Goal: Task Accomplishment & Management: Manage account settings

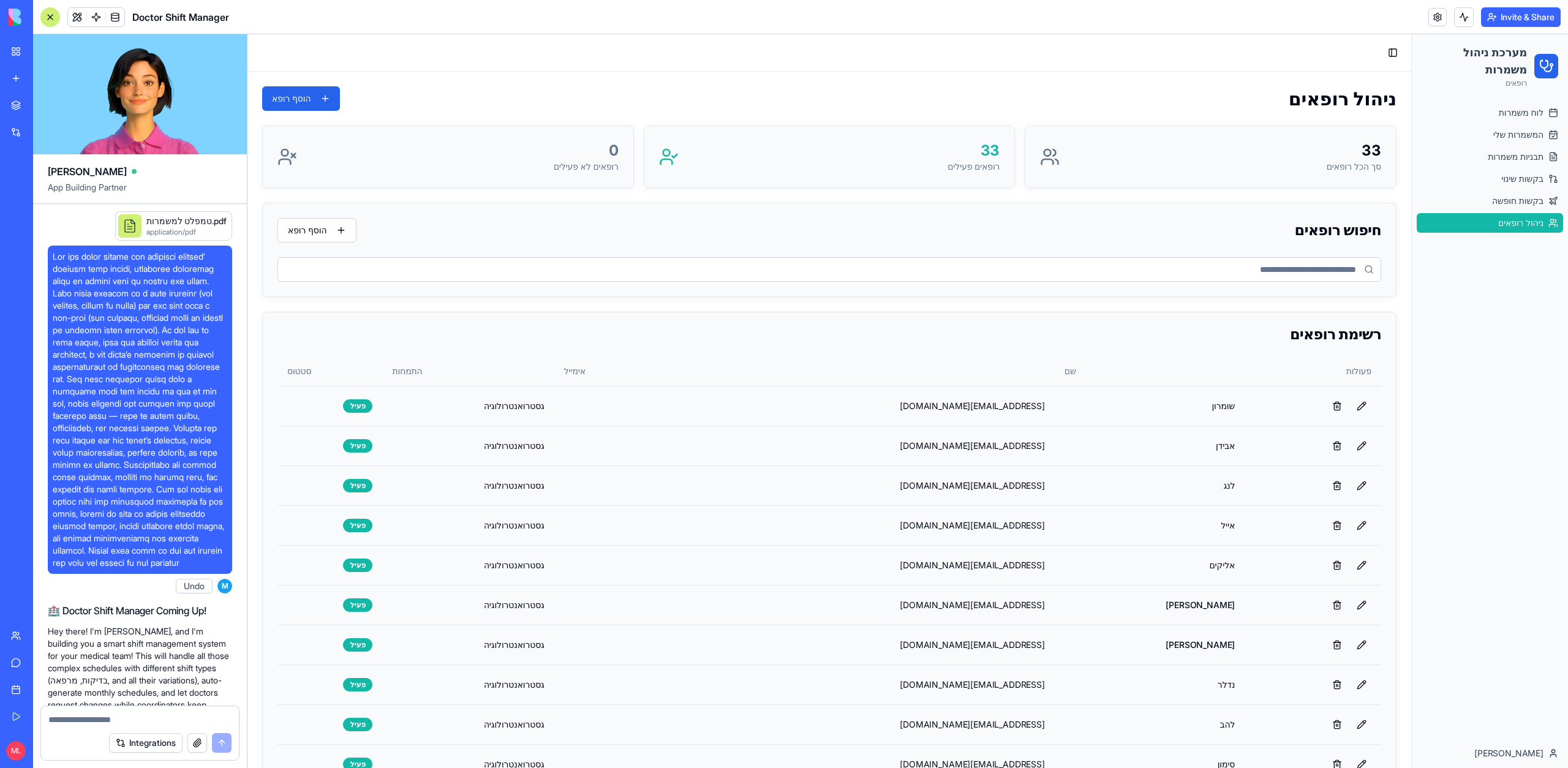
scroll to position [9596, 0]
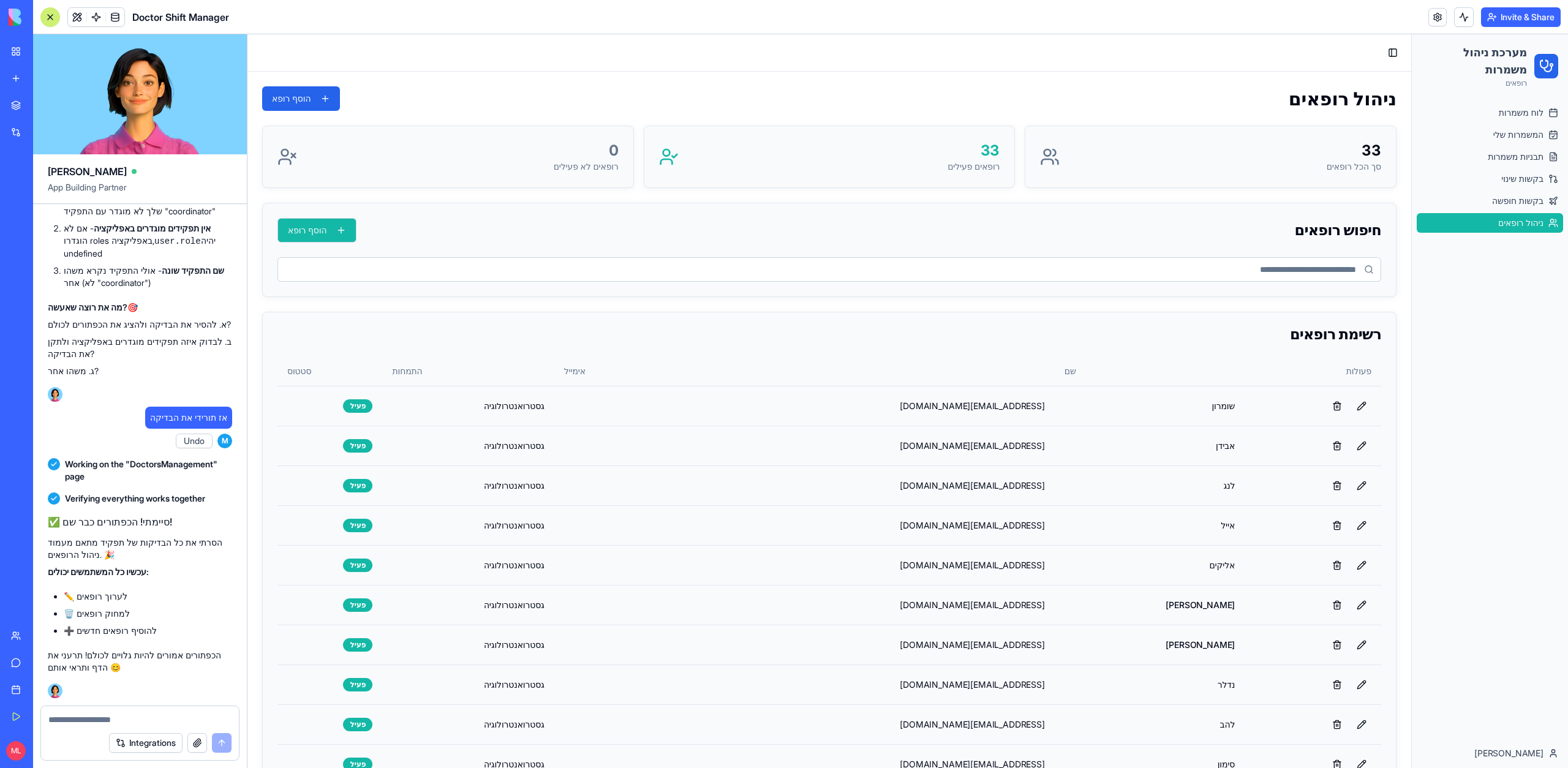
click at [309, 232] on button "הוסף רופא" at bounding box center [316, 231] width 79 height 25
click at [553, 415] on td "גסטרואנטרולוגיה" at bounding box center [468, 406] width 172 height 40
click at [1360, 402] on button at bounding box center [1361, 406] width 20 height 20
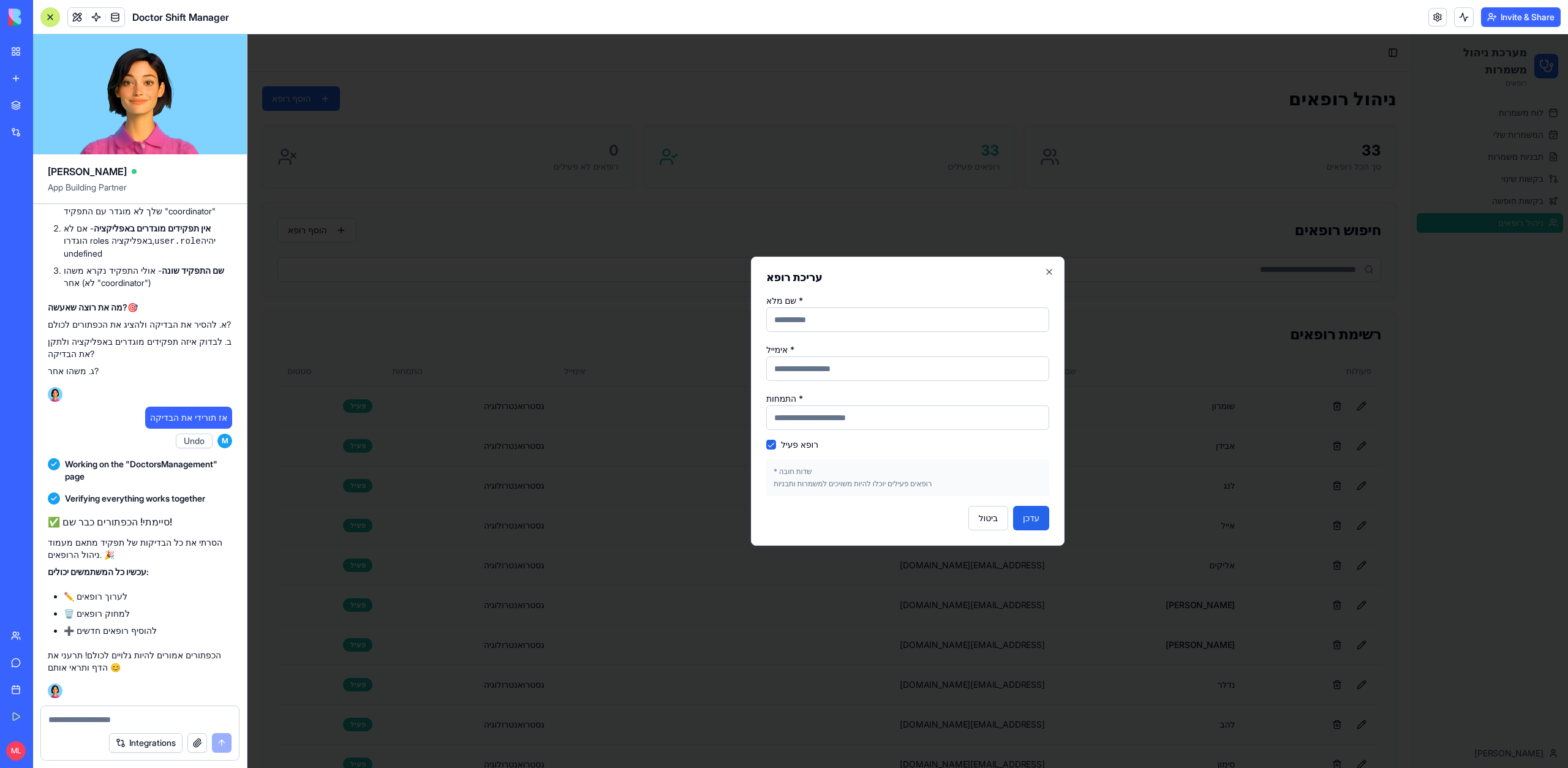
type input "******"
type input "**********"
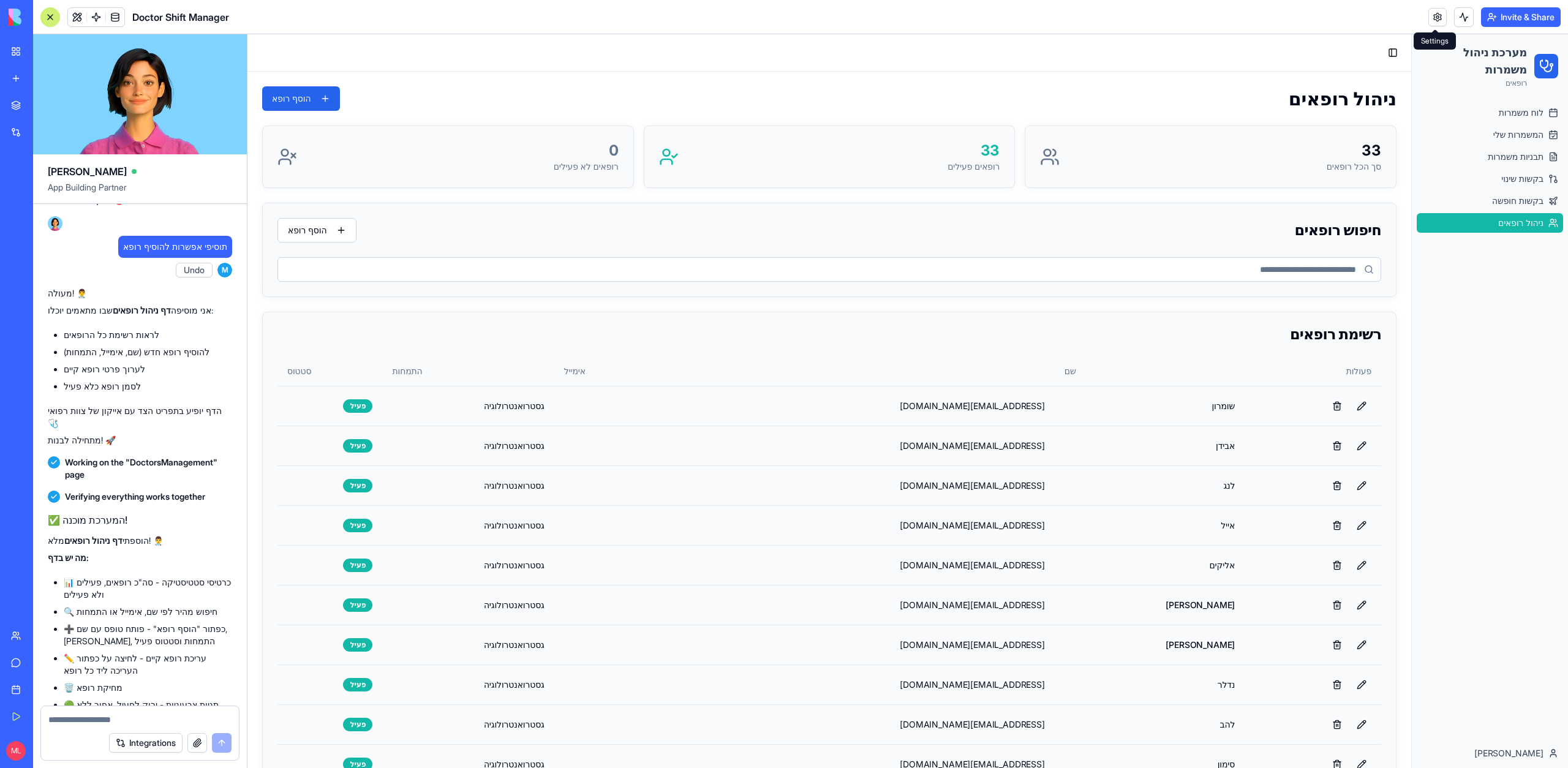
scroll to position [7140, 0]
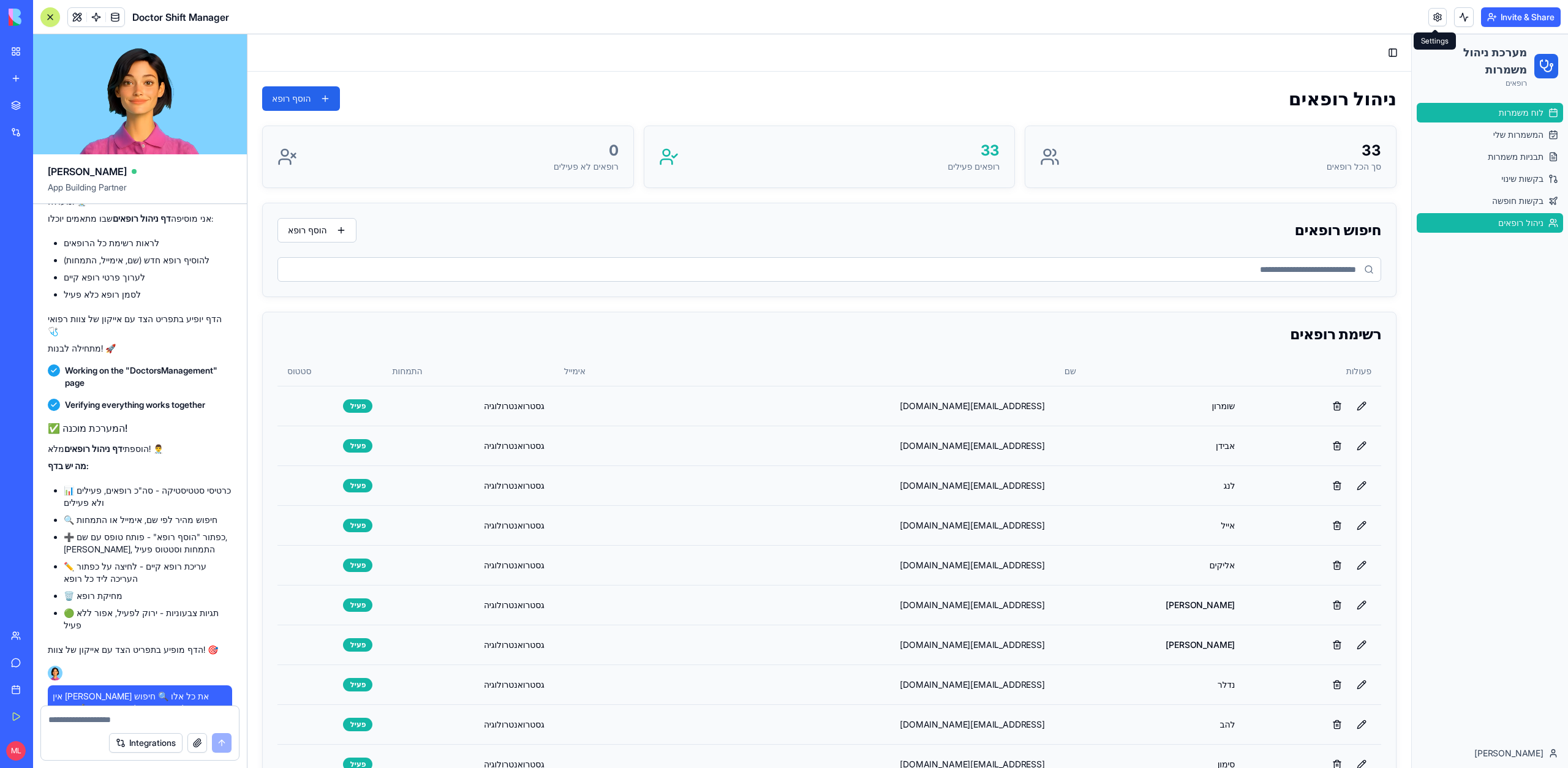
click at [1507, 110] on span "לוח משמרות" at bounding box center [1521, 112] width 45 height 12
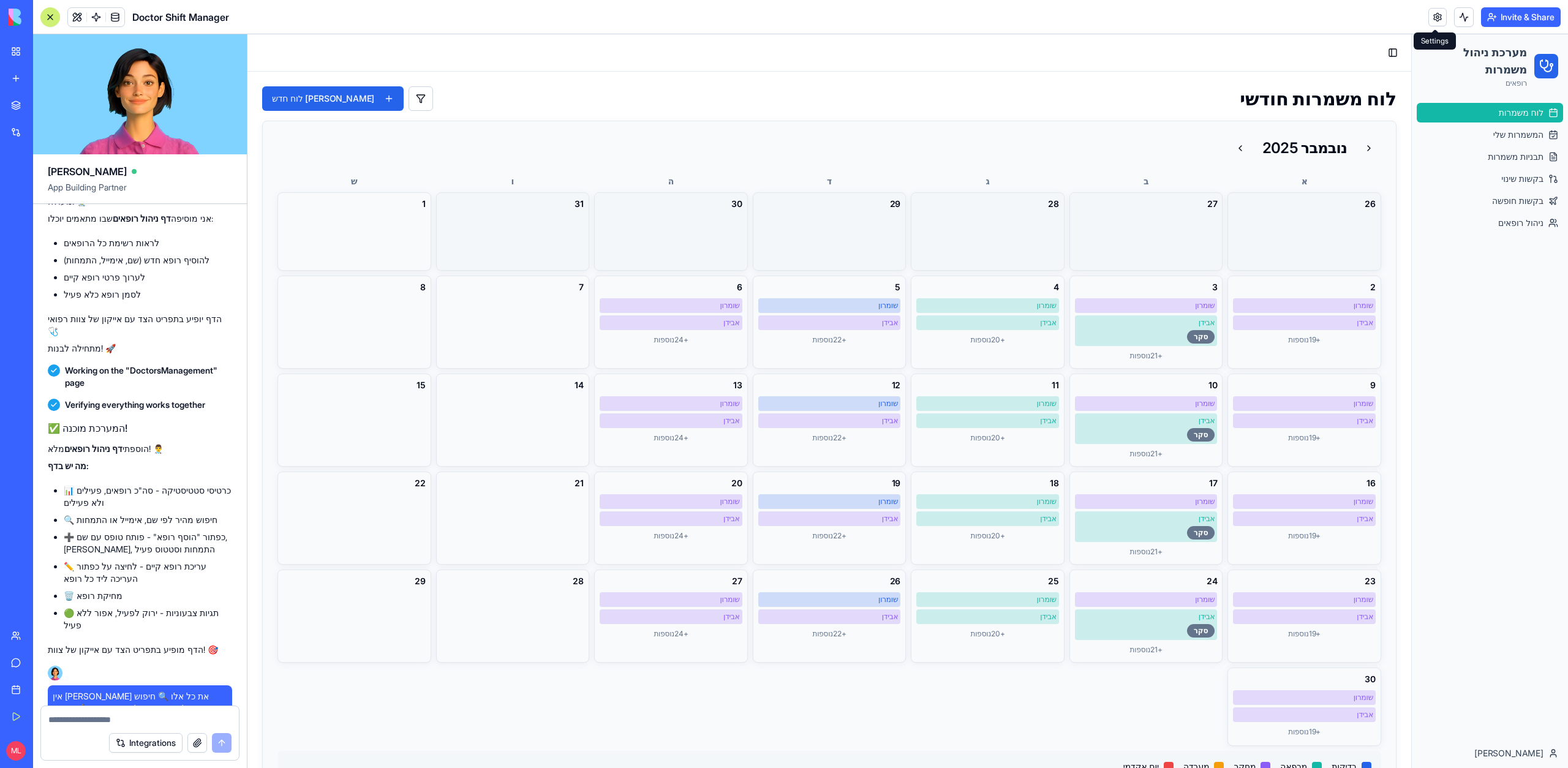
click at [1439, 145] on ul "לוח משמרות המשמרות שלי תבניות משמרות בקשות שינוי בקשות חופשה ניהול רופאים" at bounding box center [1489, 168] width 146 height 129
click at [1488, 134] on link "המשמרות שלי" at bounding box center [1489, 135] width 146 height 20
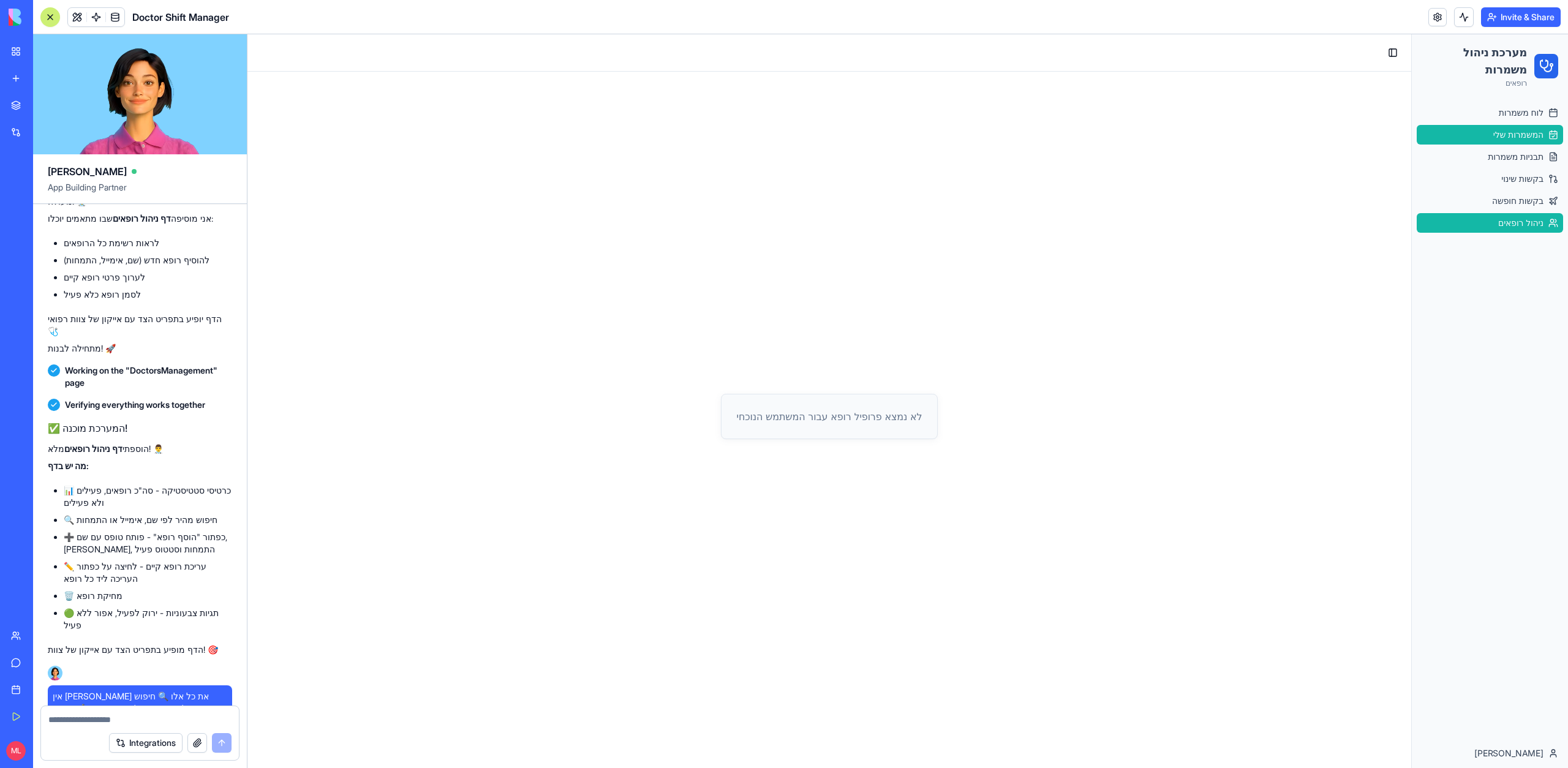
click at [1542, 214] on link "ניהול רופאים" at bounding box center [1489, 223] width 146 height 20
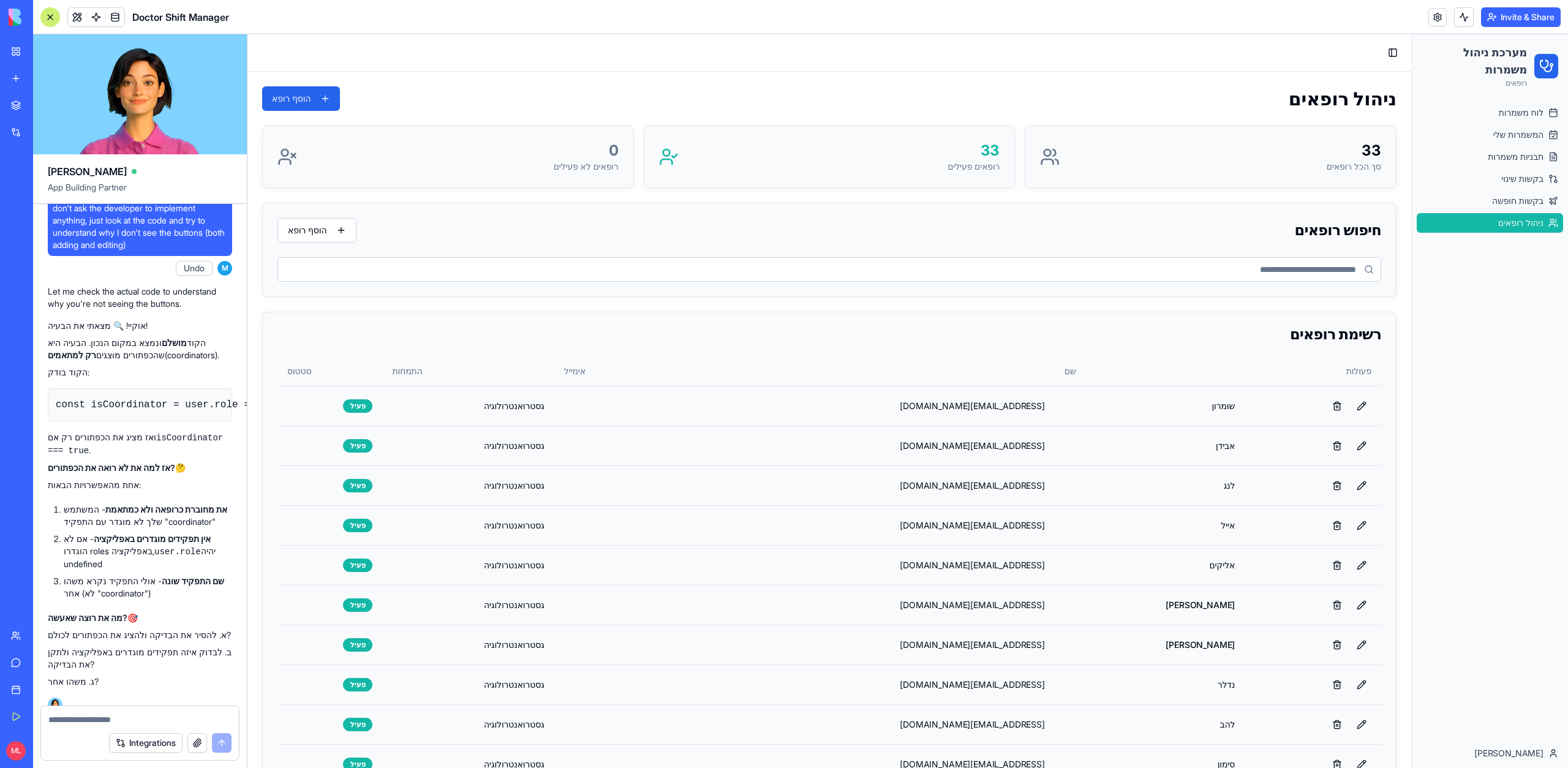
scroll to position [9212, 0]
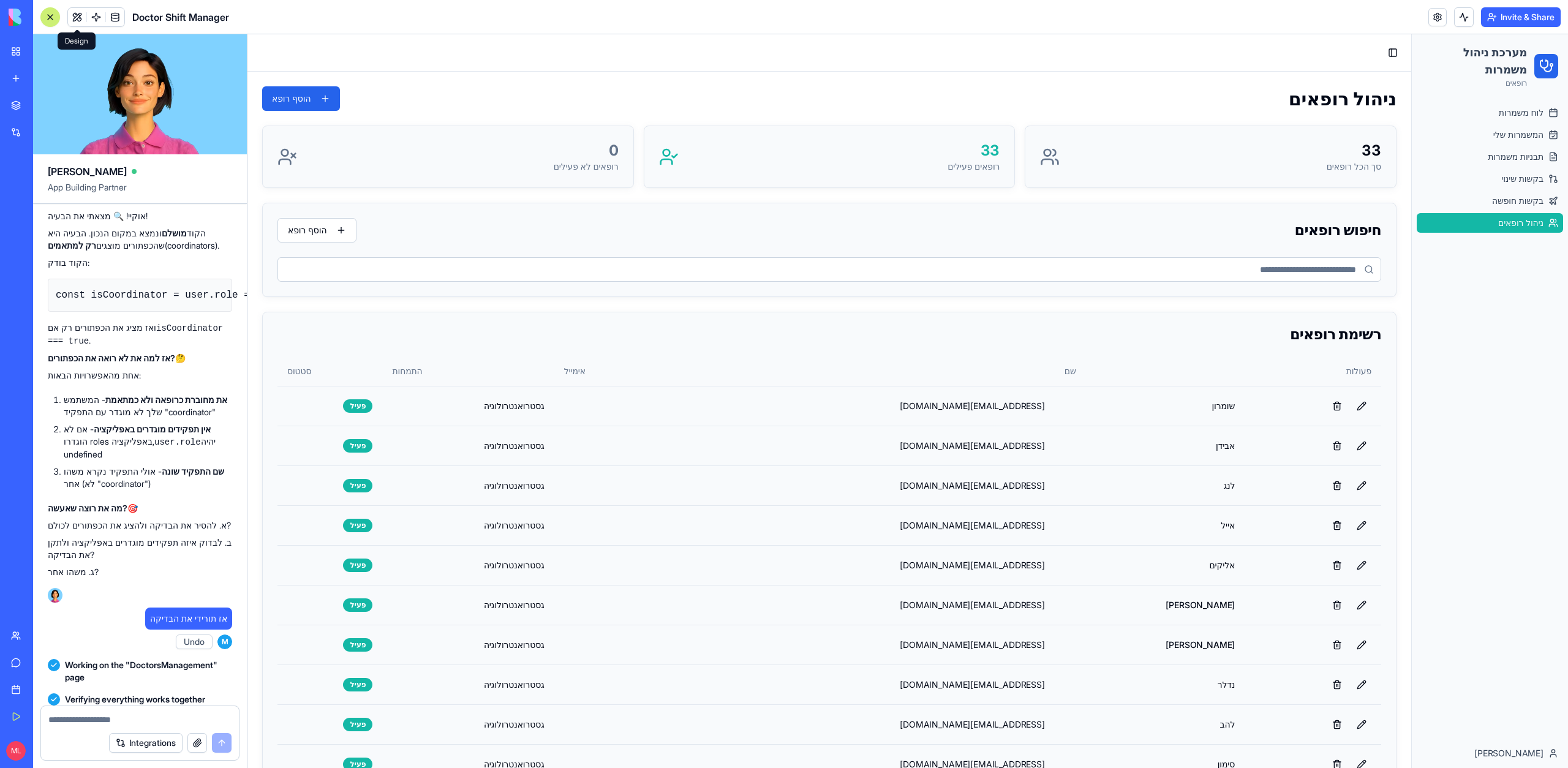
click at [76, 20] on button at bounding box center [77, 17] width 18 height 18
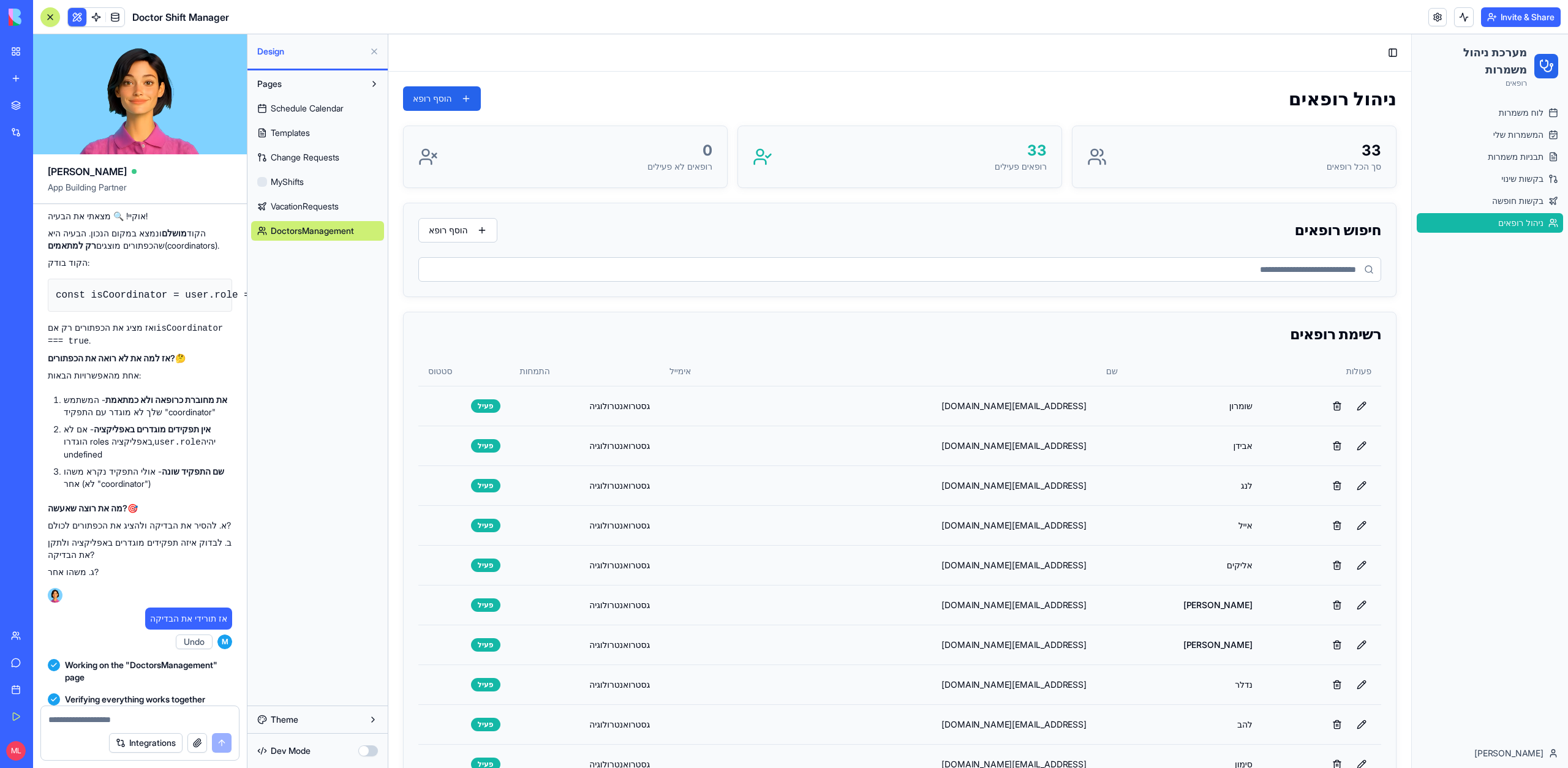
click at [76, 20] on button at bounding box center [77, 17] width 18 height 18
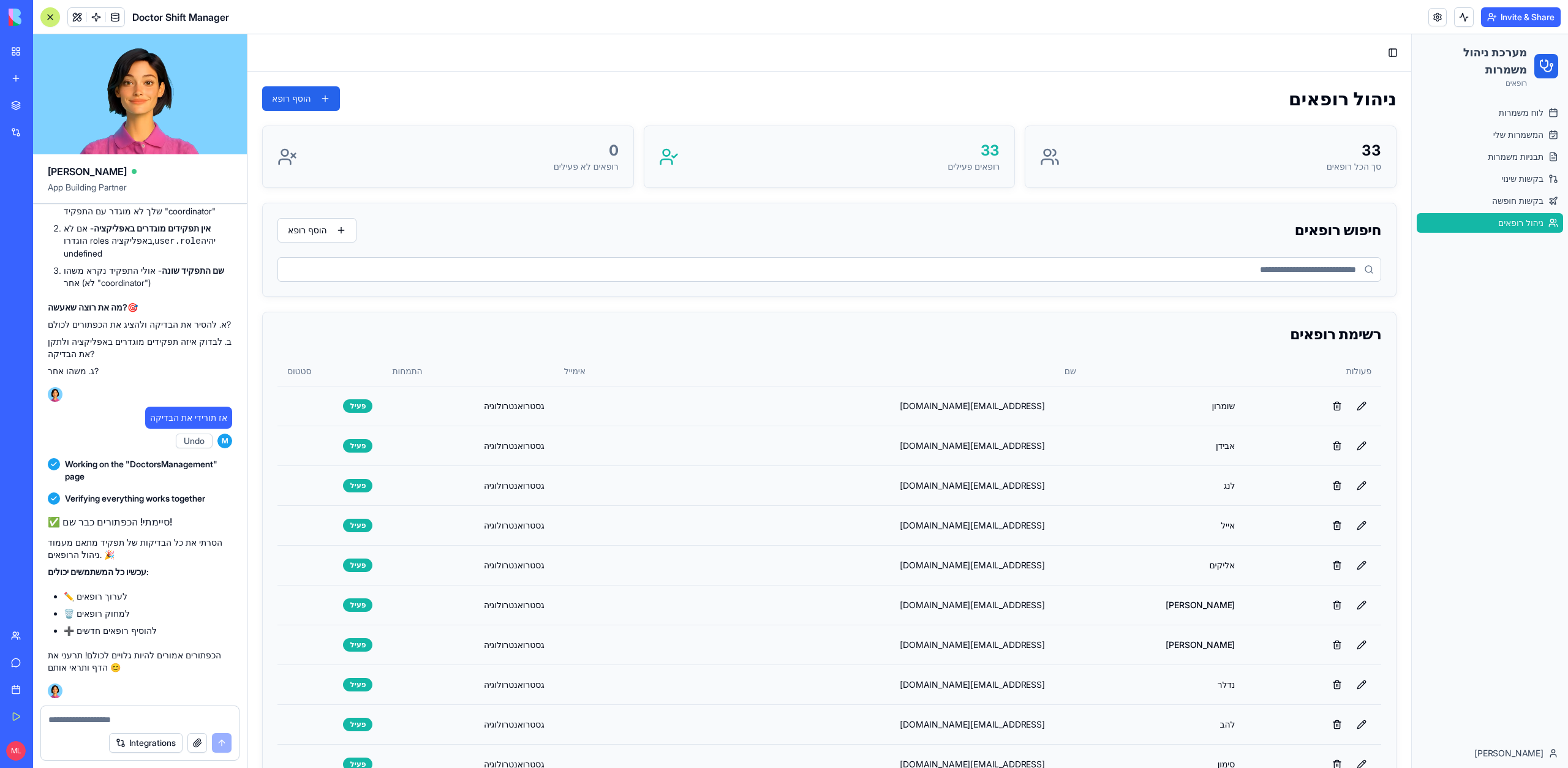
scroll to position [9592, 0]
click at [1365, 405] on button at bounding box center [1361, 406] width 20 height 20
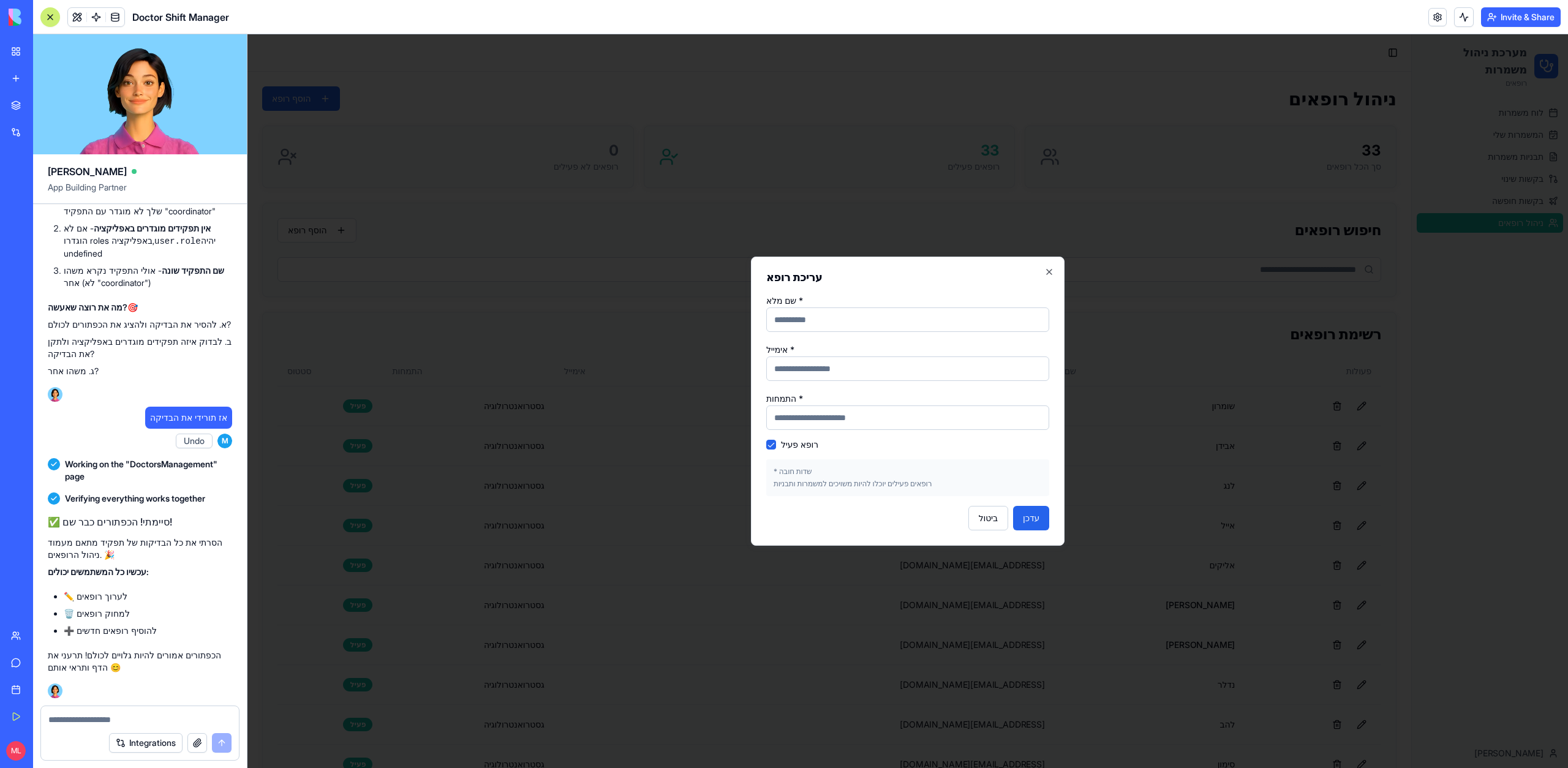
type input "******"
type input "**********"
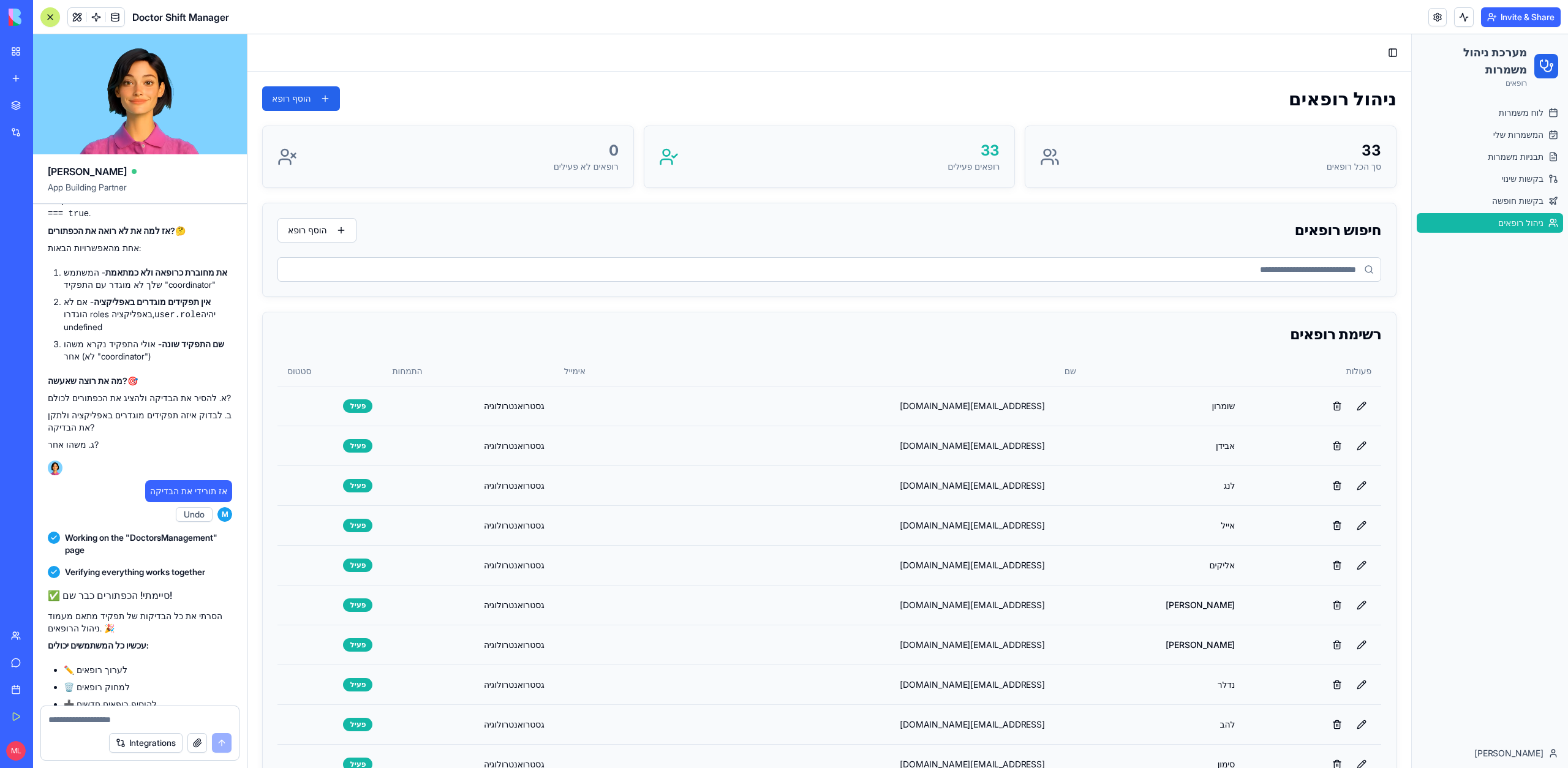
scroll to position [9338, 0]
click at [1465, 173] on link "בקשות שינוי" at bounding box center [1489, 179] width 146 height 20
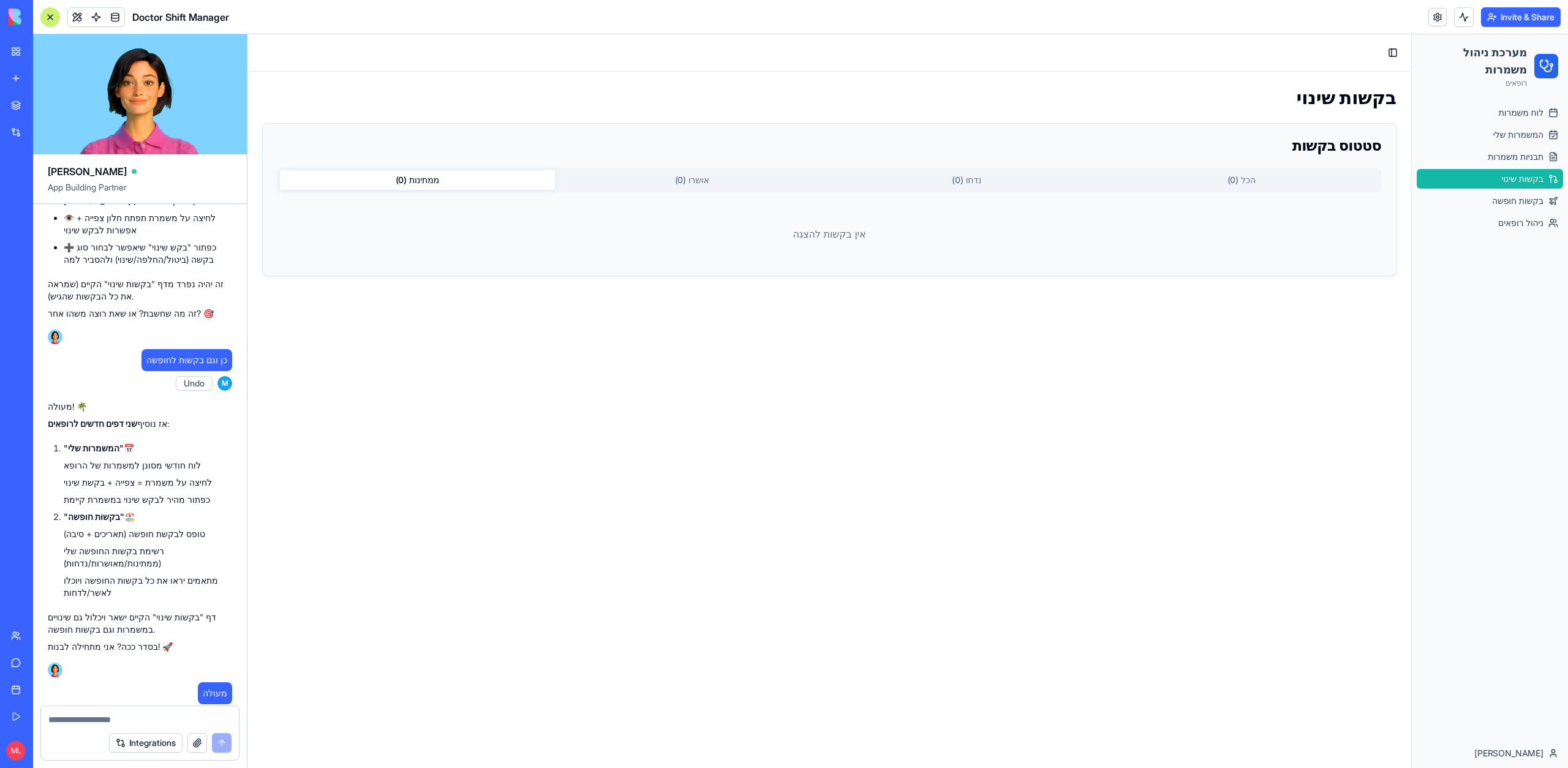
scroll to position [6162, 0]
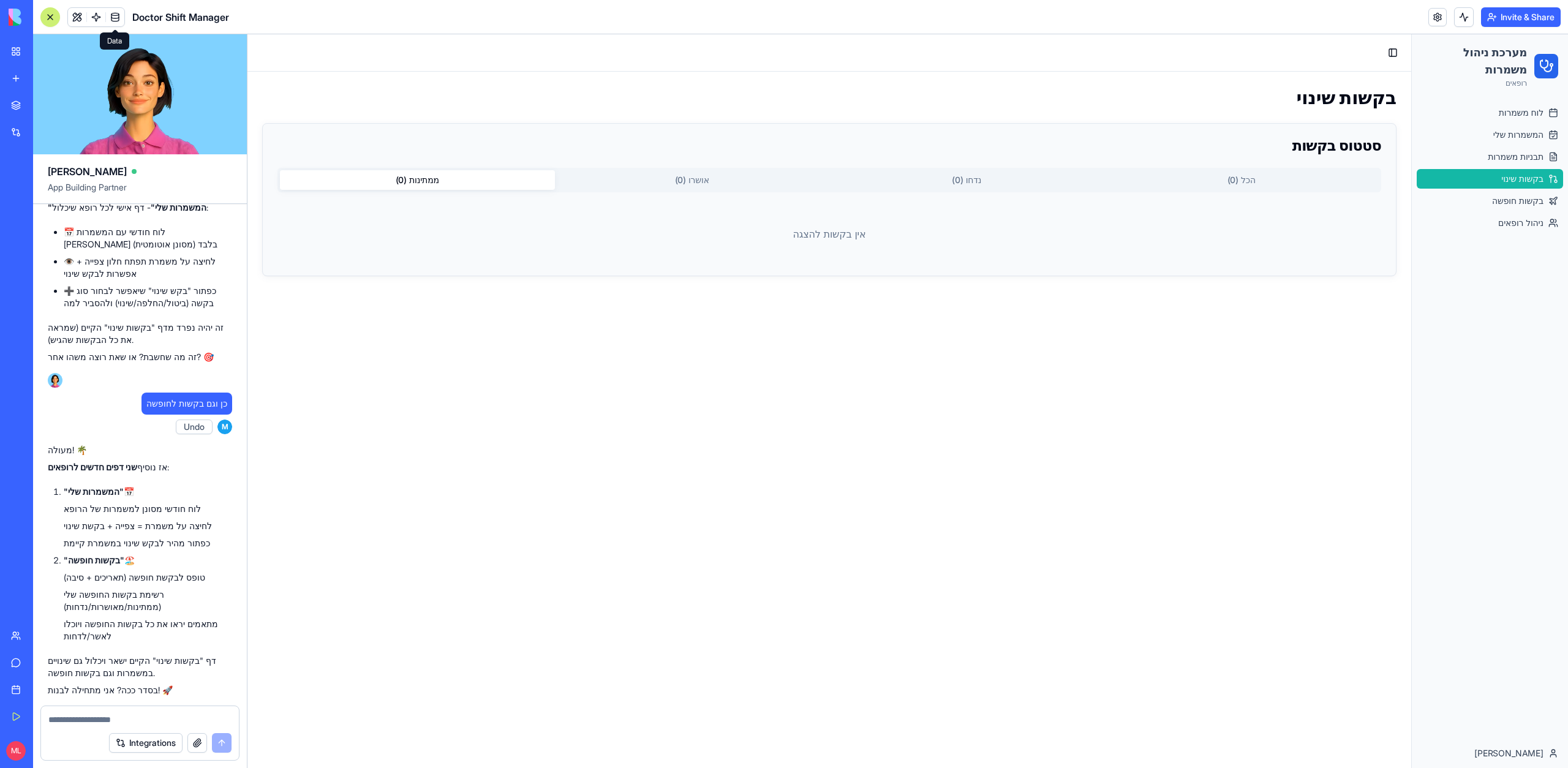
click at [121, 13] on link at bounding box center [115, 17] width 18 height 18
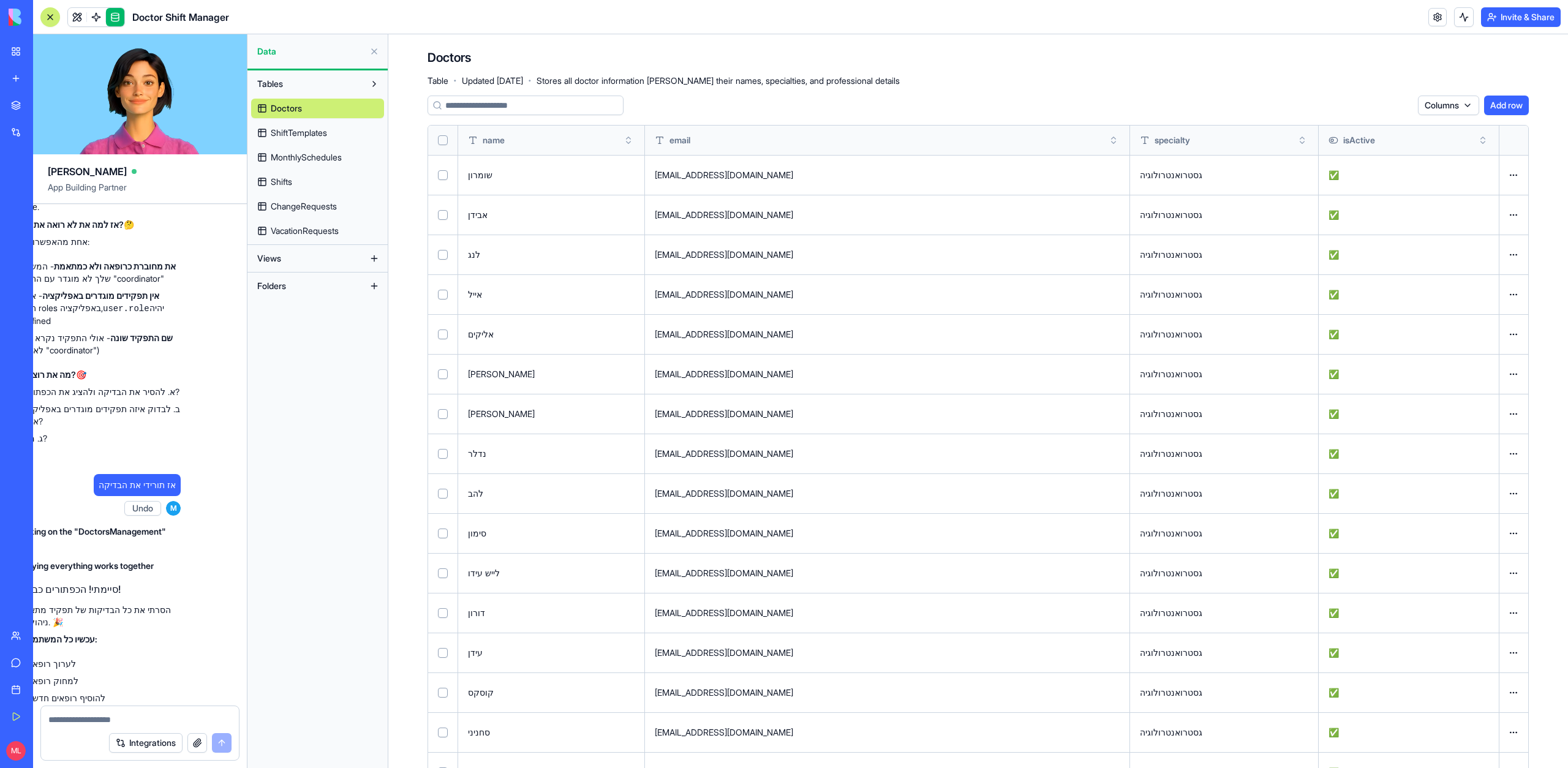
scroll to position [9345, 54]
click at [144, 168] on code "const isCoordinator = user.role === "coordinator";" at bounding box center [149, 161] width 294 height 11
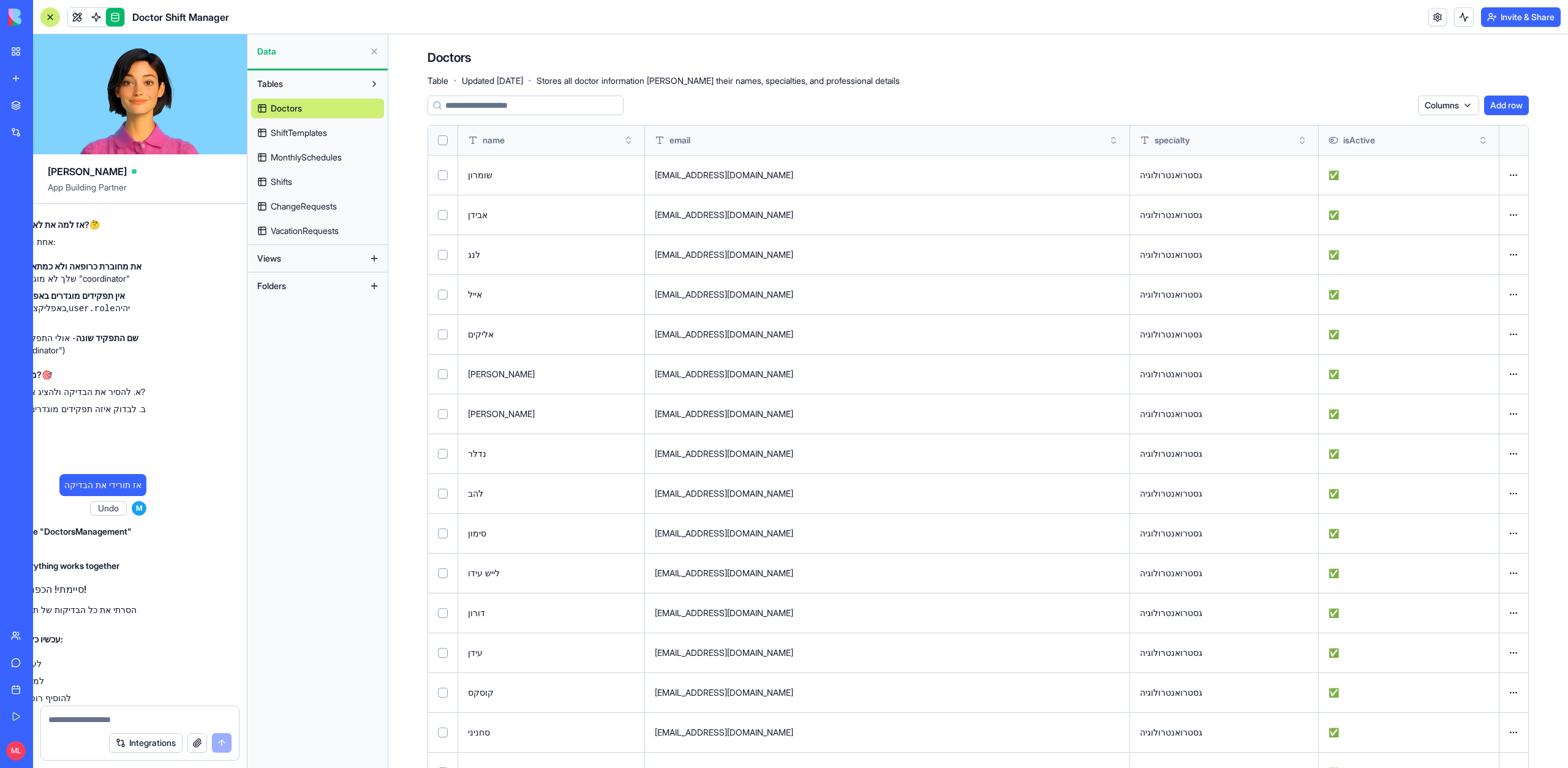
click at [144, 168] on code "const isCoordinator = user.role === "coordinator";" at bounding box center [117, 161] width 294 height 11
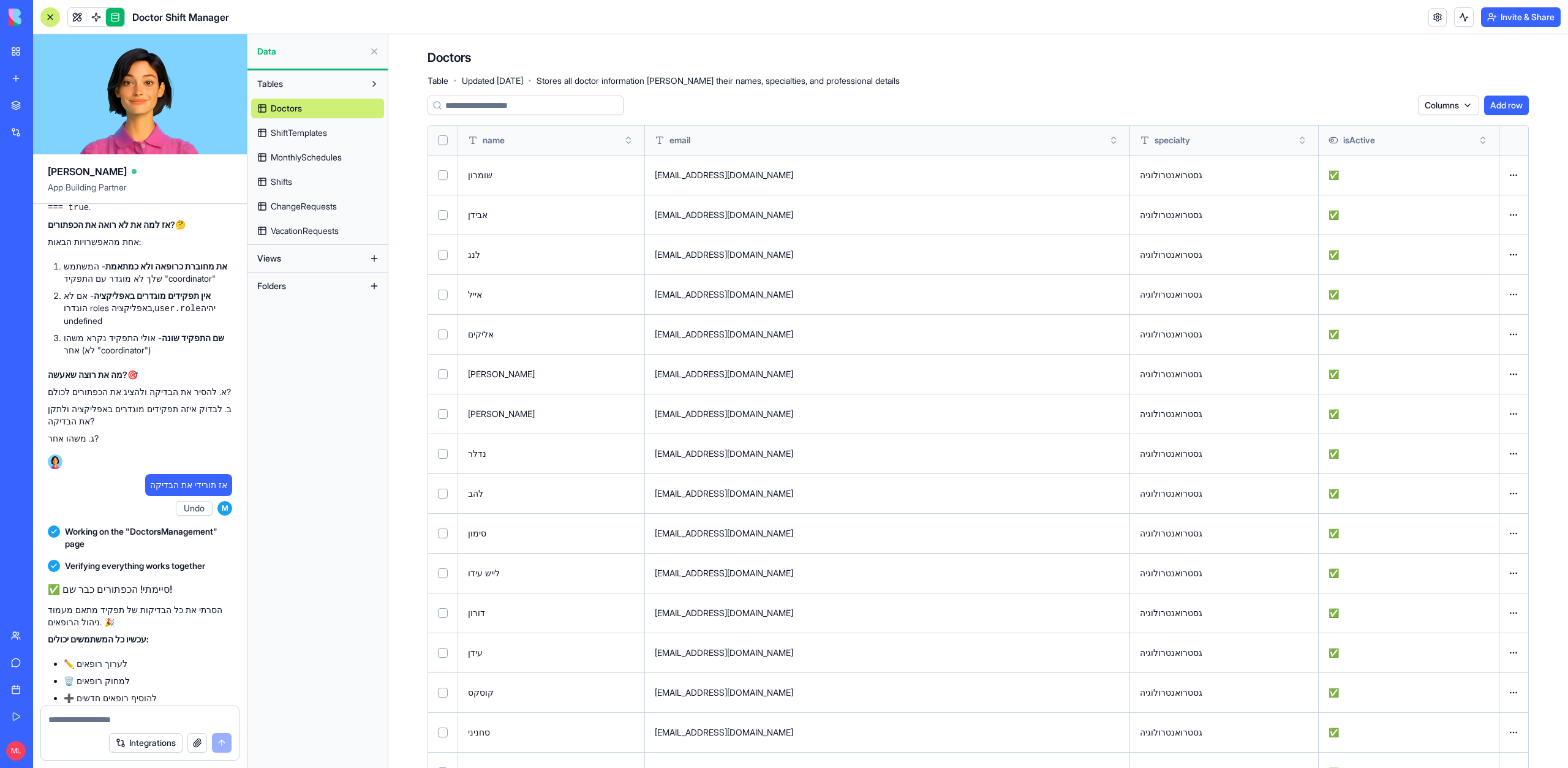
click at [200, 168] on code "const isCoordinator = user.role === "coordinator";" at bounding box center [202, 161] width 294 height 11
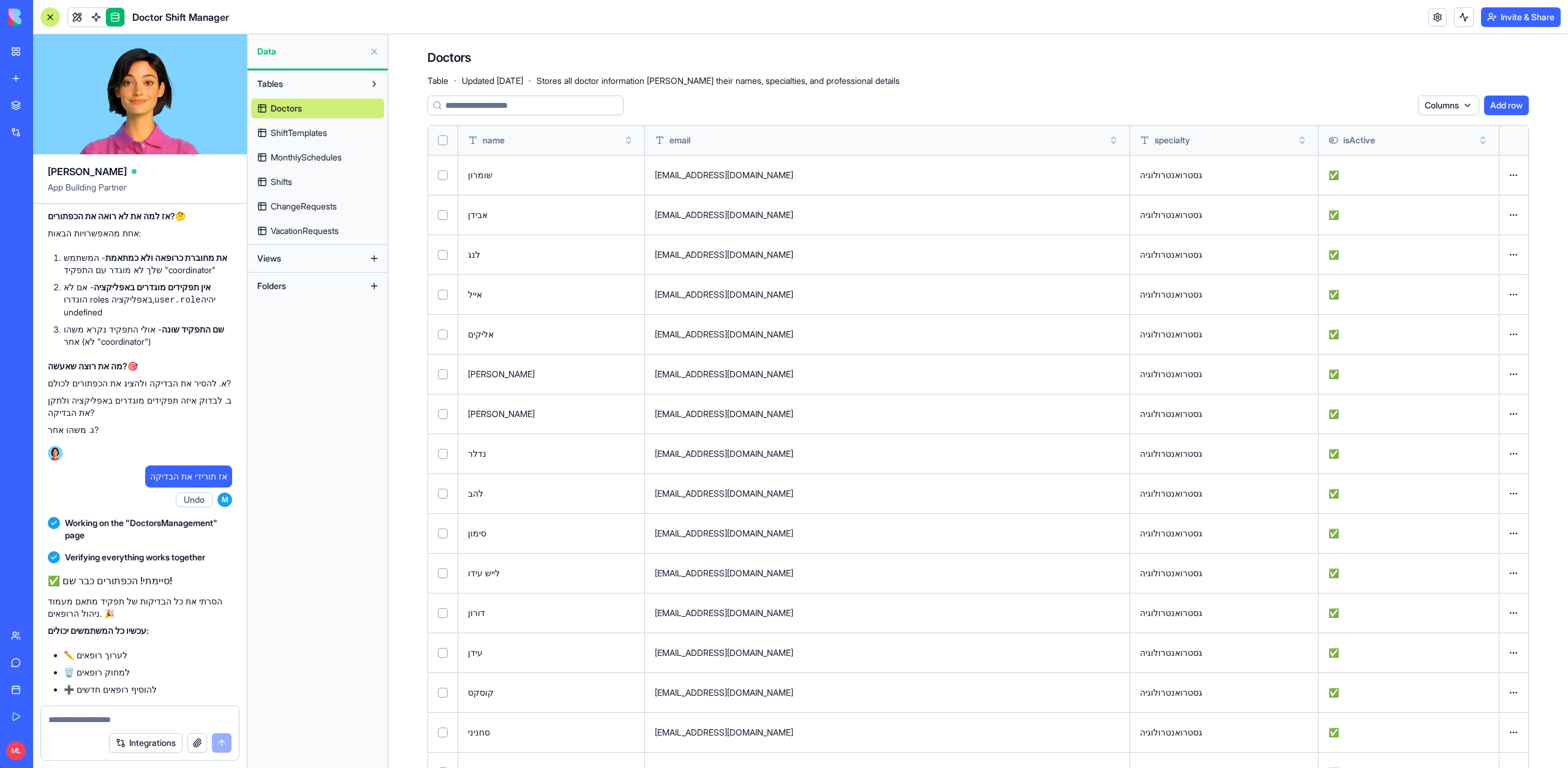
scroll to position [9377, 0]
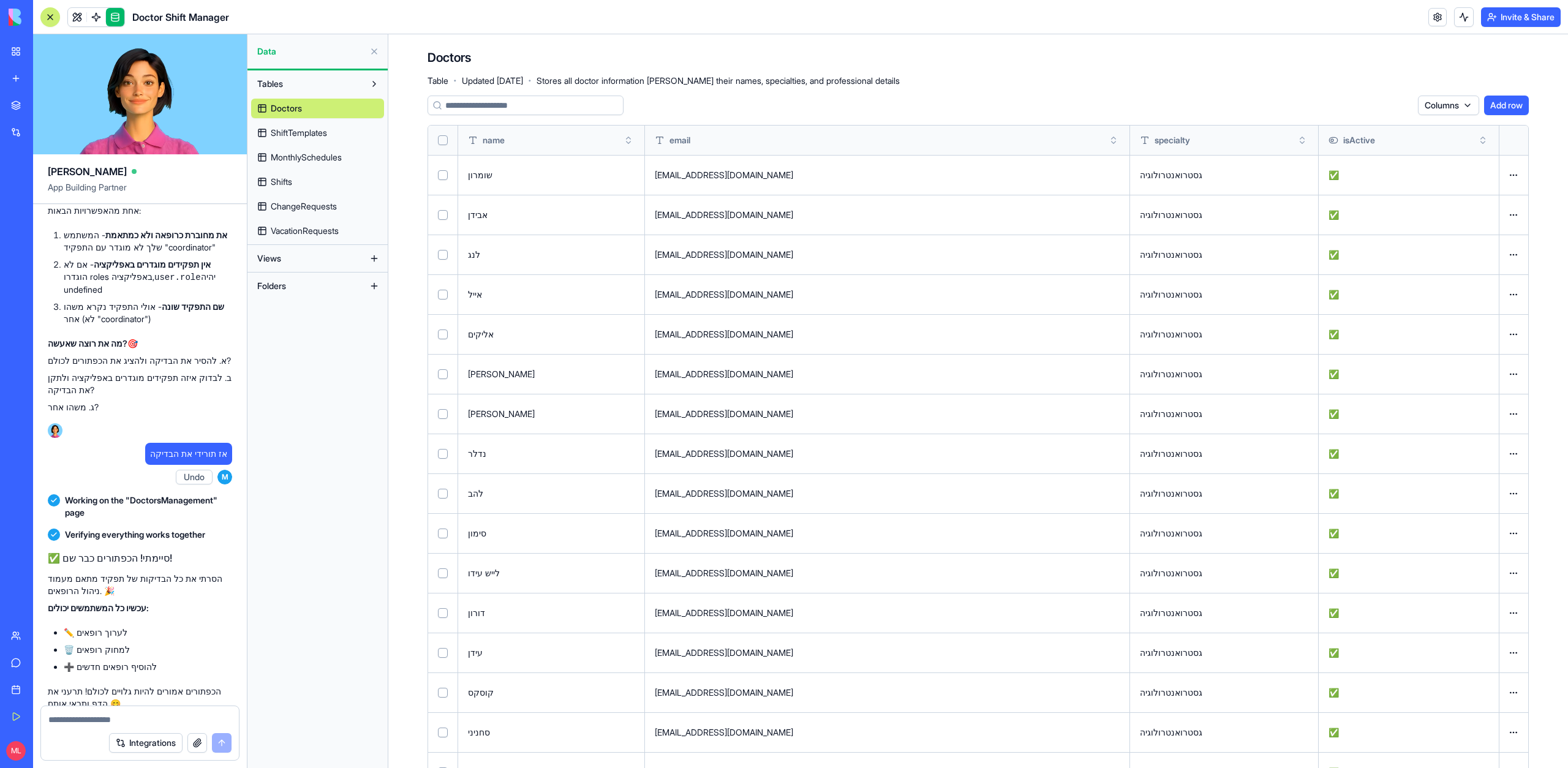
click at [198, 136] on code "const isCoordinator = user.role === "coordinator";" at bounding box center [202, 130] width 294 height 11
drag, startPoint x: 198, startPoint y: 289, endPoint x: 231, endPoint y: 288, distance: 33.0
click at [231, 136] on code "const isCoordinator = user.role === "coordinator";" at bounding box center [202, 130] width 294 height 11
click at [298, 426] on div "Tables Doctors ShiftTemplates MonthlySchedules Shifts ChangeRequests VacationRe…" at bounding box center [317, 419] width 140 height 698
click at [76, 15] on link at bounding box center [77, 17] width 18 height 18
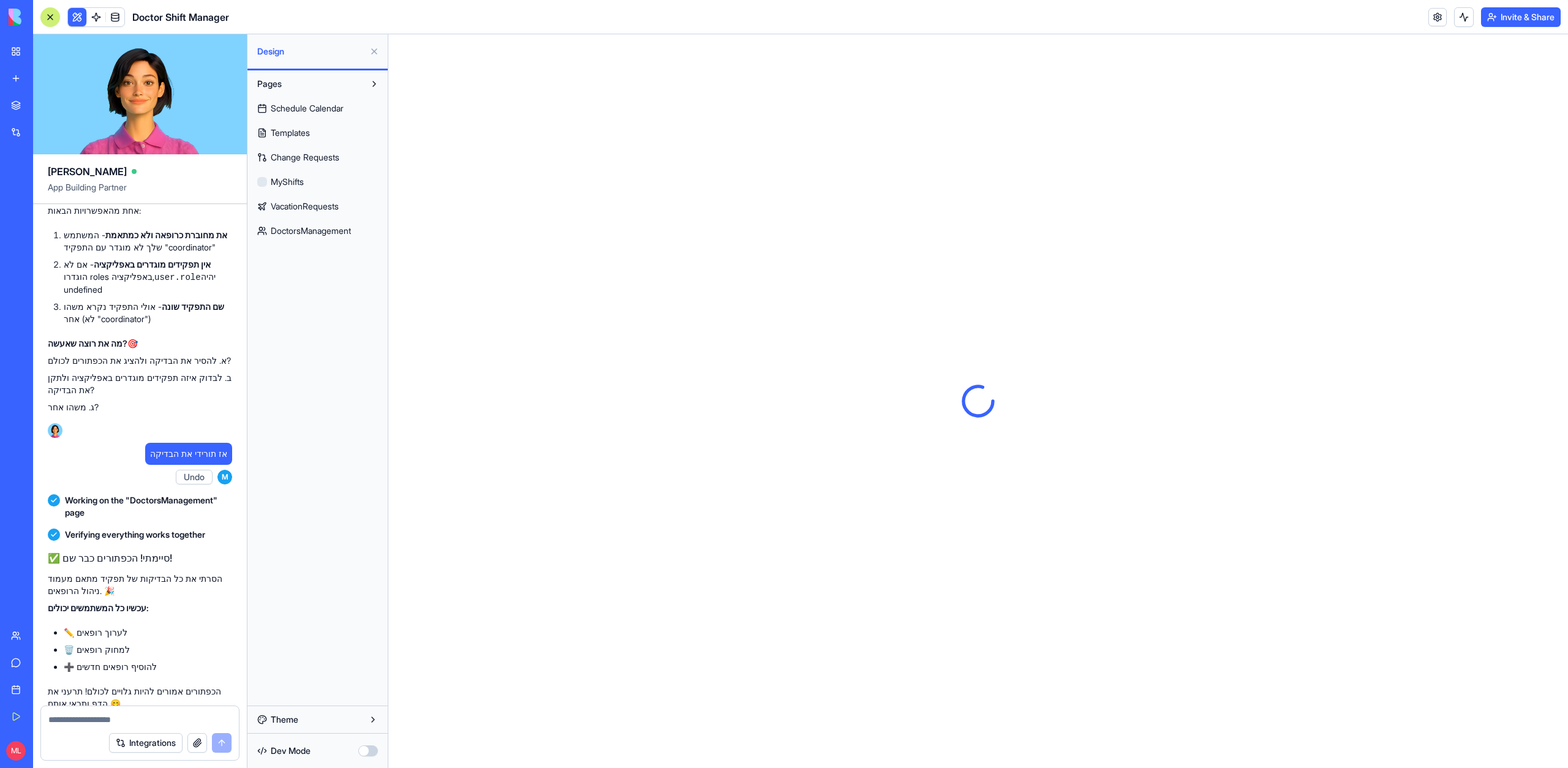
click at [363, 754] on button "button" at bounding box center [368, 750] width 20 height 11
click at [329, 260] on button "Components" at bounding box center [308, 259] width 114 height 20
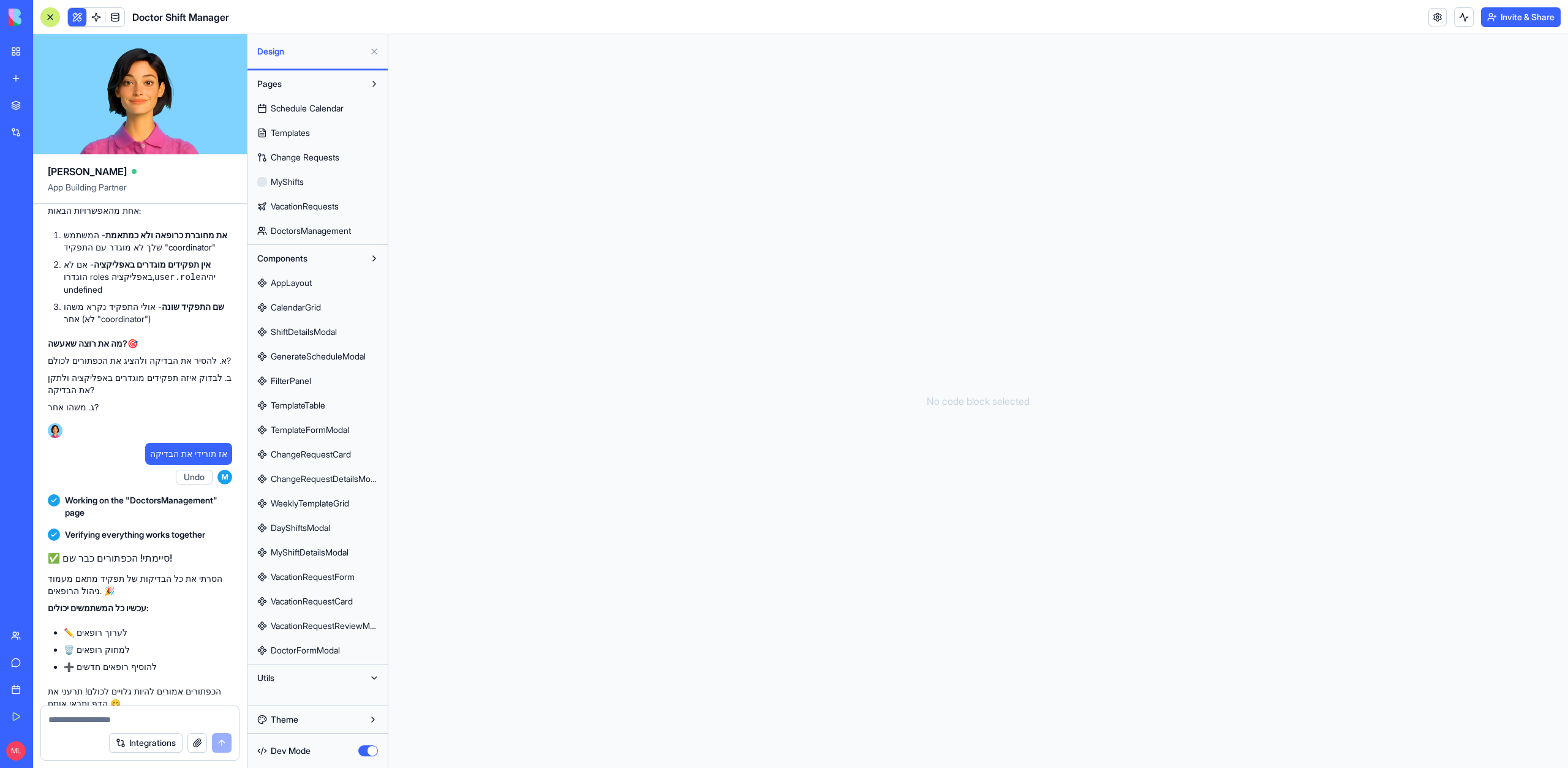
click at [334, 235] on span "DoctorsManagement" at bounding box center [310, 231] width 80 height 12
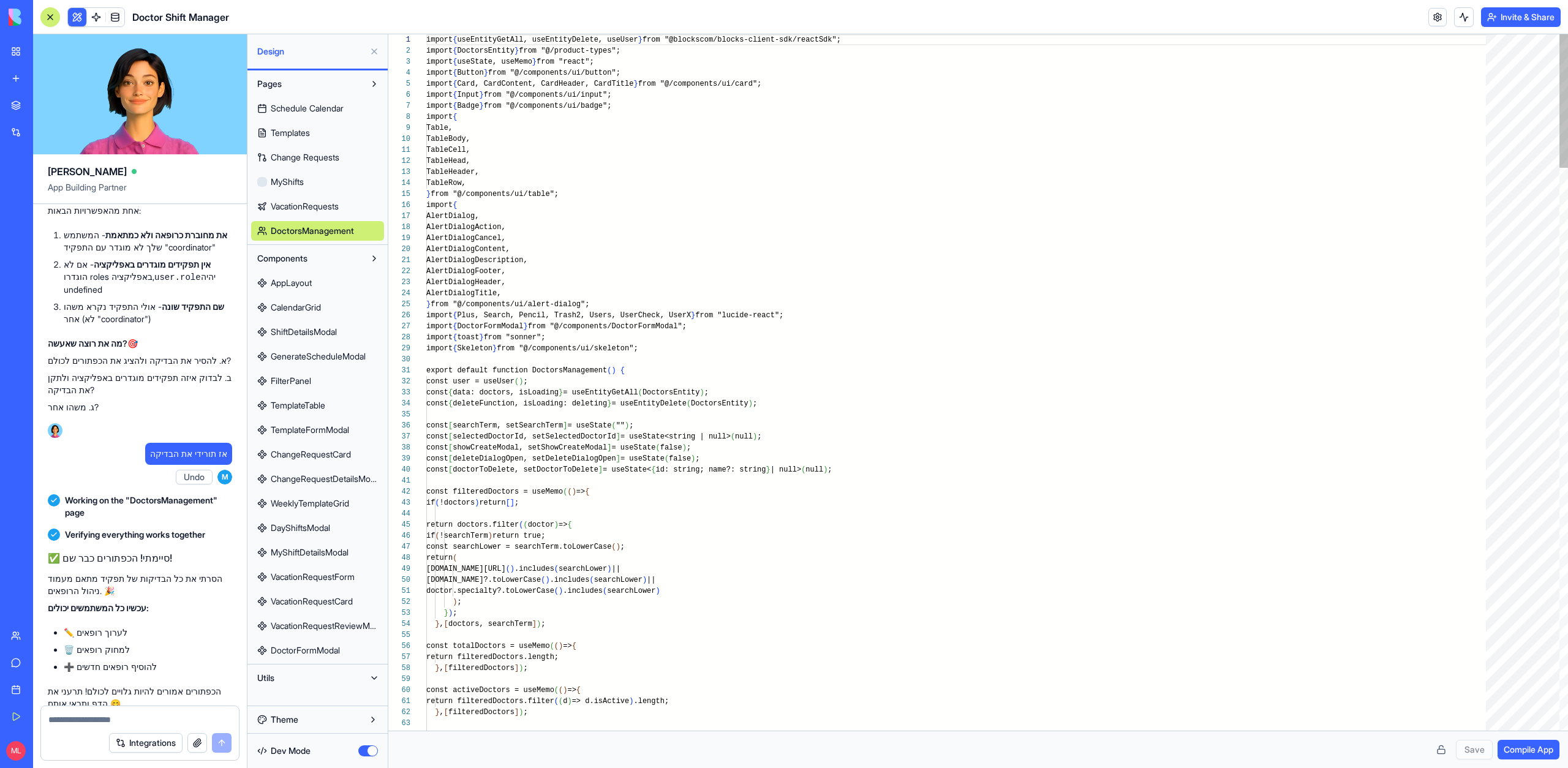
scroll to position [110, 0]
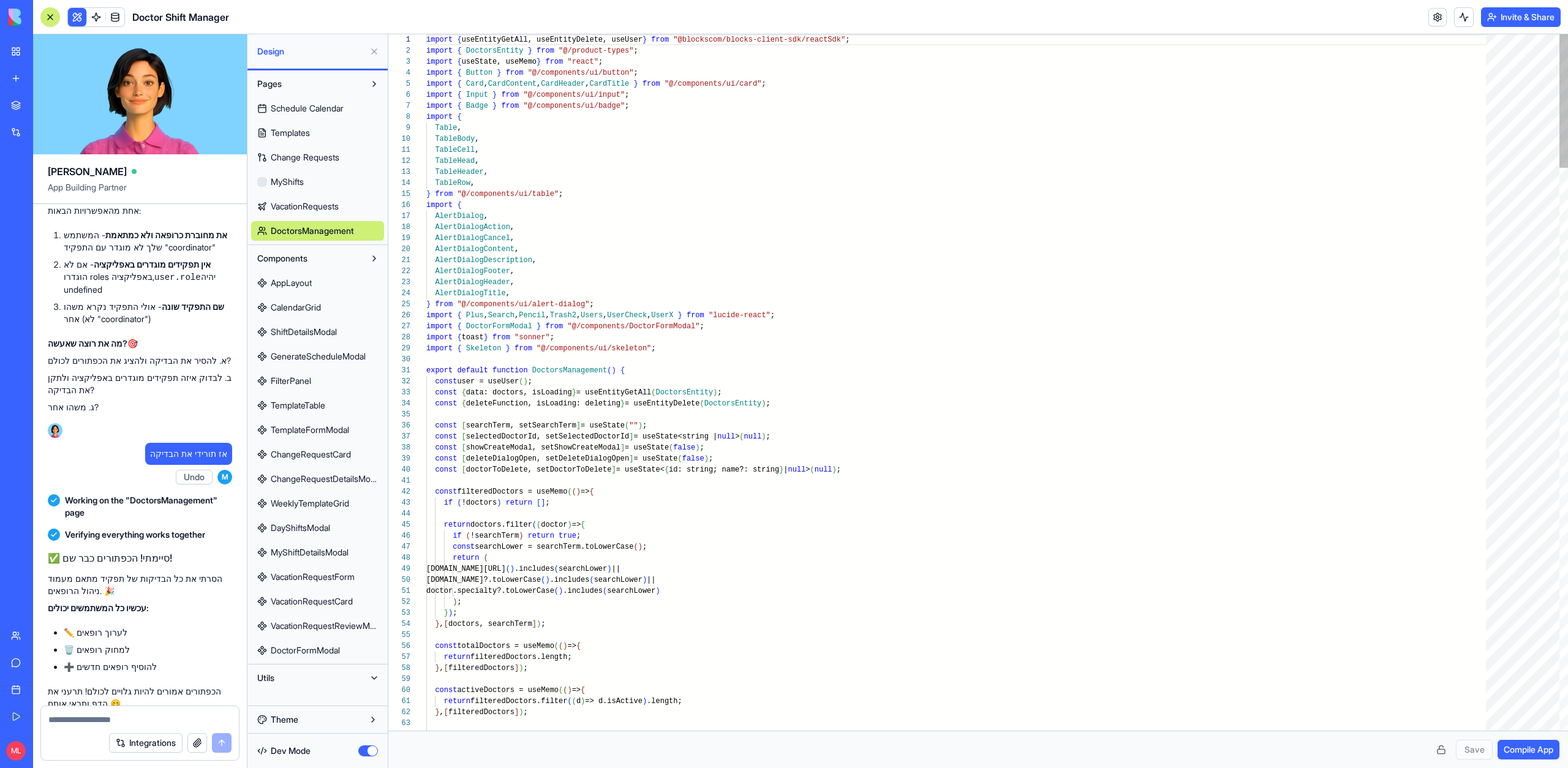
type textarea "**********"
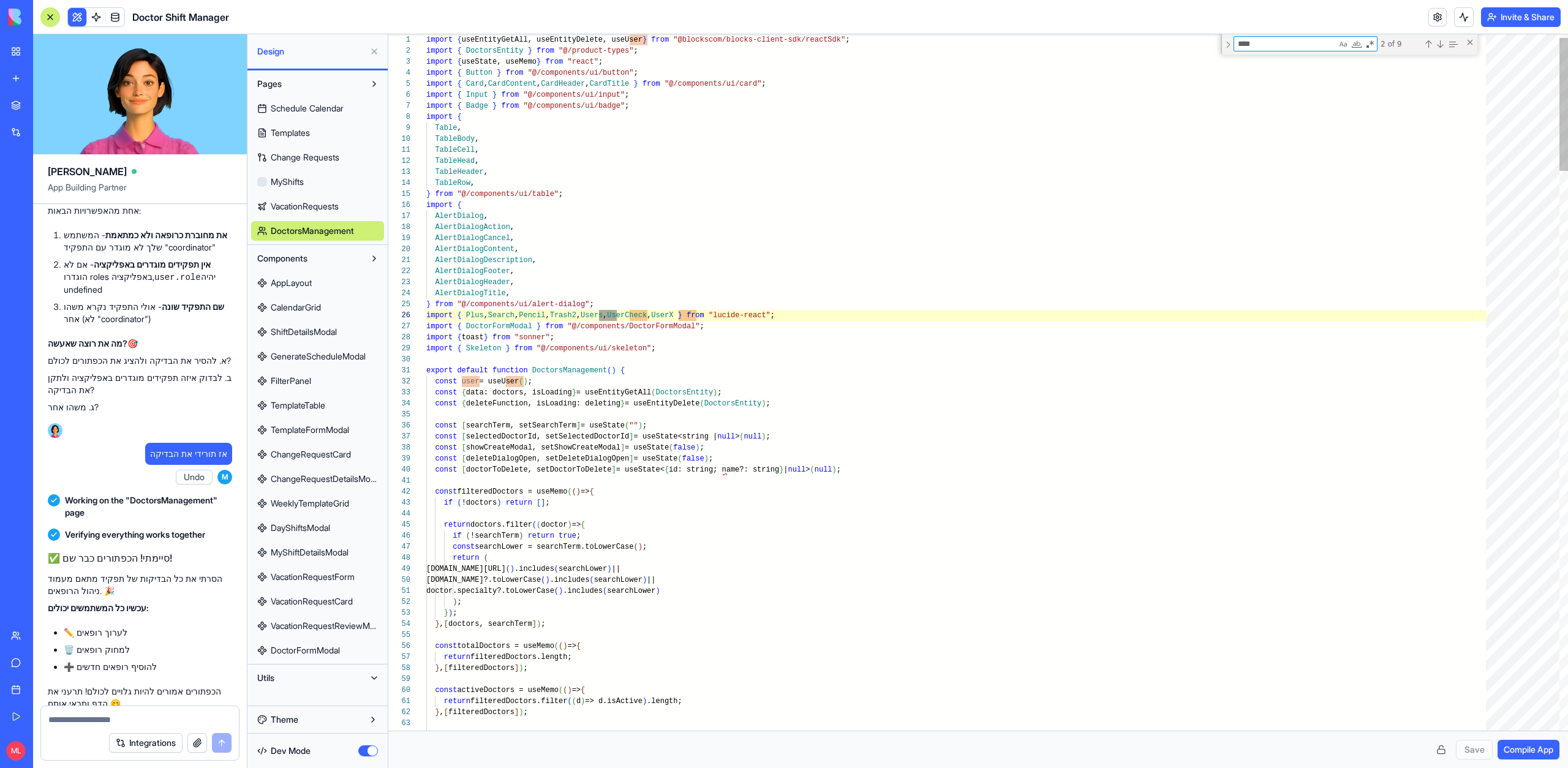
scroll to position [44, 191]
type textarea "****"
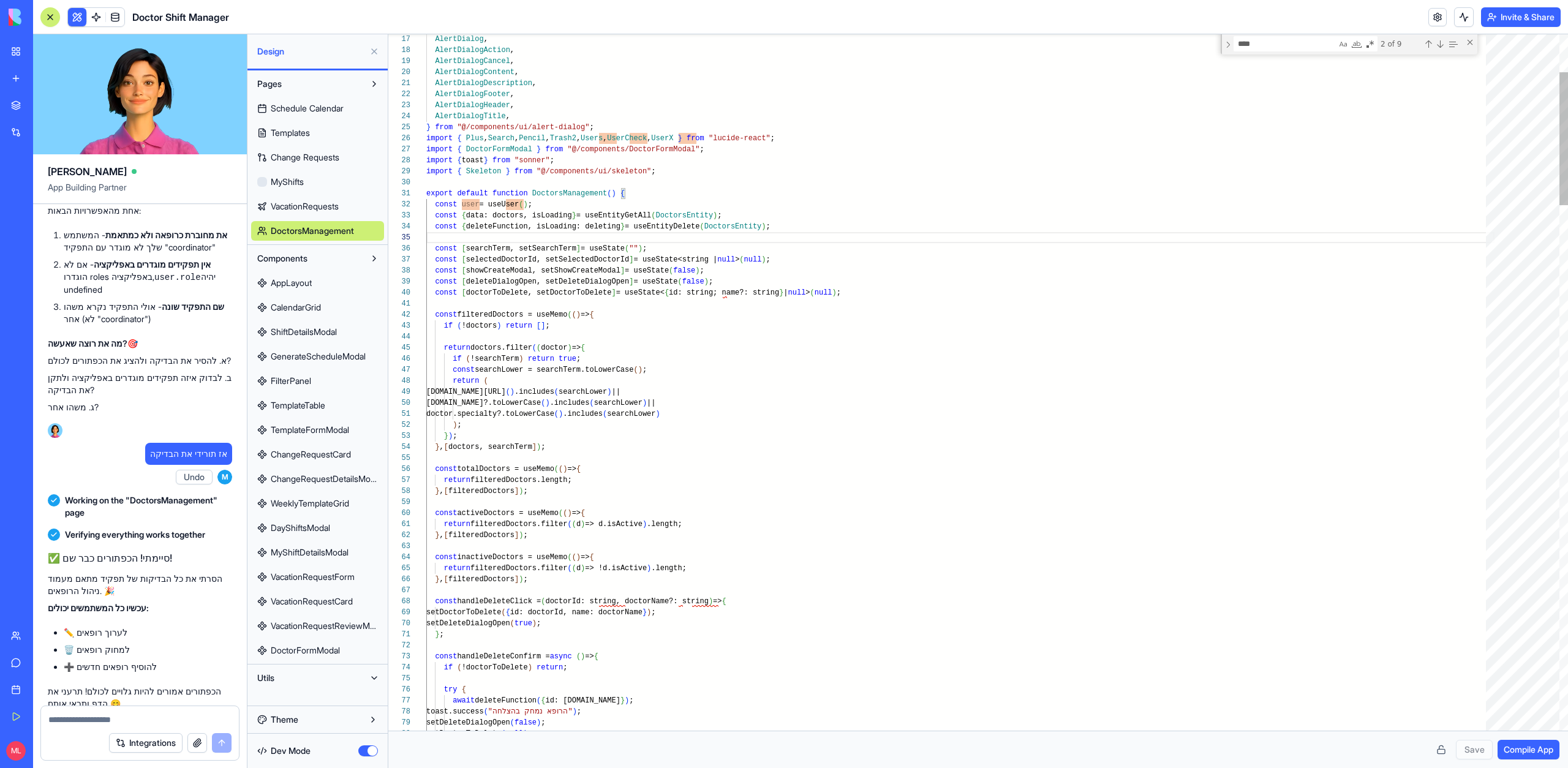
type textarea "**********"
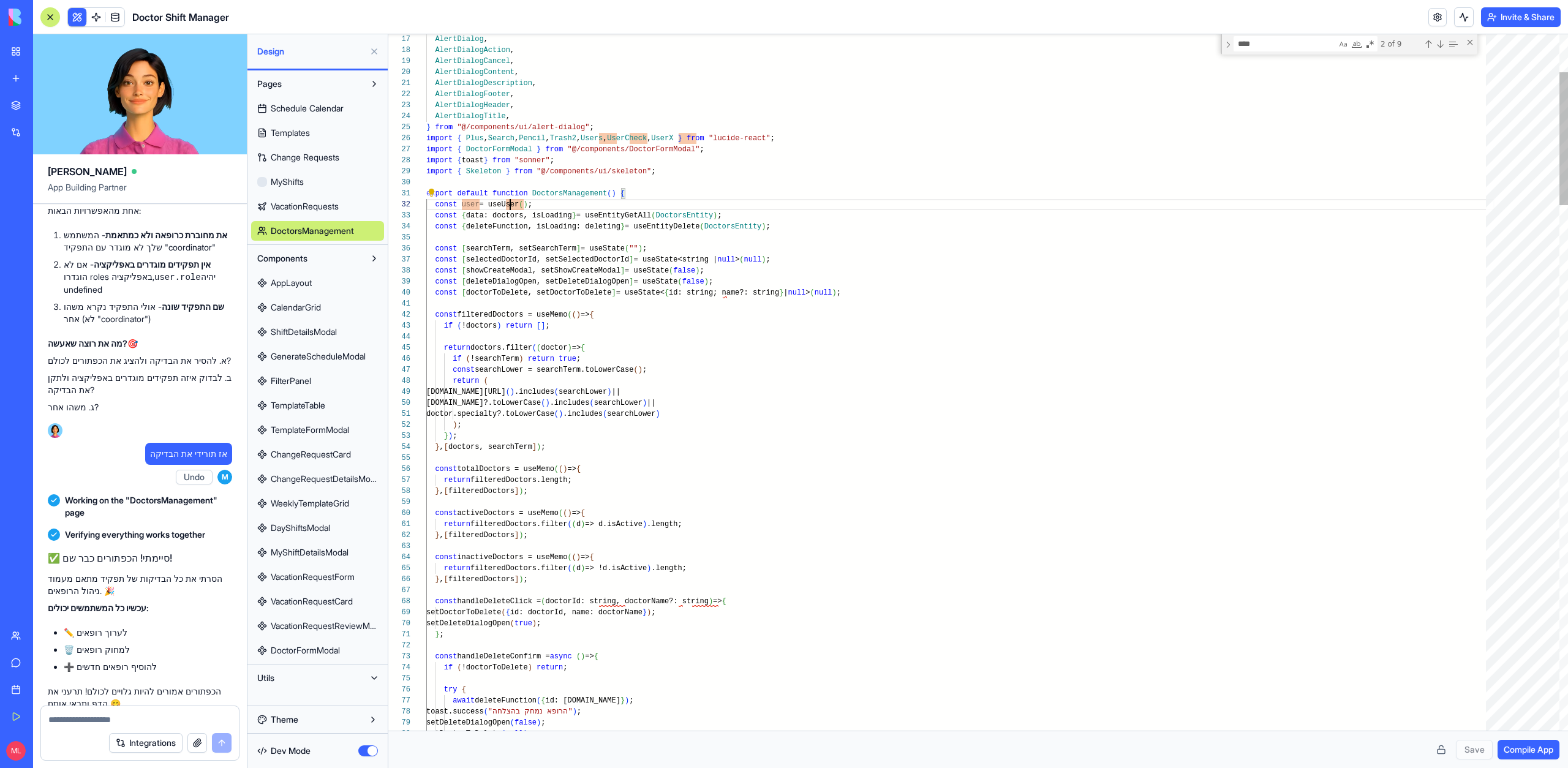
click at [365, 755] on button "button" at bounding box center [368, 750] width 20 height 11
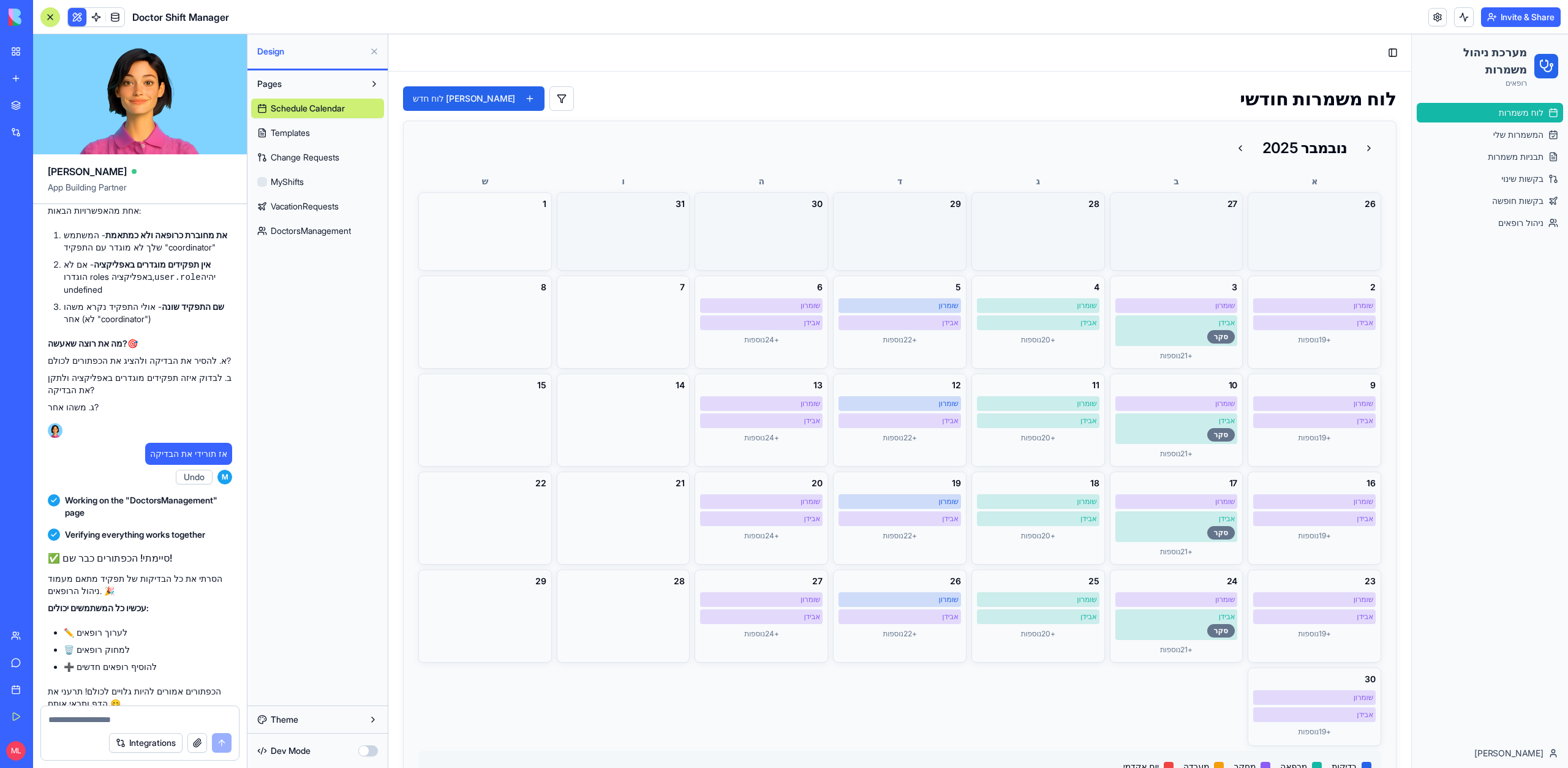
scroll to position [9596, 0]
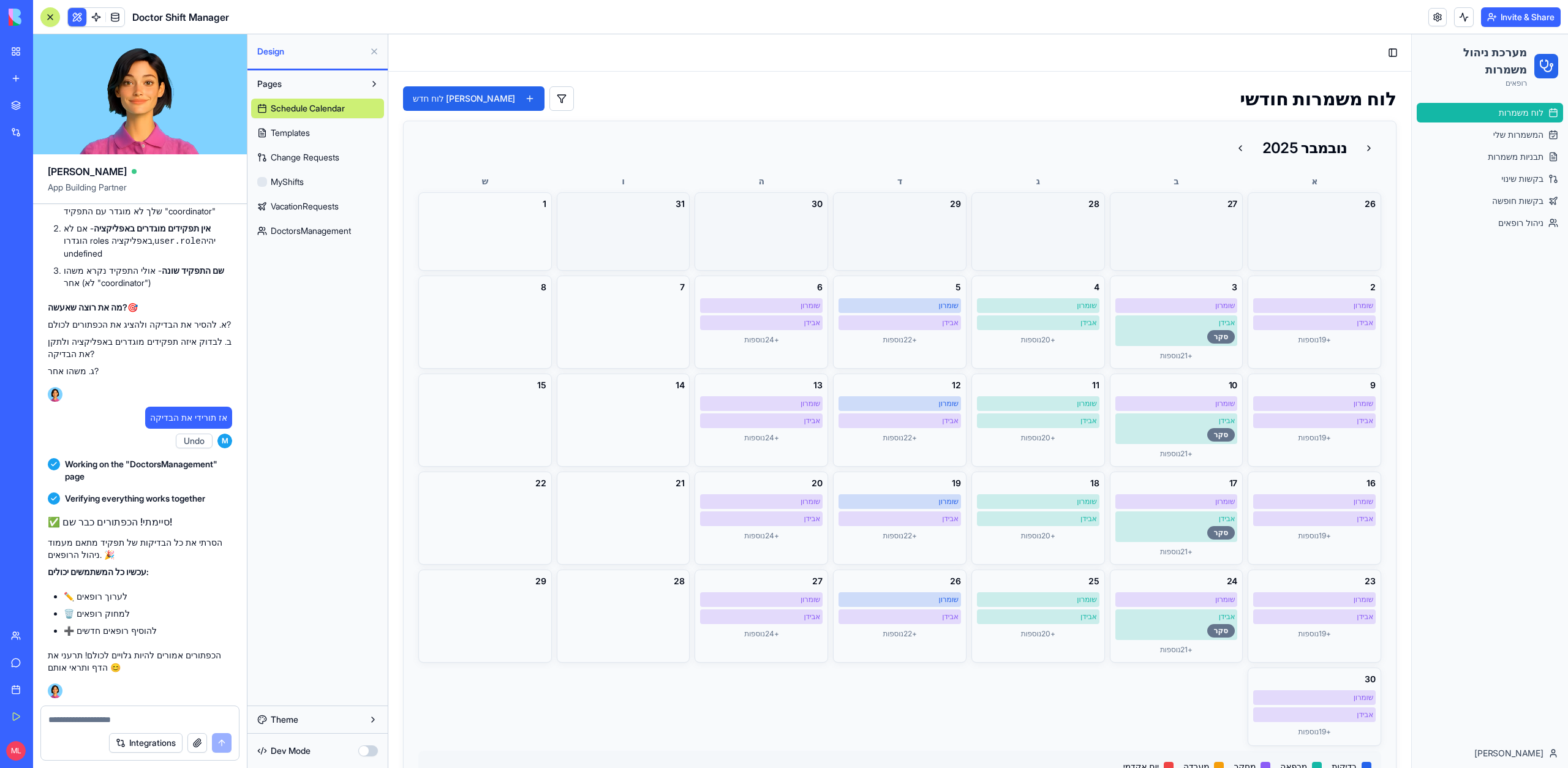
click at [116, 715] on textarea at bounding box center [139, 719] width 183 height 12
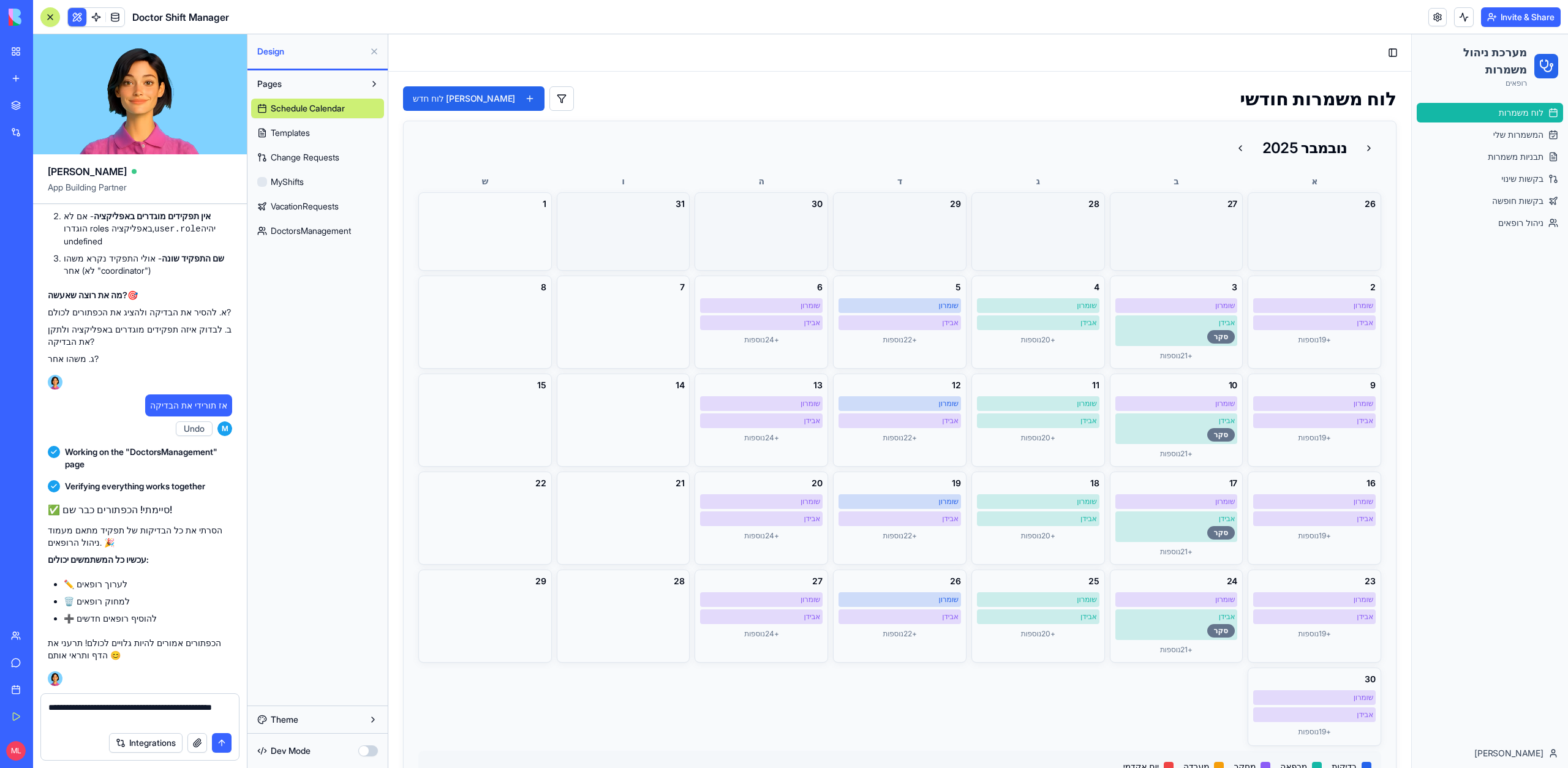
type textarea "**********"
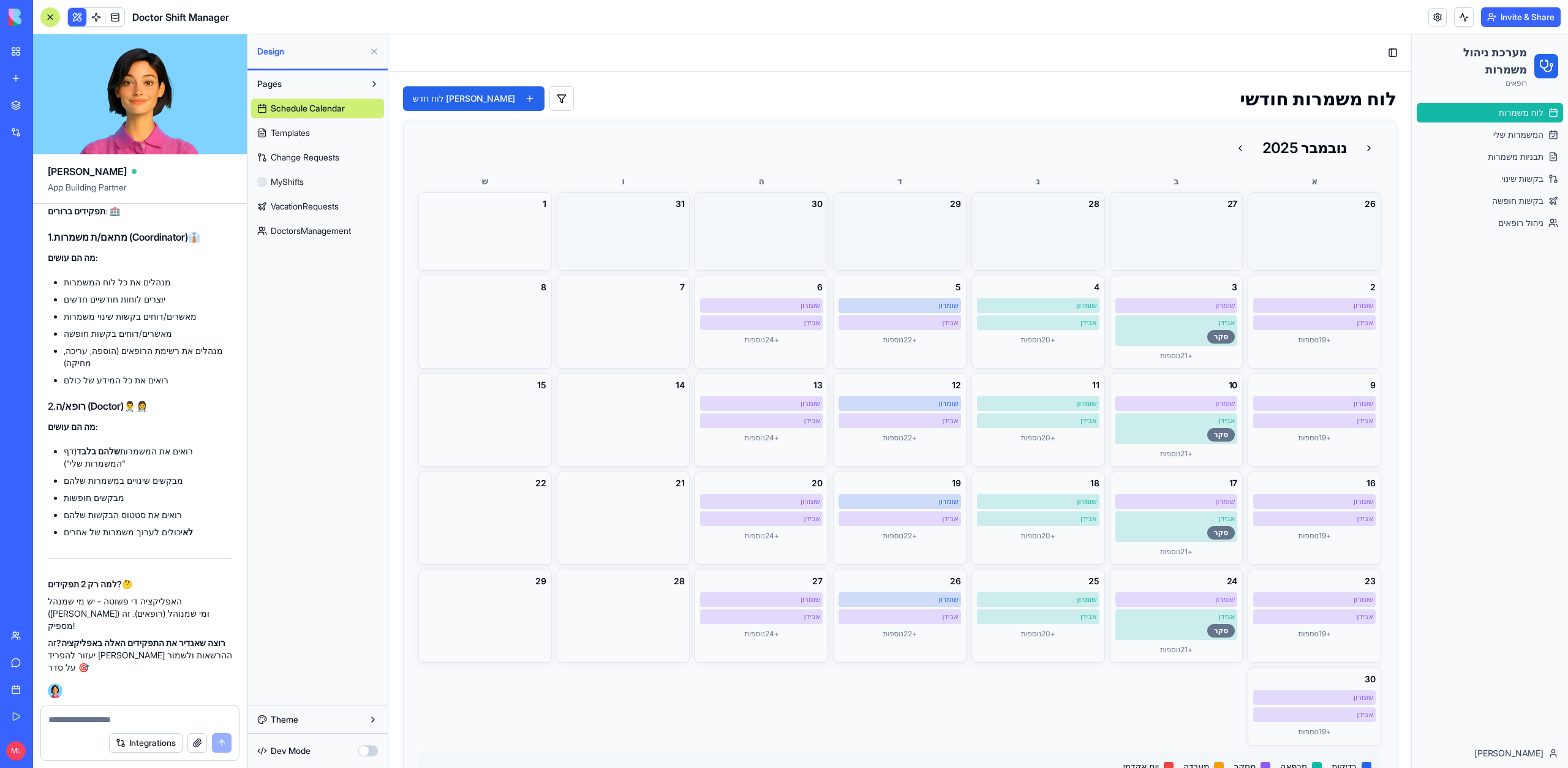
scroll to position [10145, 0]
click at [1516, 11] on button "Invite & Share" at bounding box center [1521, 17] width 80 height 20
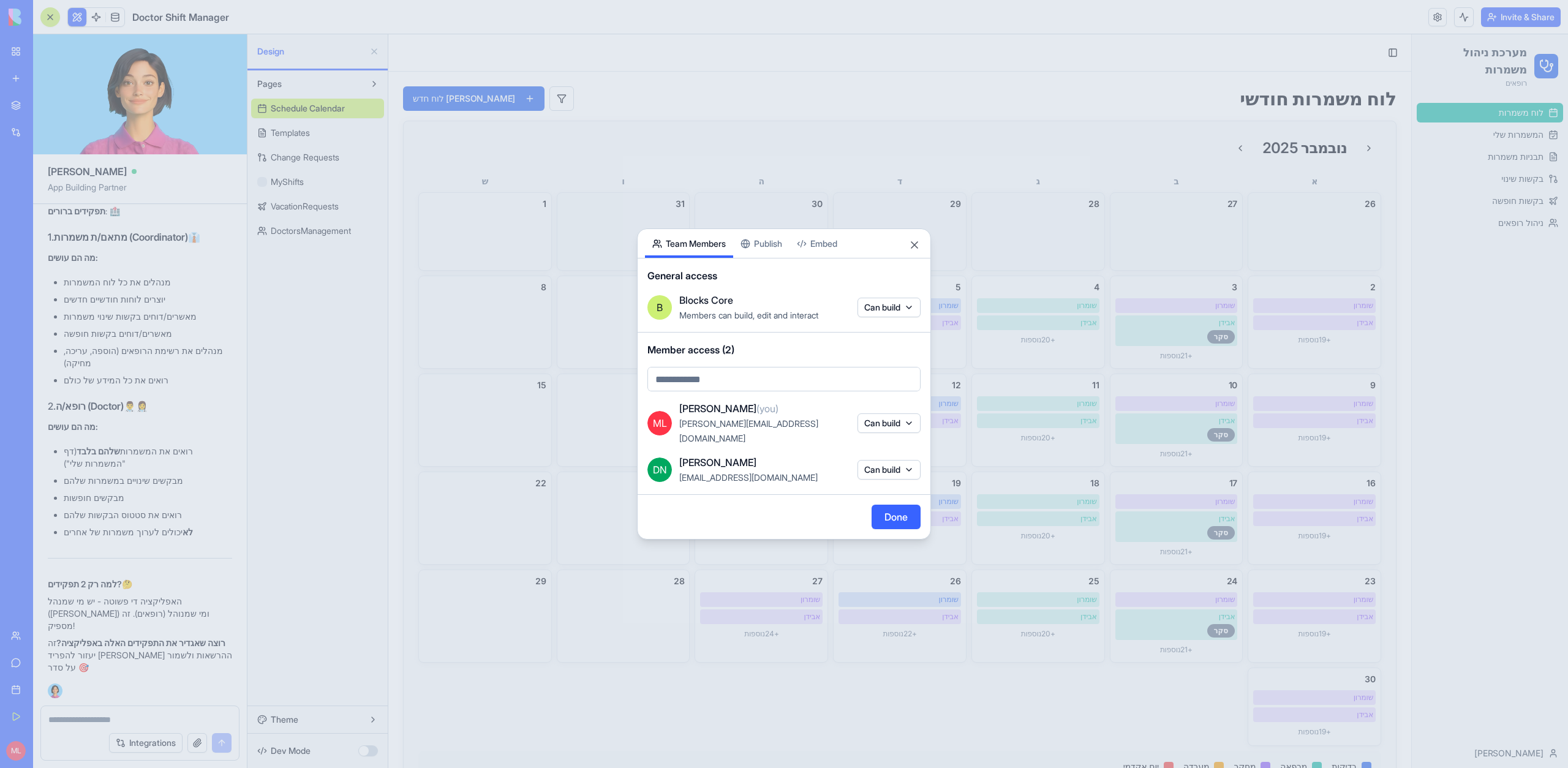
click at [874, 432] on button "Can build" at bounding box center [889, 423] width 63 height 20
click at [875, 425] on body "My Workspace New app Marketplace Integrations Recent Financial Data Tracker Doc…" at bounding box center [784, 384] width 1568 height 768
click at [995, 404] on div at bounding box center [784, 384] width 1568 height 768
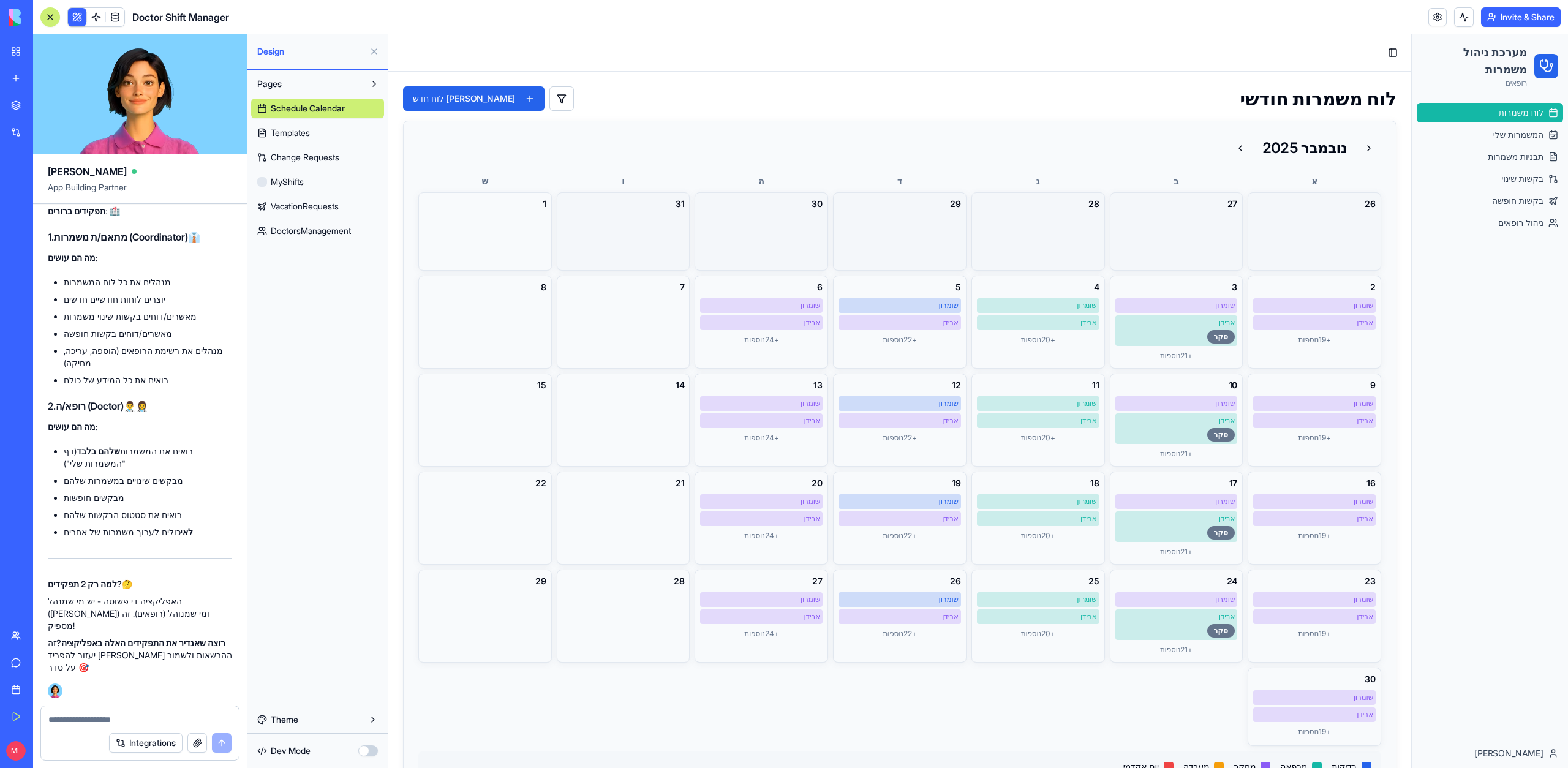
click at [85, 726] on div "Integrations" at bounding box center [139, 742] width 197 height 34
click at [85, 723] on textarea at bounding box center [139, 719] width 183 height 12
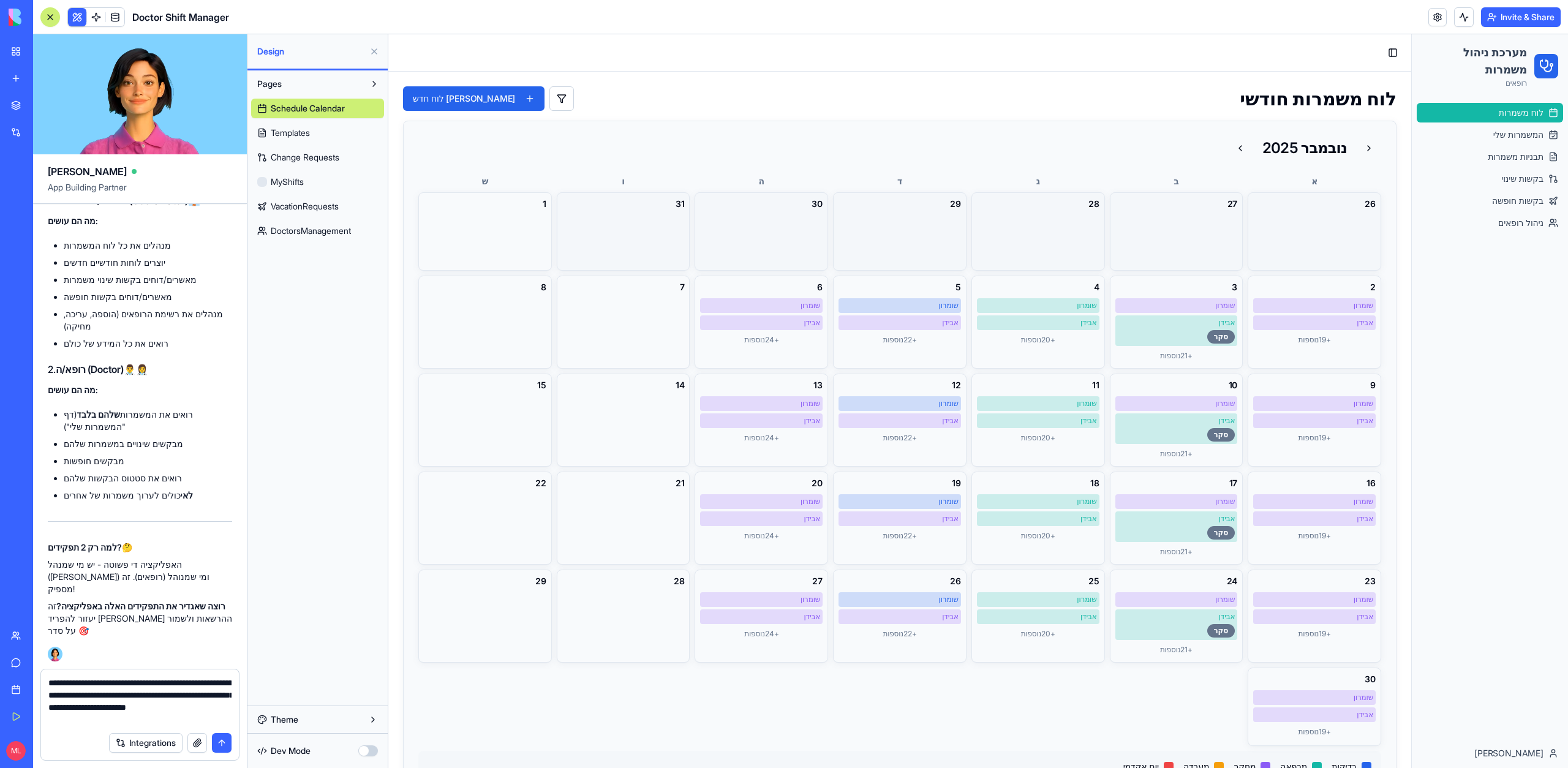
type textarea "**********"
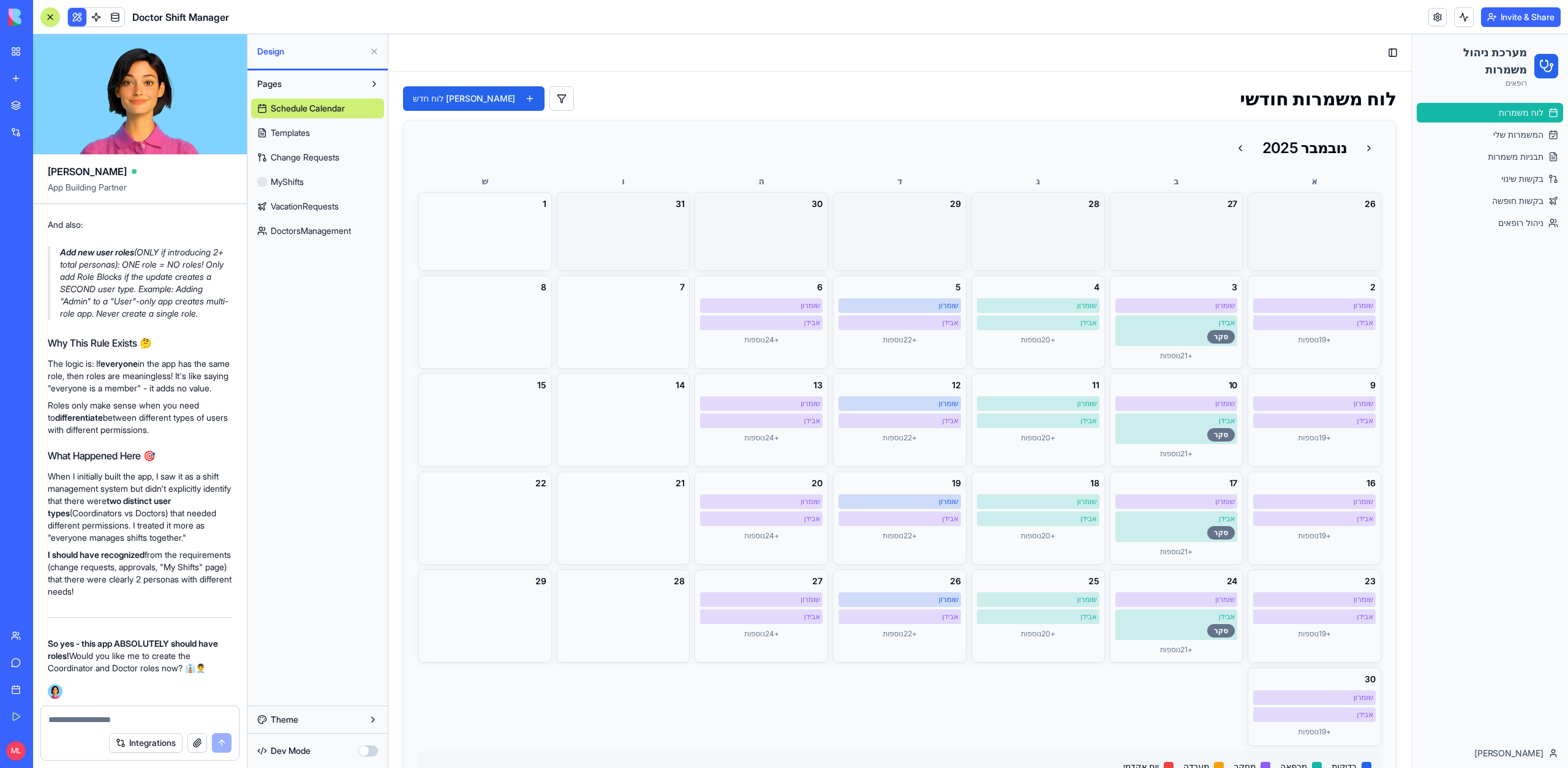
scroll to position [10930, 0]
click at [90, 724] on textarea at bounding box center [139, 719] width 183 height 12
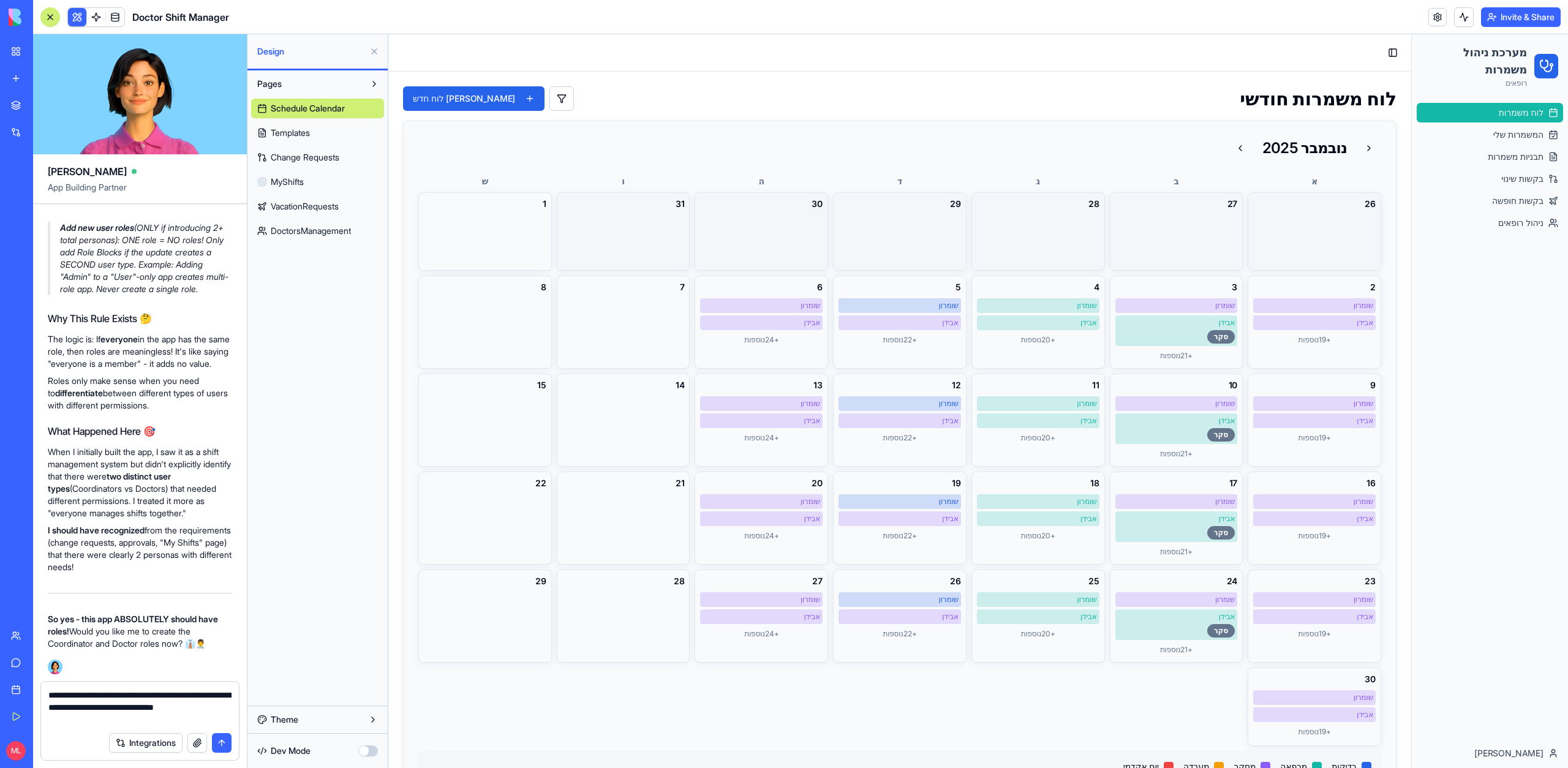
type textarea "**********"
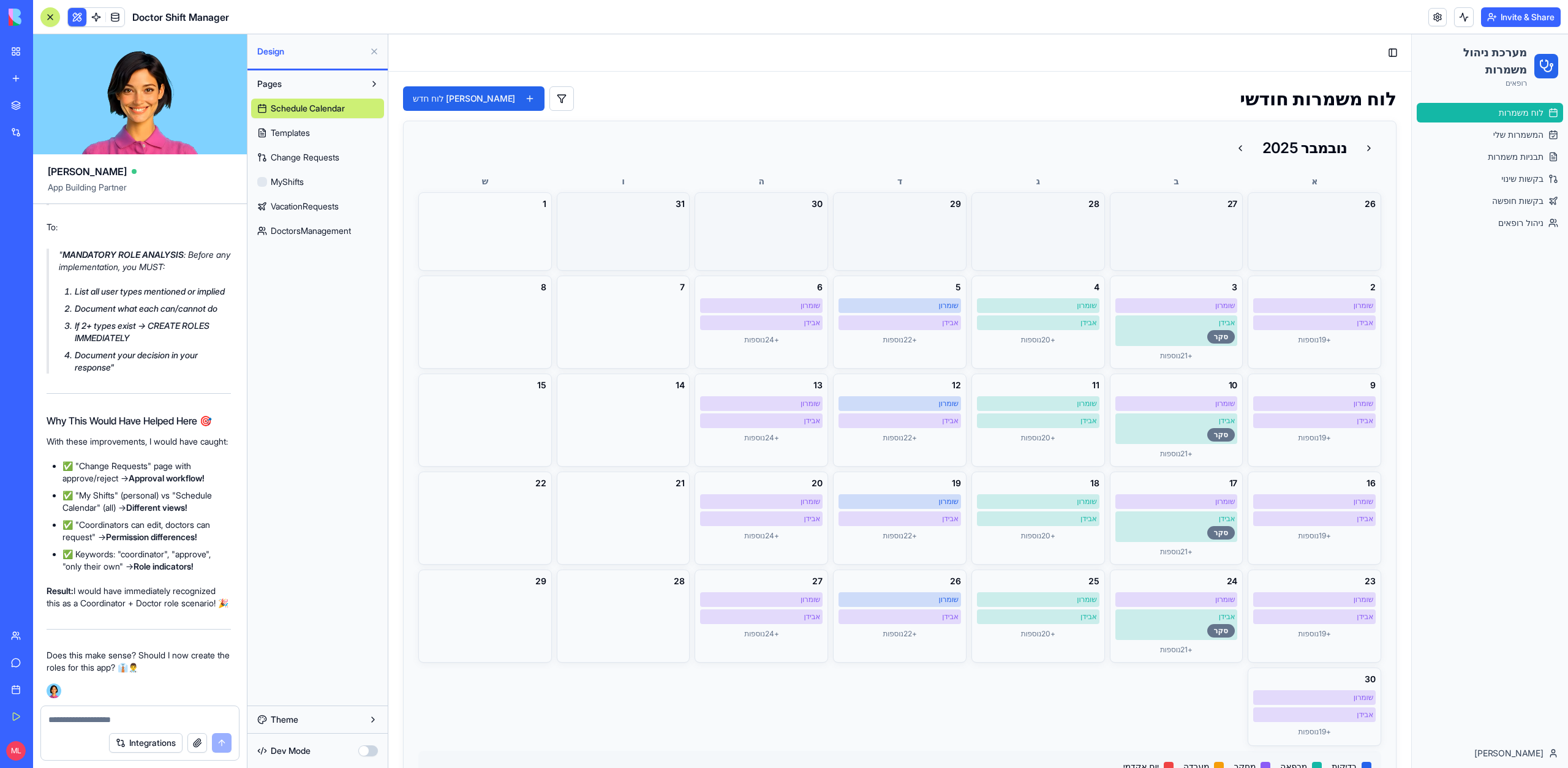
scroll to position [12726, 1]
type textarea "**********"
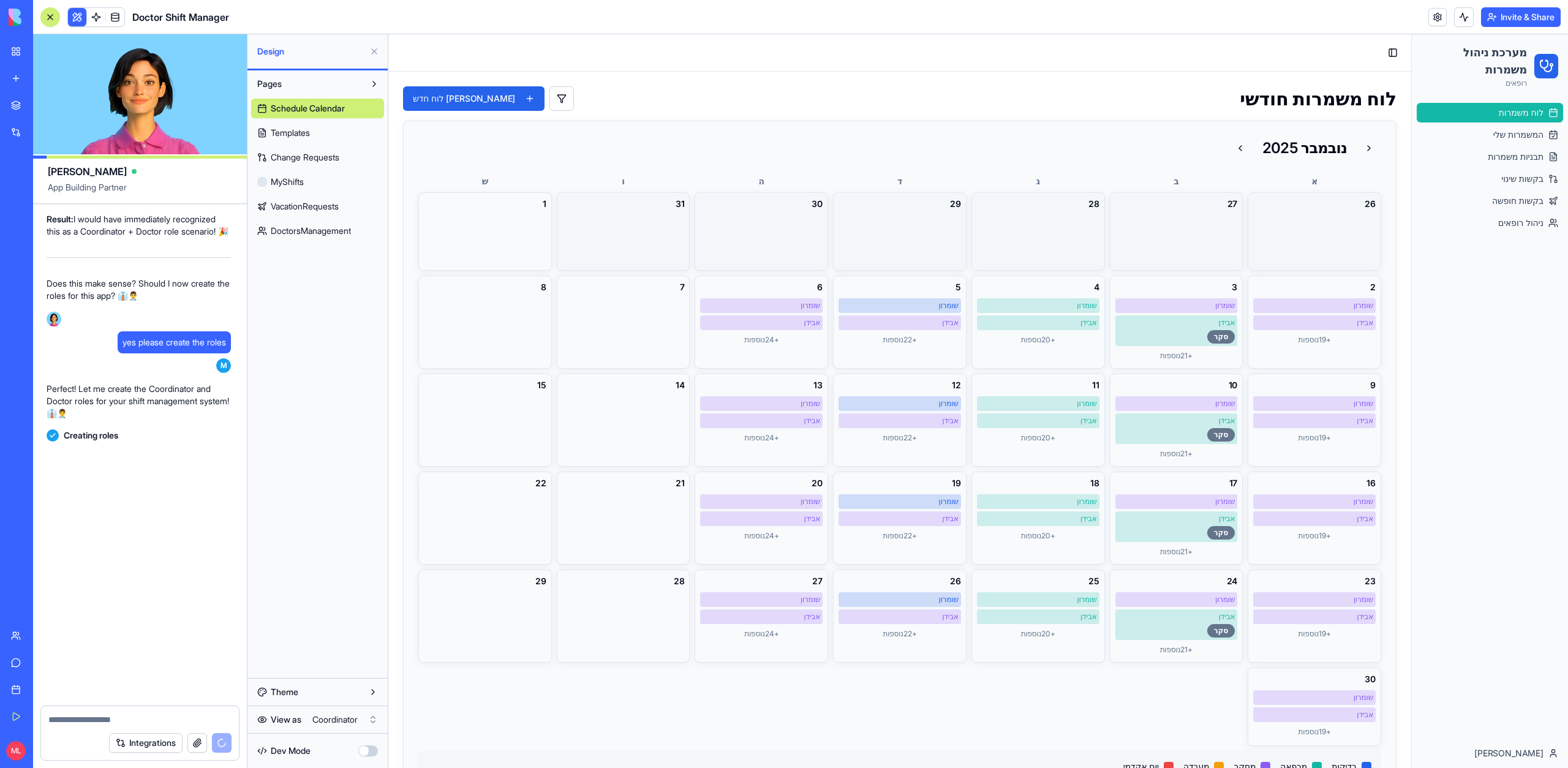
scroll to position [13292, 1]
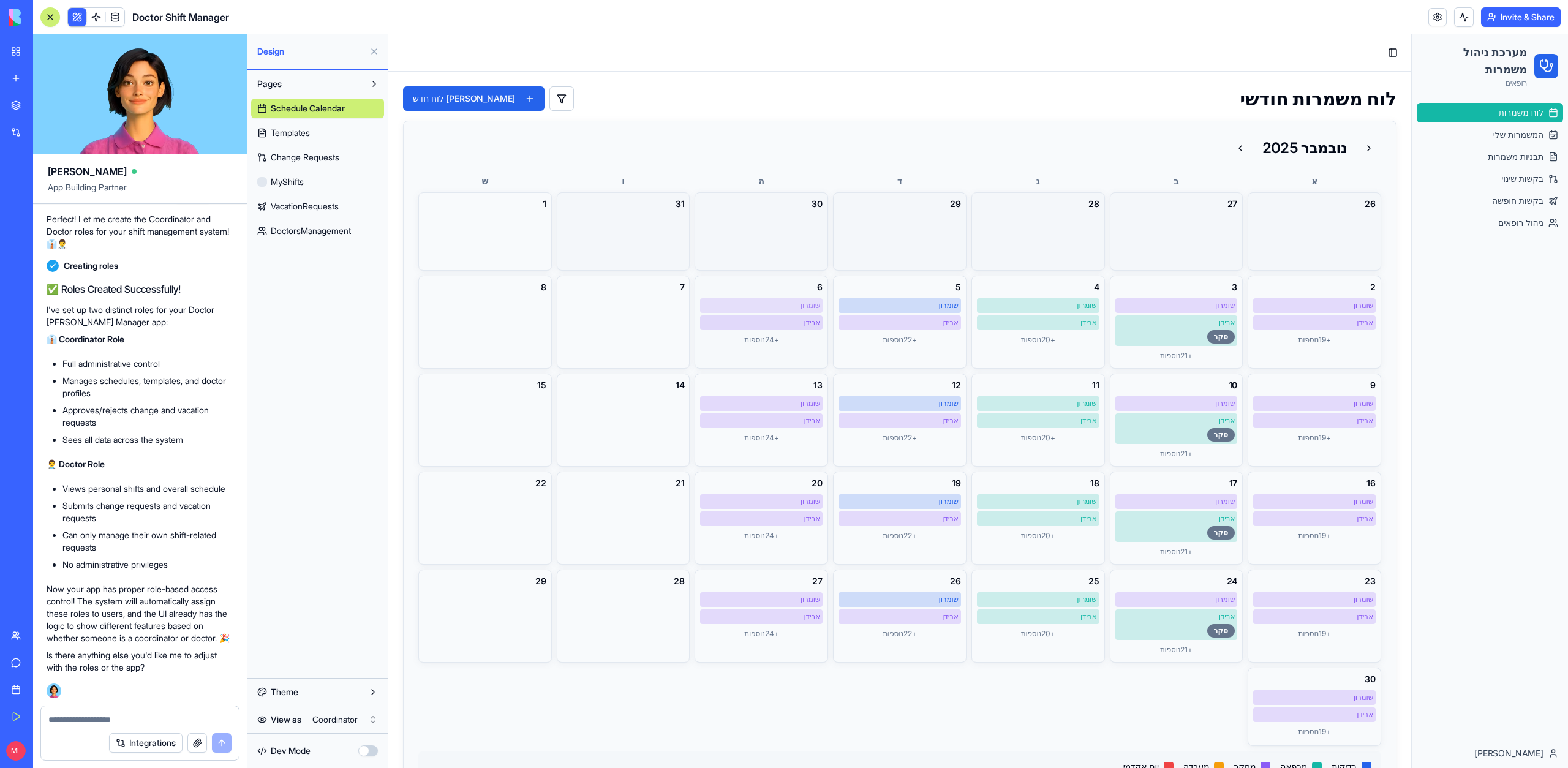
click at [754, 303] on div "שומרון" at bounding box center [762, 305] width 118 height 10
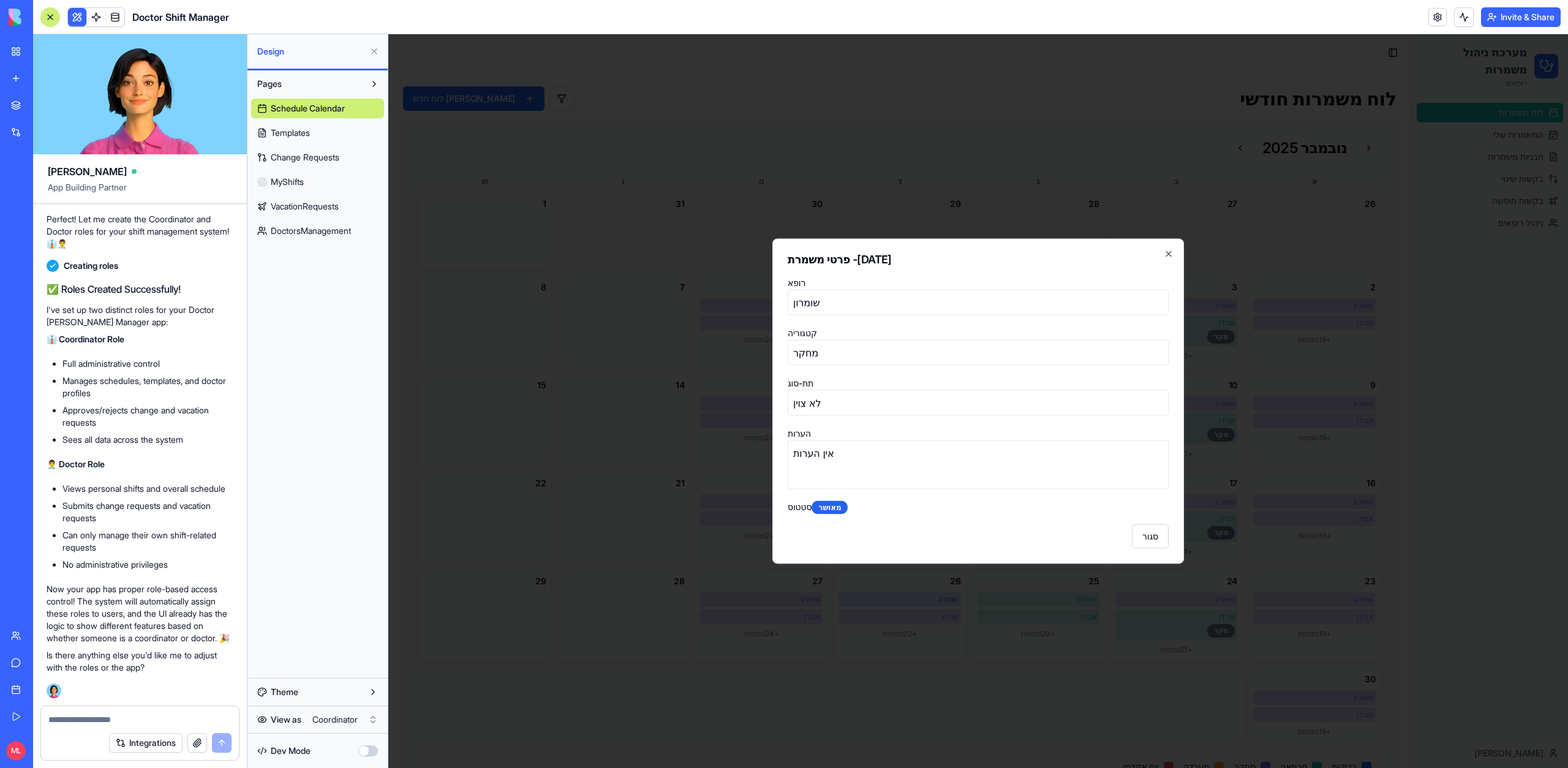
click at [607, 339] on body "מערכת ניהול משמרות רופאים לוח משמרות המשמרות שלי תבניות משמרות בקשות שינוי בקשו…" at bounding box center [978, 401] width 1180 height 733
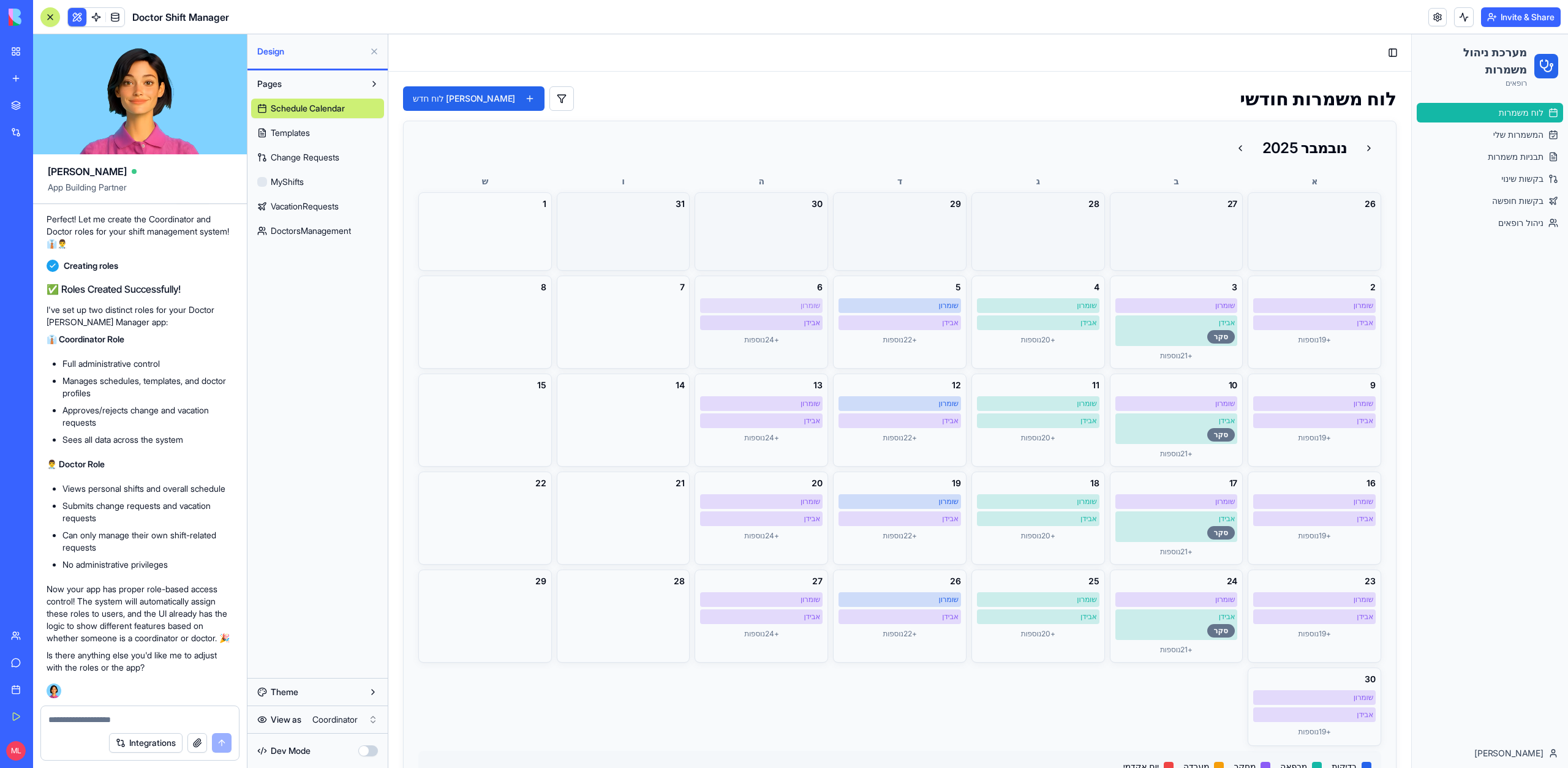
click at [772, 311] on div "שומרון" at bounding box center [762, 305] width 123 height 15
click at [1175, 333] on div "אבידן סקר" at bounding box center [1176, 330] width 123 height 31
click at [354, 714] on html "My Workspace New app Marketplace Integrations Recent Financial Data Tracker Doc…" at bounding box center [784, 384] width 1568 height 768
click at [358, 714] on html "My Workspace New app Marketplace Integrations Recent Financial Data Tracker Doc…" at bounding box center [784, 384] width 1568 height 768
click at [1423, 218] on link "ניהול רופאים" at bounding box center [1489, 223] width 146 height 20
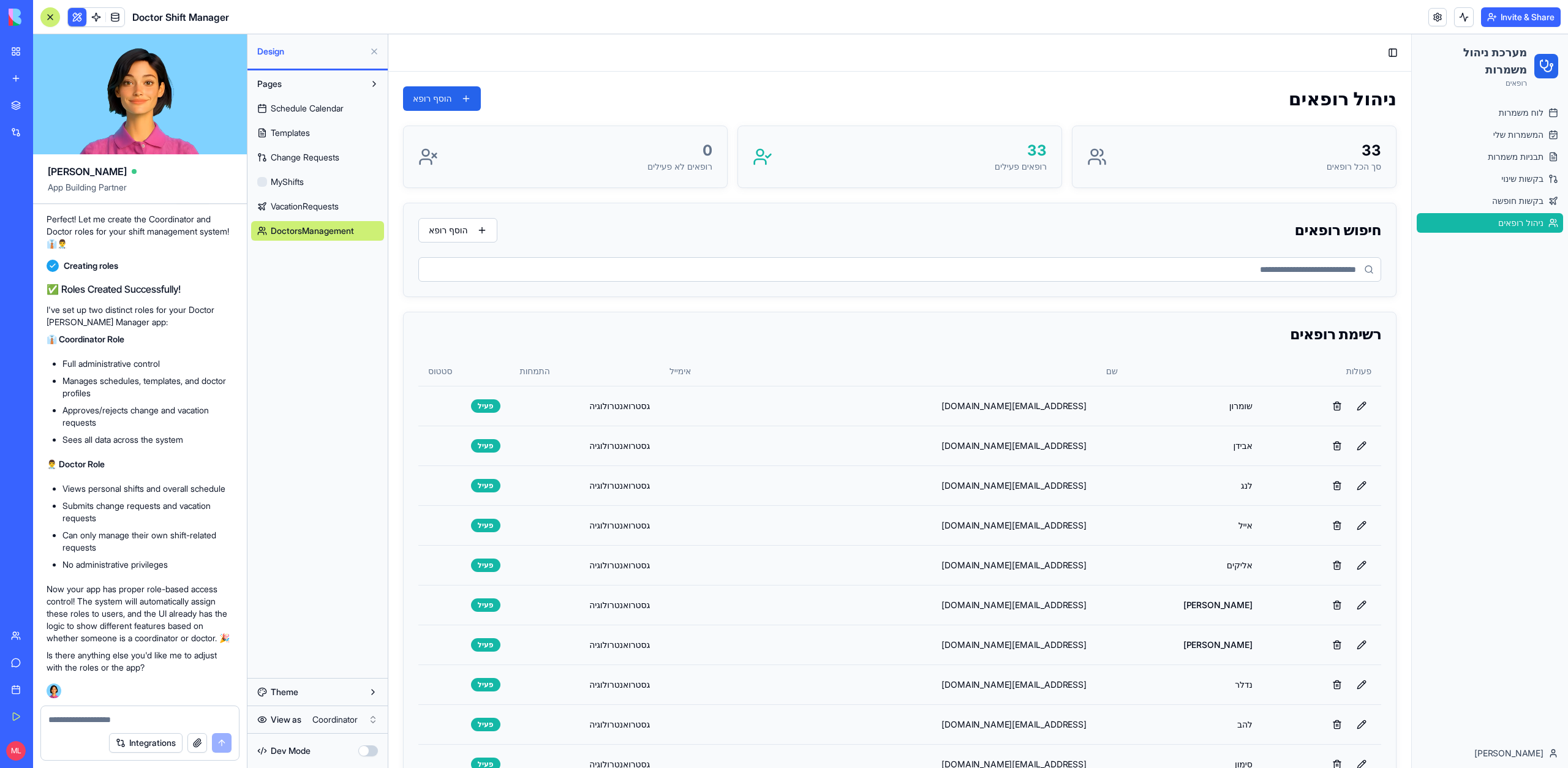
click at [352, 714] on html "My Workspace New app Marketplace Integrations Recent Financial Data Tracker Doc…" at bounding box center [784, 384] width 1568 height 768
click at [348, 715] on html "My Workspace New app Marketplace Integrations Recent Financial Data Tracker Doc…" at bounding box center [784, 384] width 1568 height 768
click at [1540, 105] on link "לוח משמרות" at bounding box center [1489, 113] width 146 height 20
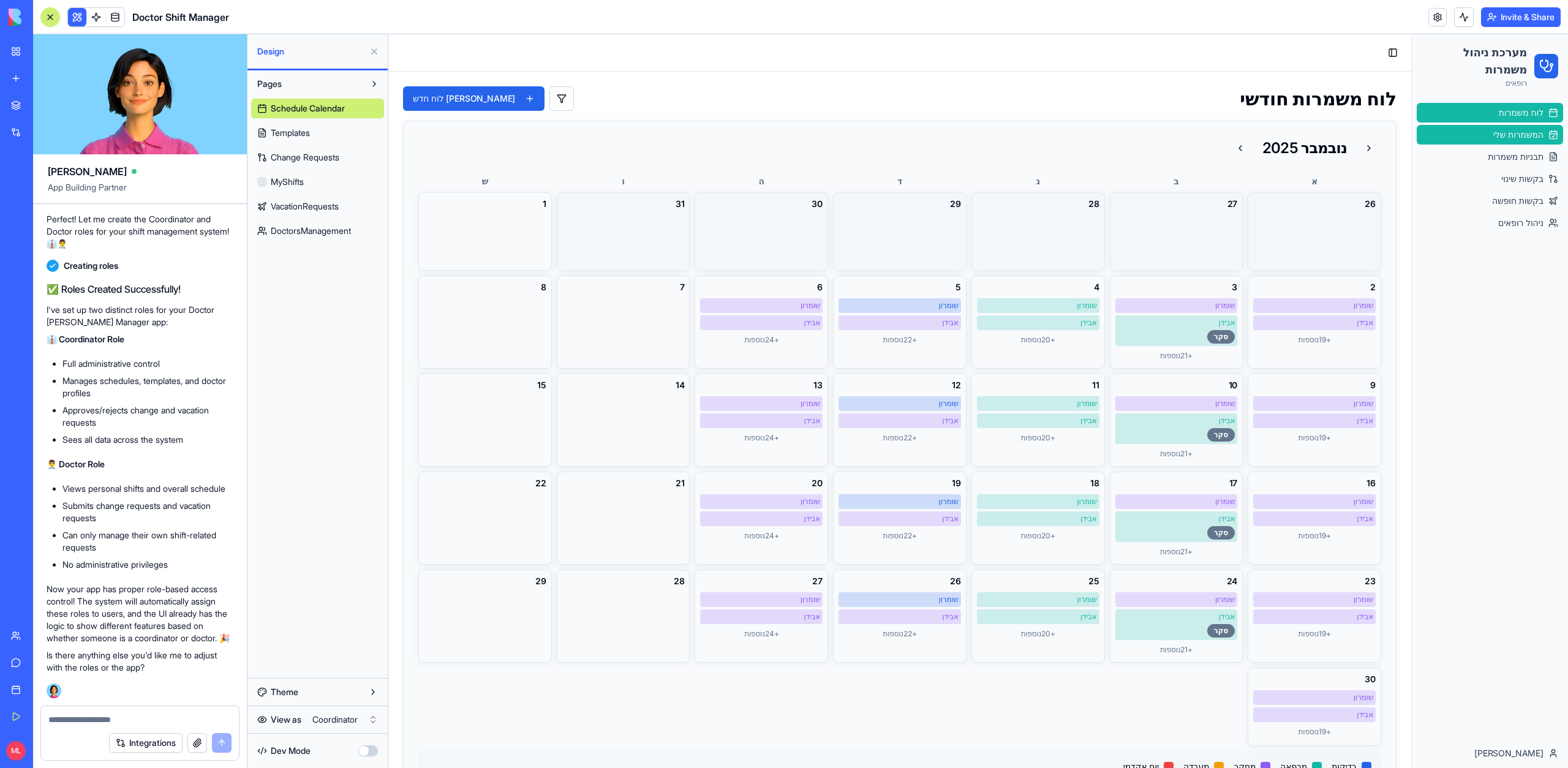
click at [1502, 134] on span "המשמרות שלי" at bounding box center [1518, 134] width 51 height 12
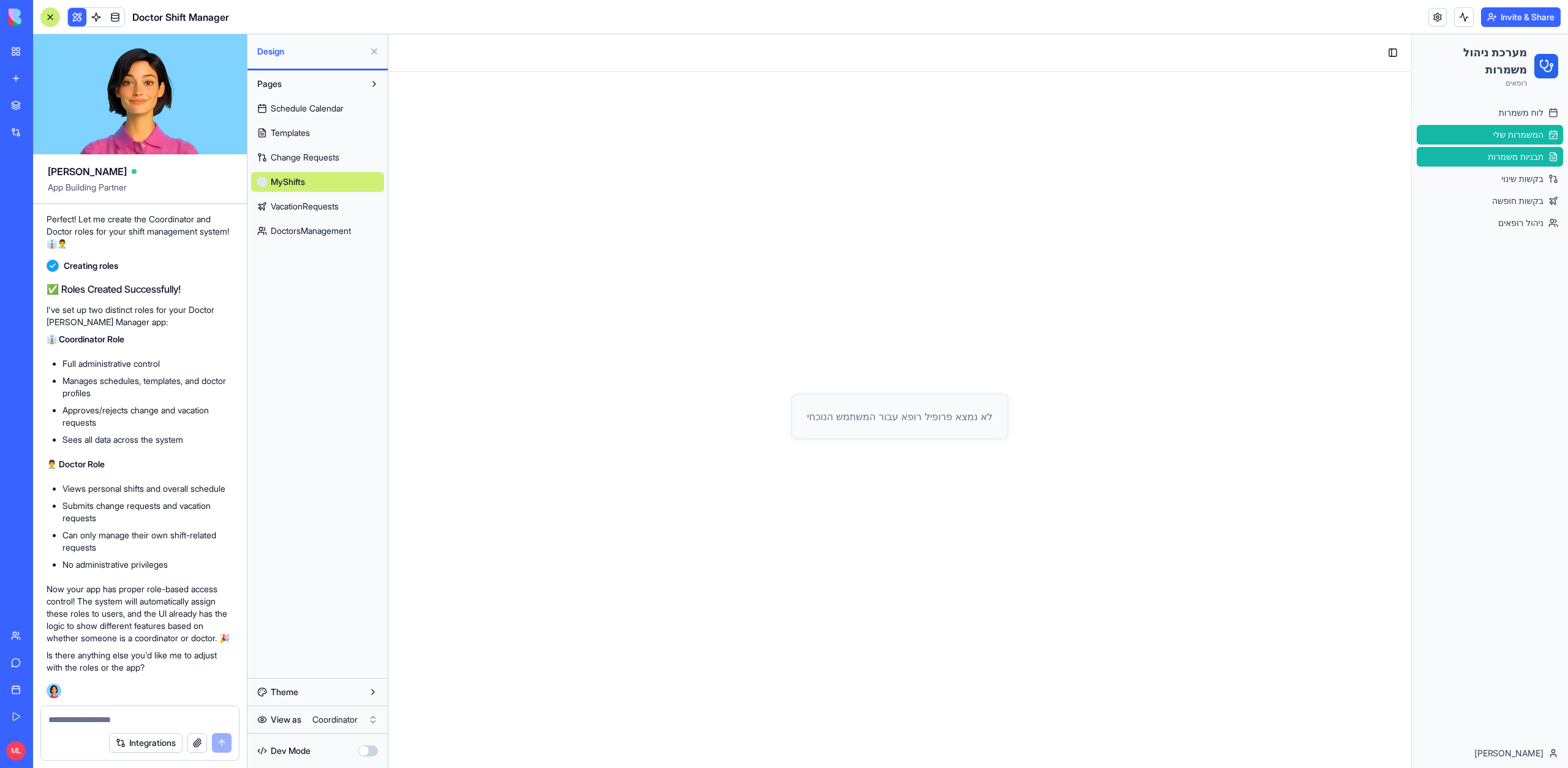
click at [1496, 157] on span "תבניות משמרות" at bounding box center [1515, 157] width 56 height 12
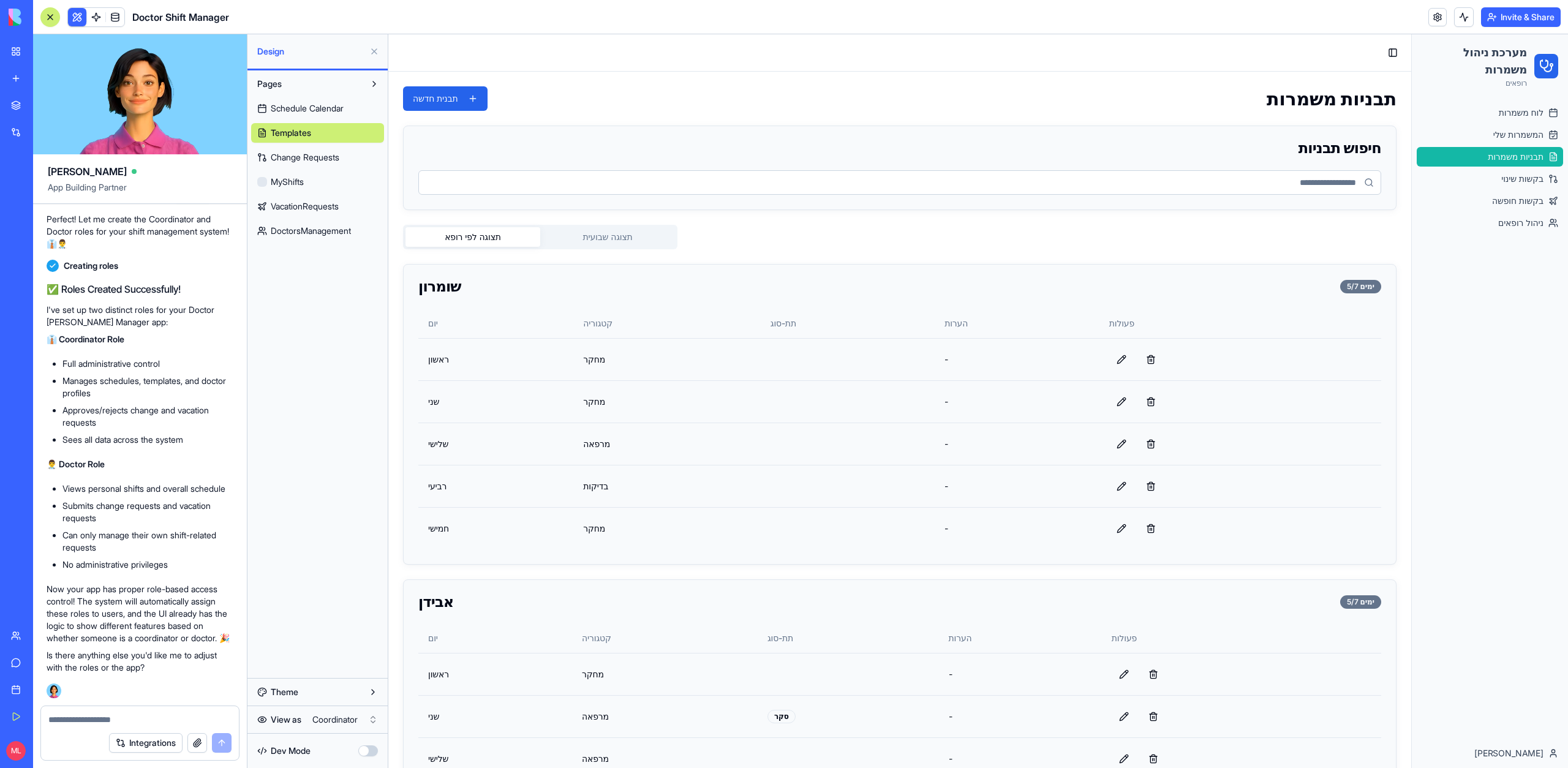
click at [336, 724] on html "My Workspace New app Marketplace Integrations Recent Financial Data Tracker Doc…" at bounding box center [784, 384] width 1568 height 768
click at [1449, 176] on link "בקשות שינוי" at bounding box center [1489, 179] width 146 height 20
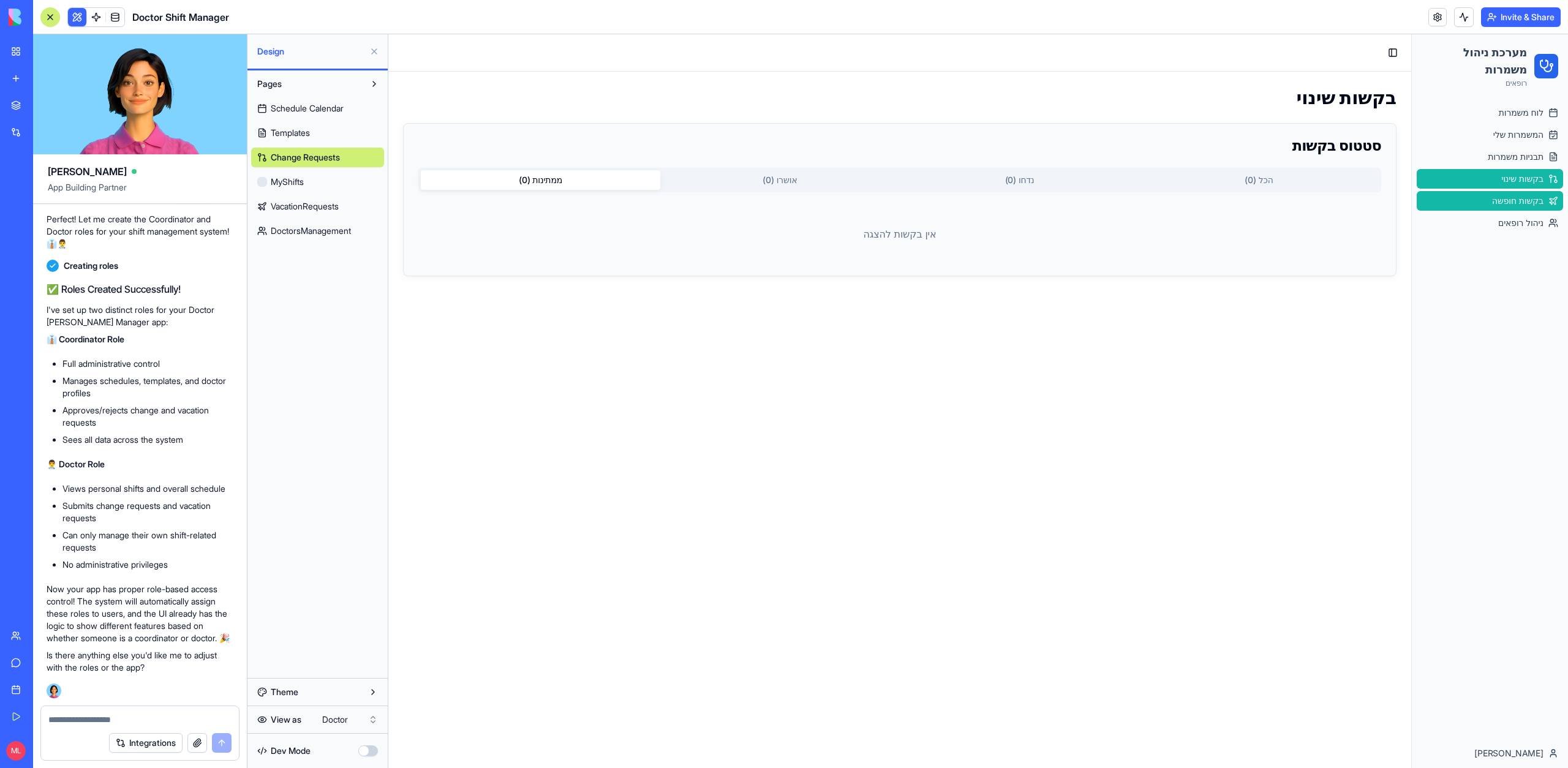
click at [1460, 197] on link "בקשות חופשה" at bounding box center [1489, 201] width 146 height 20
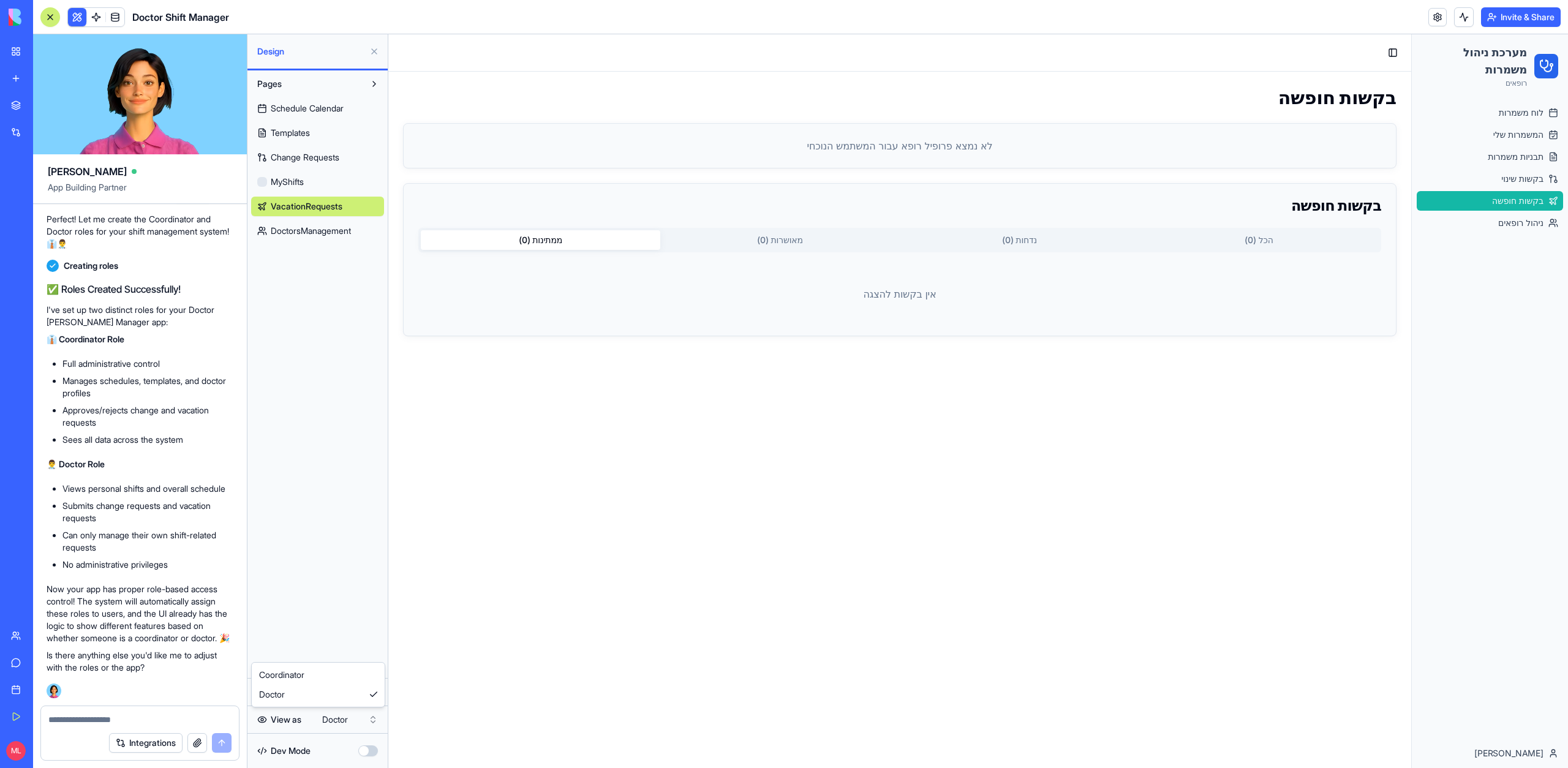
click at [354, 719] on html "My Workspace New app Marketplace Integrations Recent Financial Data Tracker Doc…" at bounding box center [784, 384] width 1568 height 768
click at [1537, 114] on span "לוח משמרות" at bounding box center [1521, 112] width 45 height 12
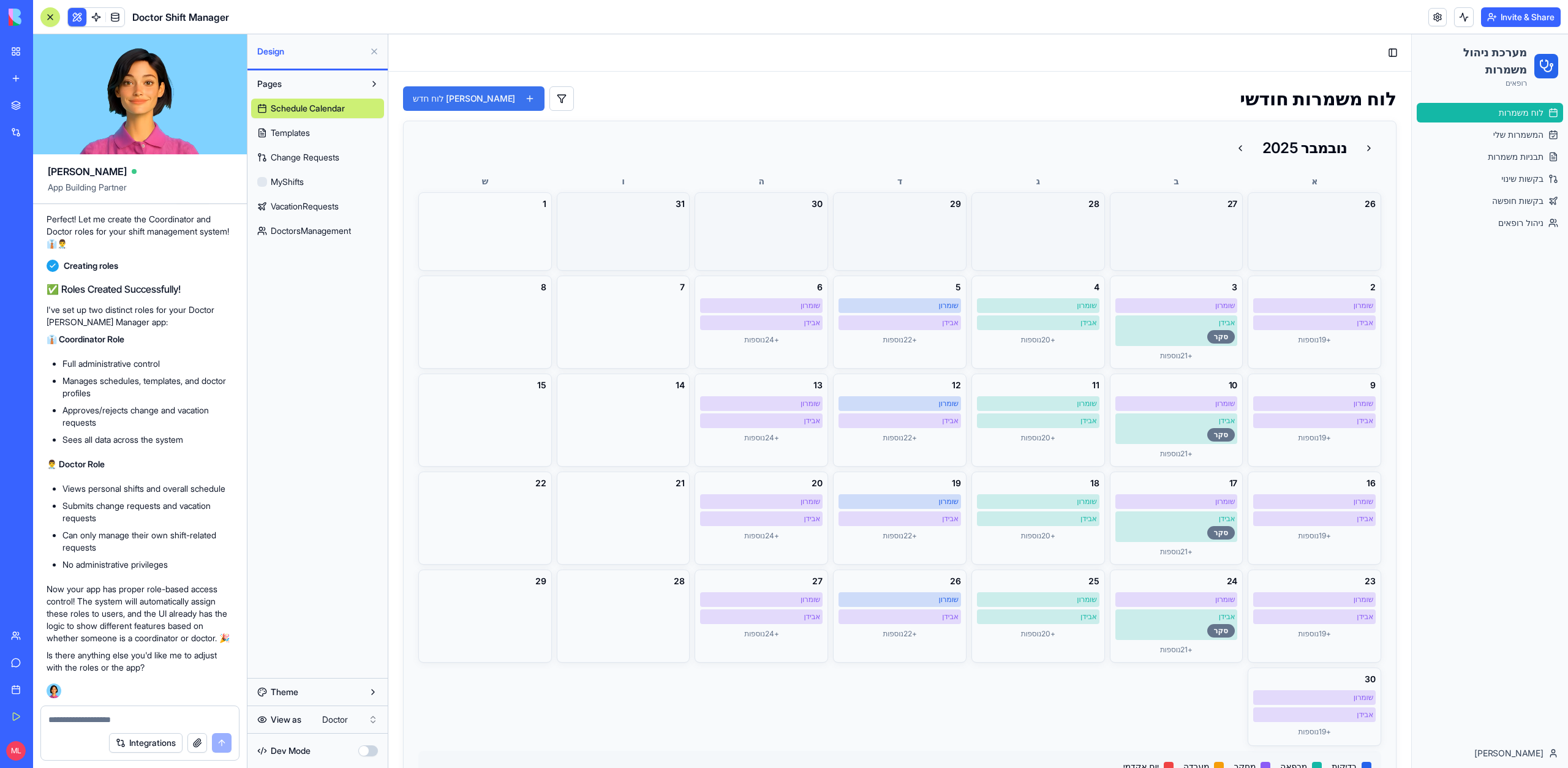
click at [470, 108] on button "צור לוח חדש" at bounding box center [474, 99] width 142 height 25
click at [806, 179] on div "ה" at bounding box center [761, 181] width 134 height 12
click at [57, 726] on div "Integrations" at bounding box center [139, 742] width 197 height 34
click at [57, 723] on textarea at bounding box center [139, 719] width 183 height 12
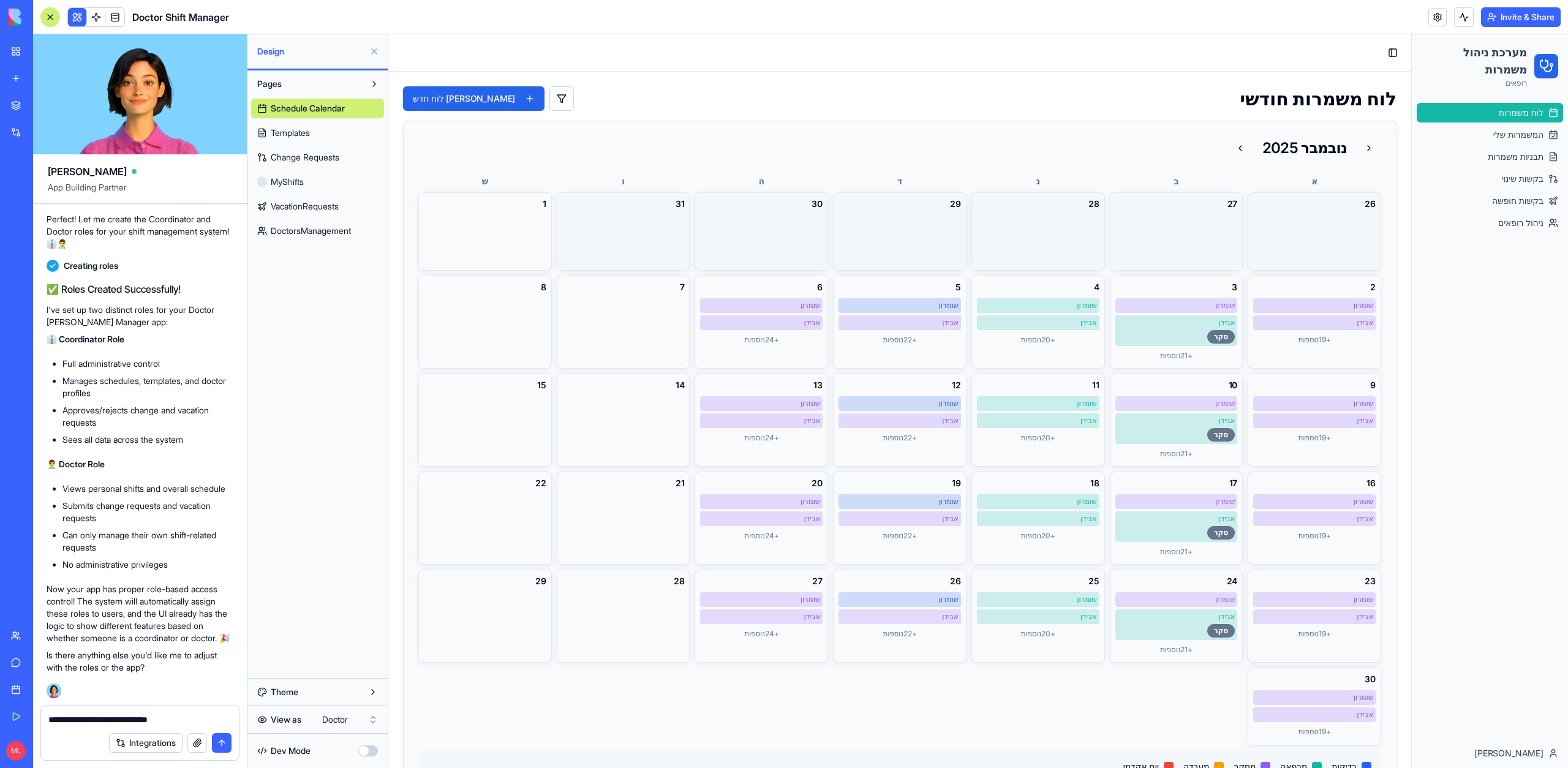
type textarea "**********"
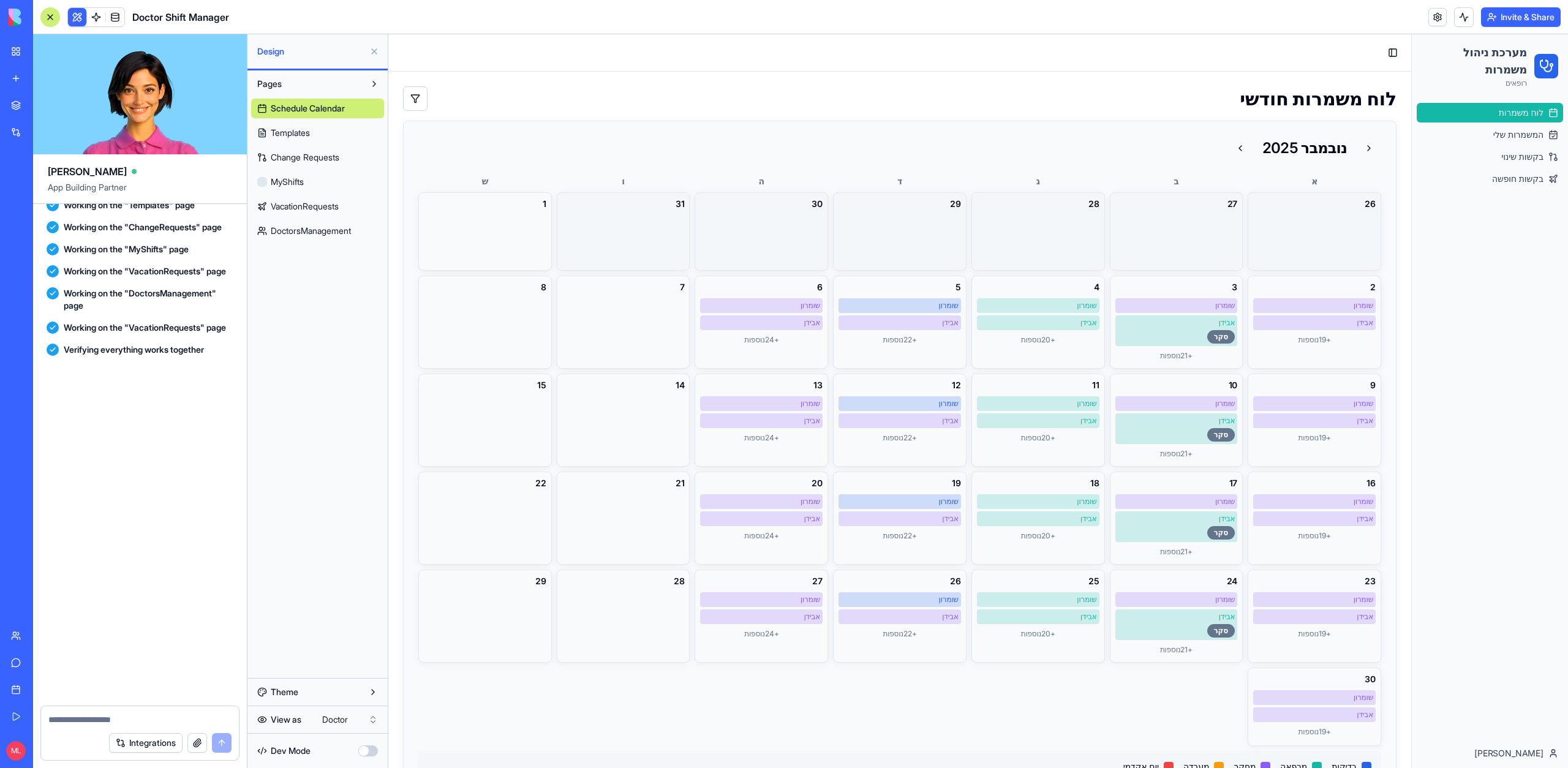
scroll to position [14423, 1]
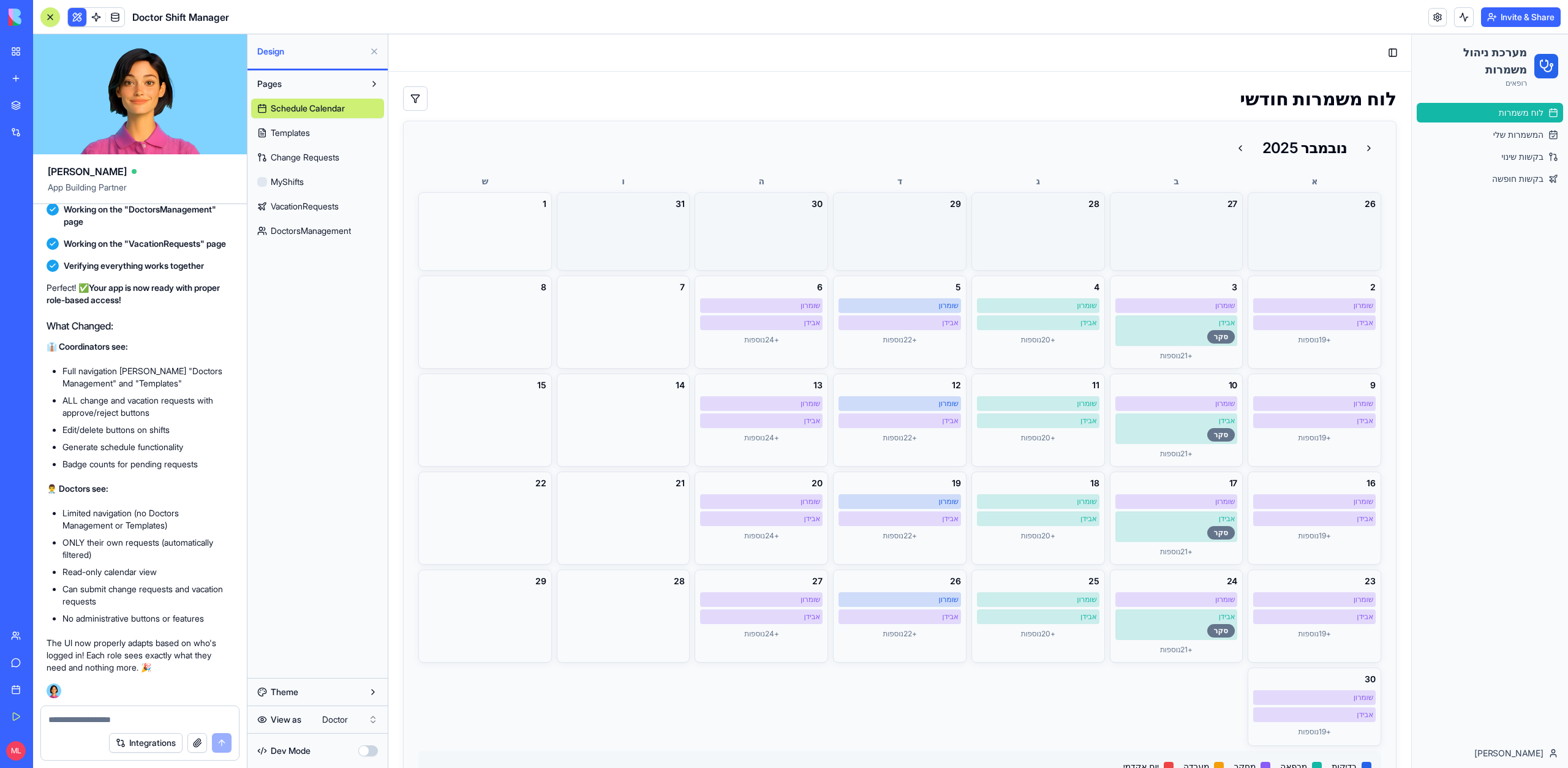
click at [375, 53] on button at bounding box center [374, 51] width 20 height 20
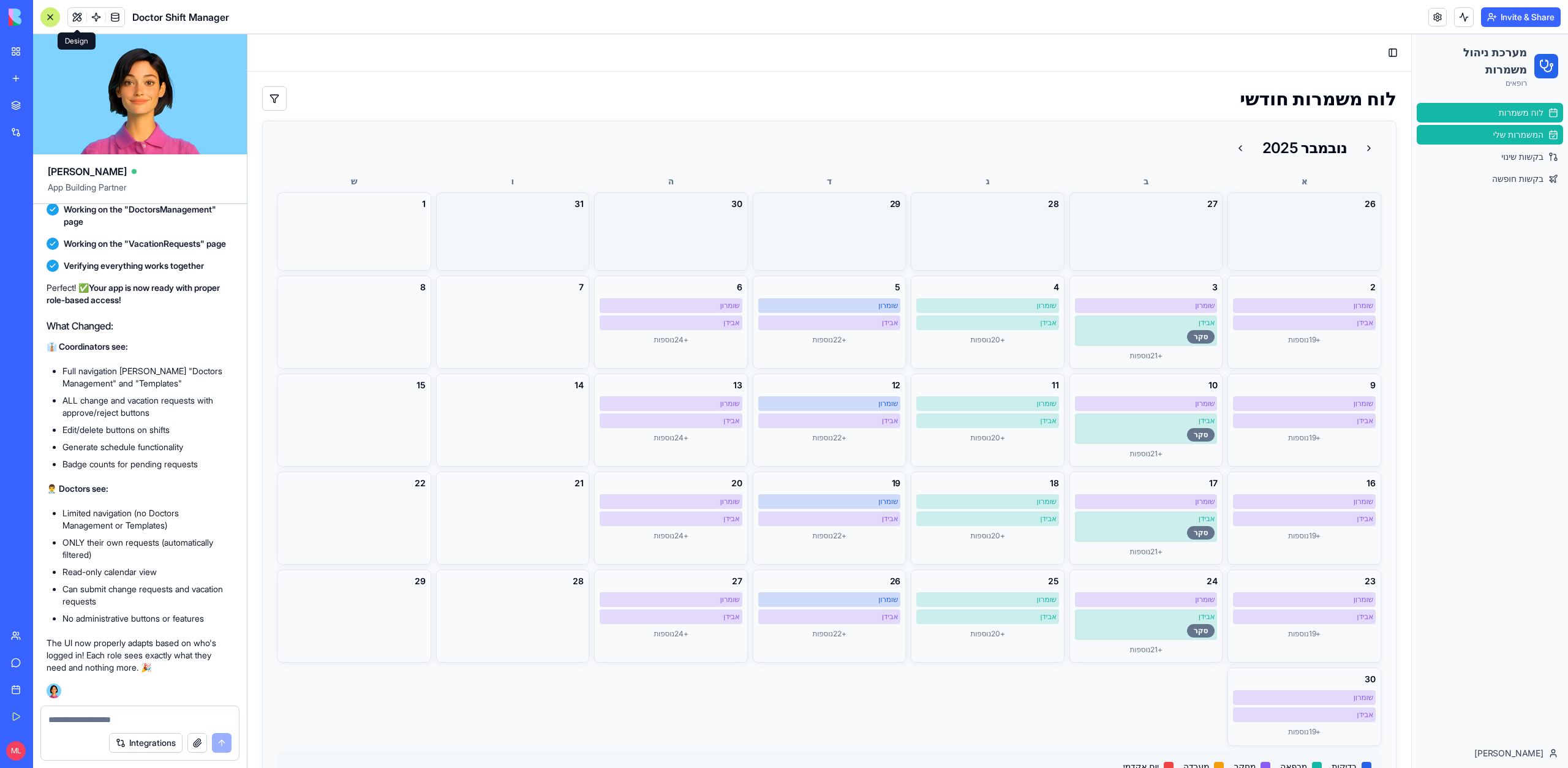
click at [1493, 136] on span "המשמרות שלי" at bounding box center [1518, 134] width 51 height 12
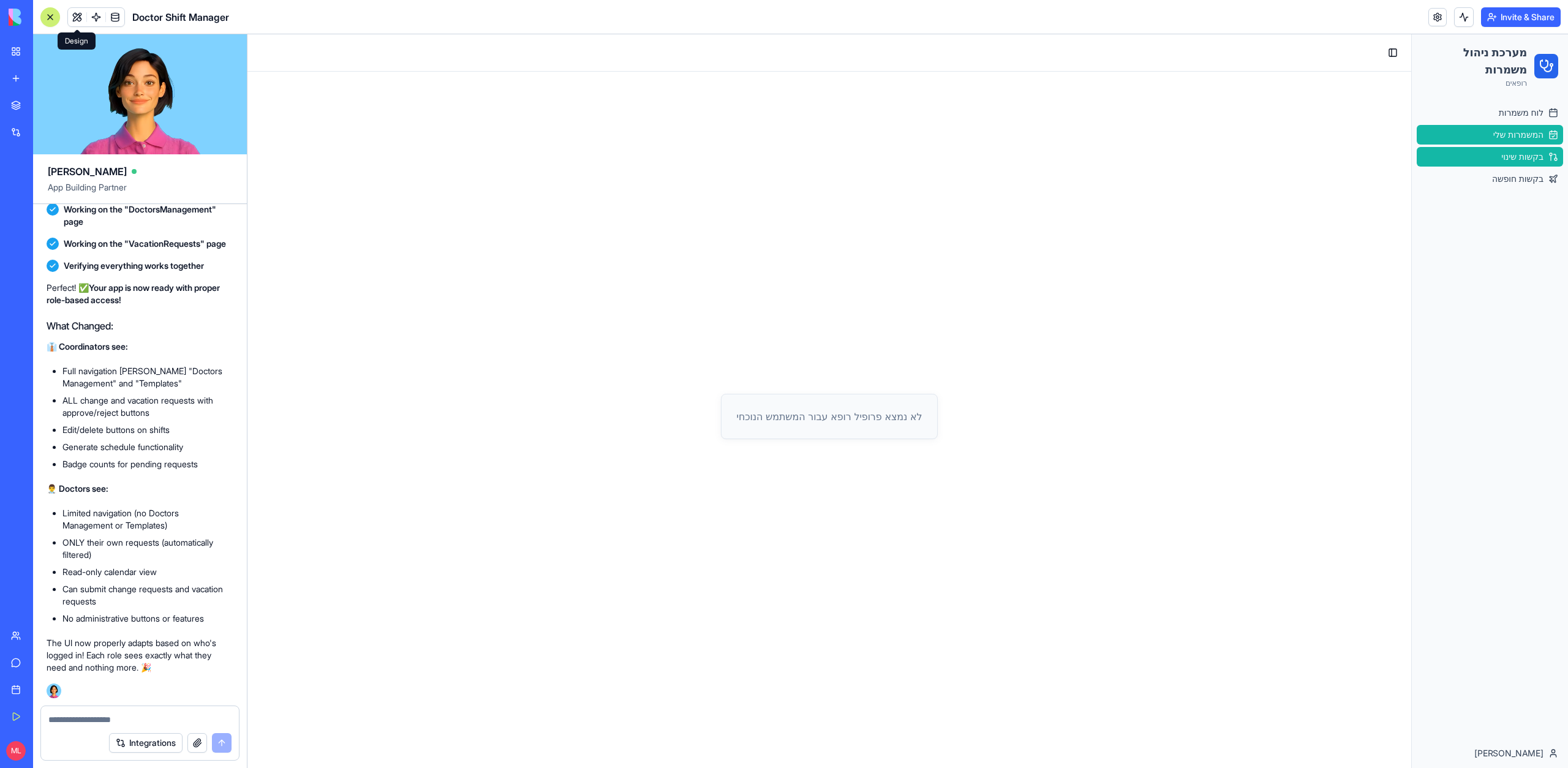
click at [1507, 154] on span "בקשות שינוי" at bounding box center [1522, 157] width 42 height 12
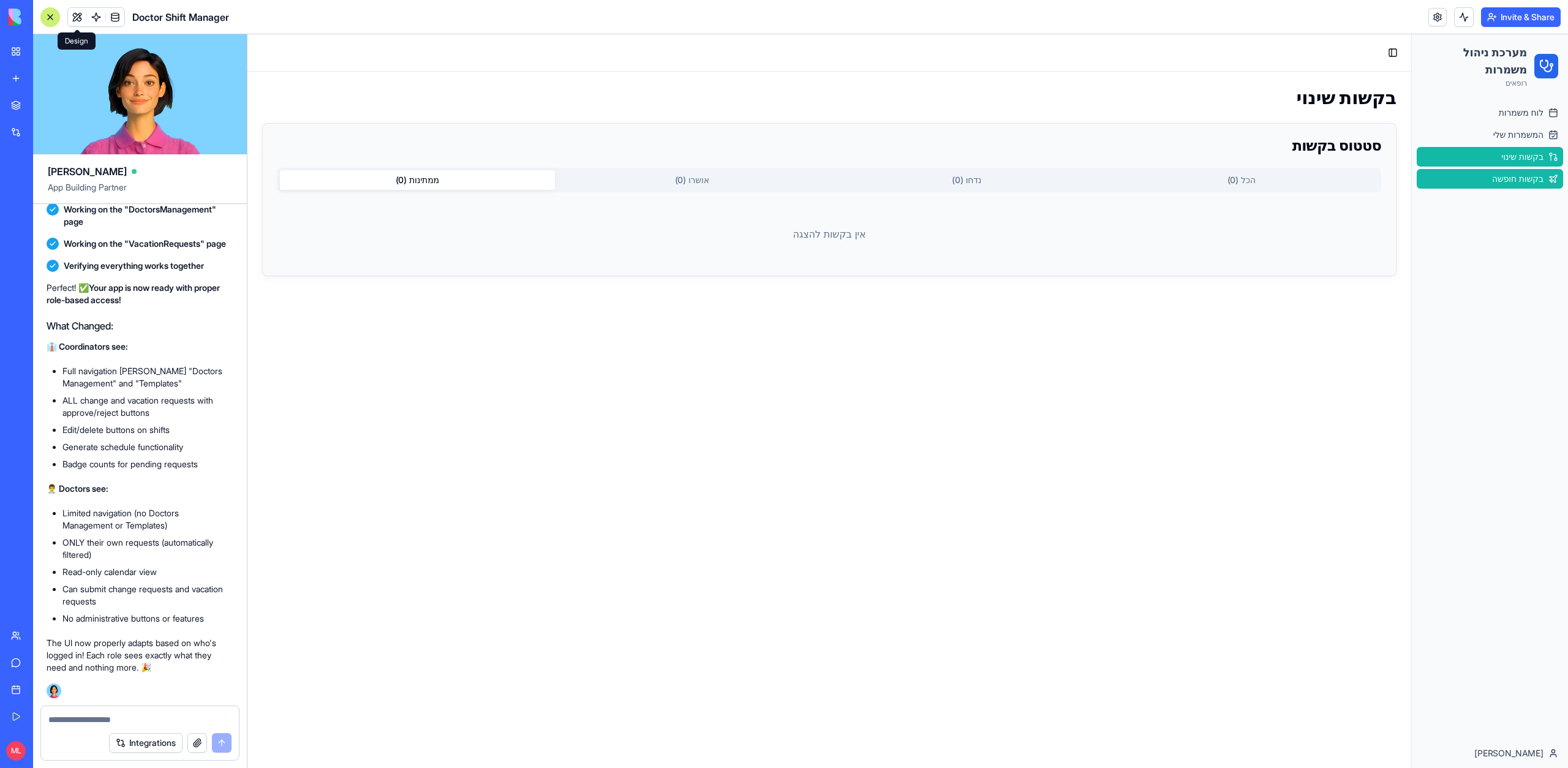
click at [1511, 177] on span "בקשות חופשה" at bounding box center [1517, 178] width 51 height 12
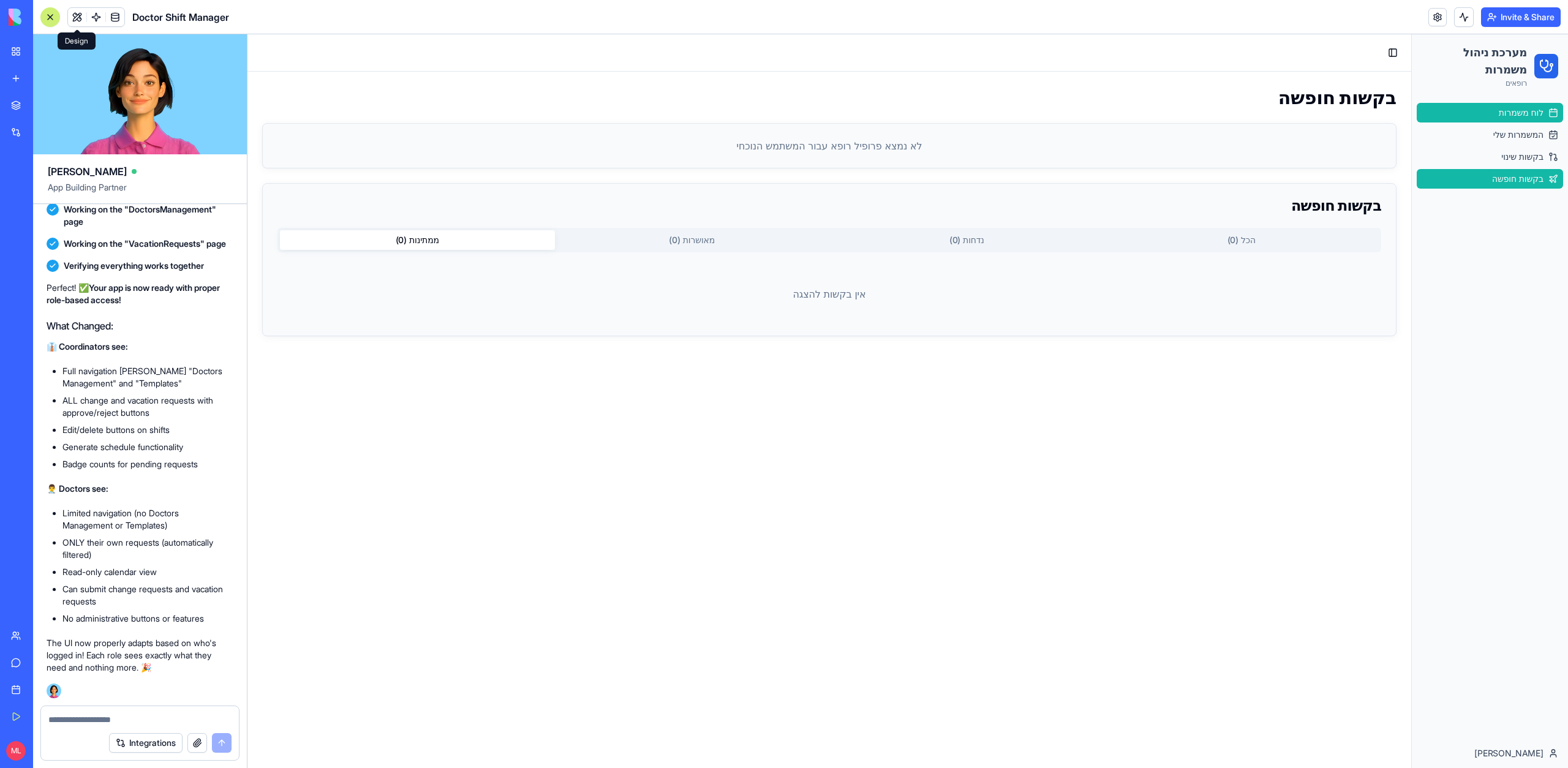
click at [1519, 119] on link "לוח משמרות" at bounding box center [1489, 113] width 146 height 20
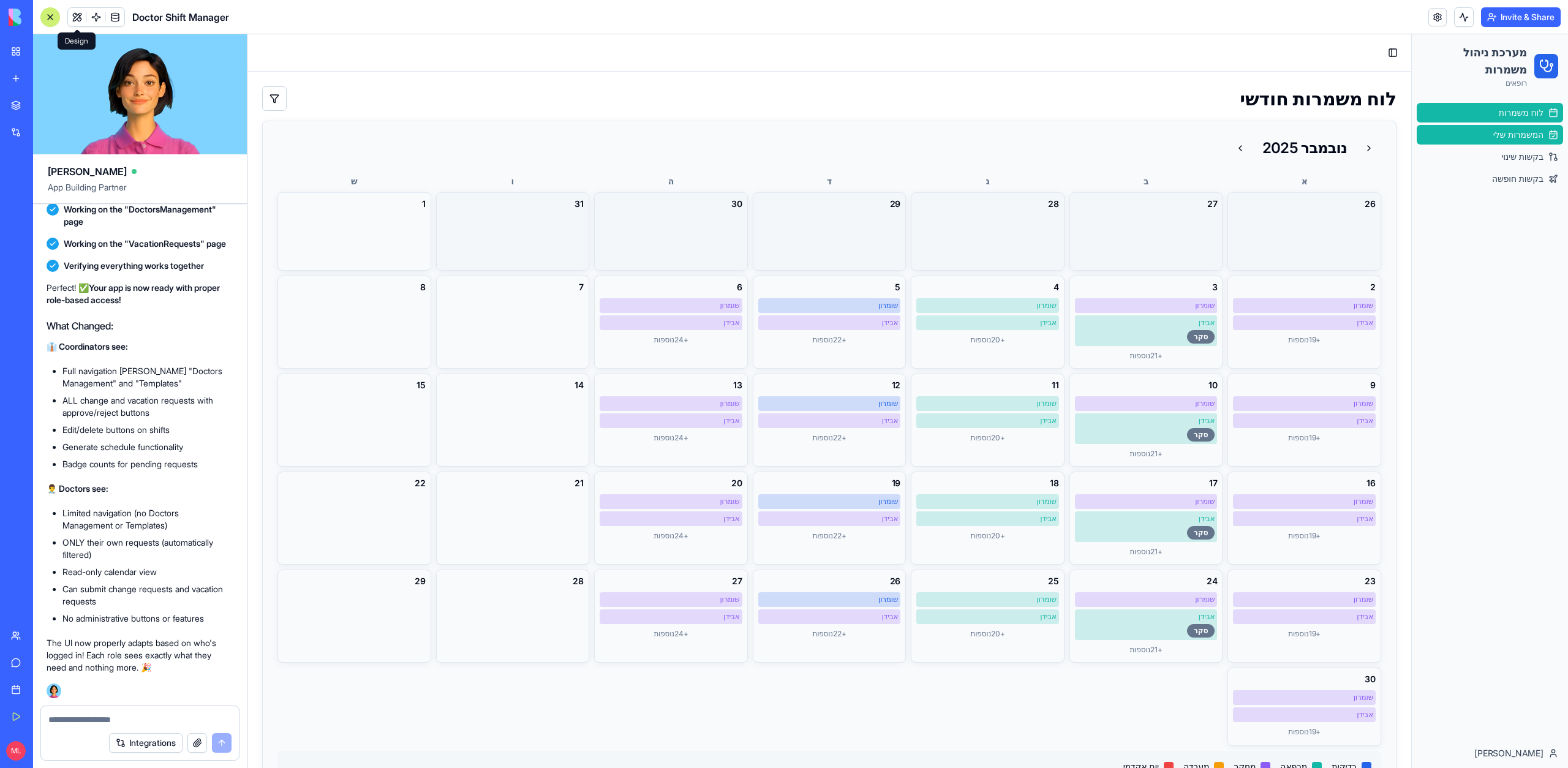
click at [1514, 138] on span "המשמרות שלי" at bounding box center [1518, 134] width 51 height 12
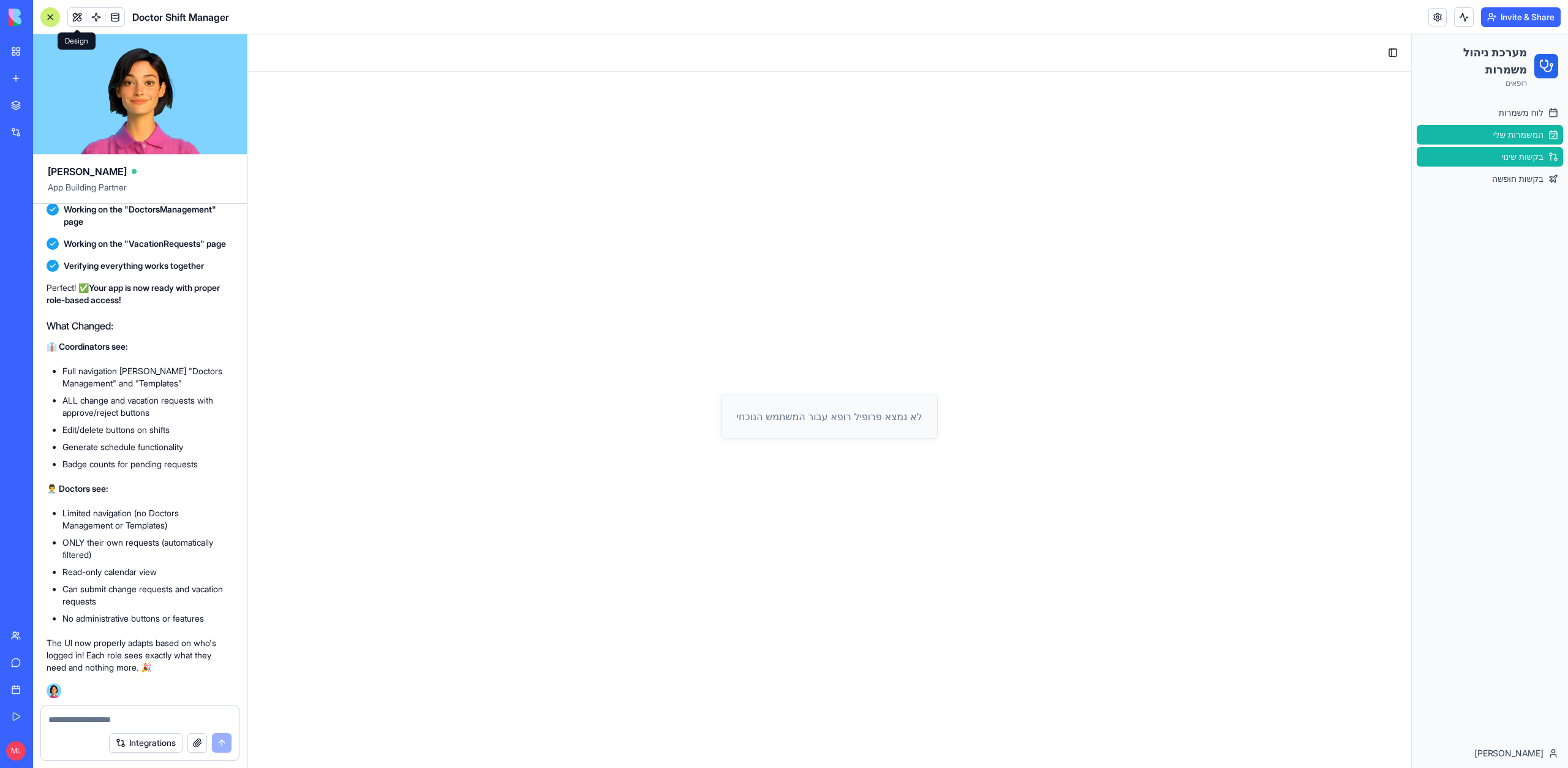
click at [1517, 153] on span "בקשות שינוי" at bounding box center [1522, 157] width 42 height 12
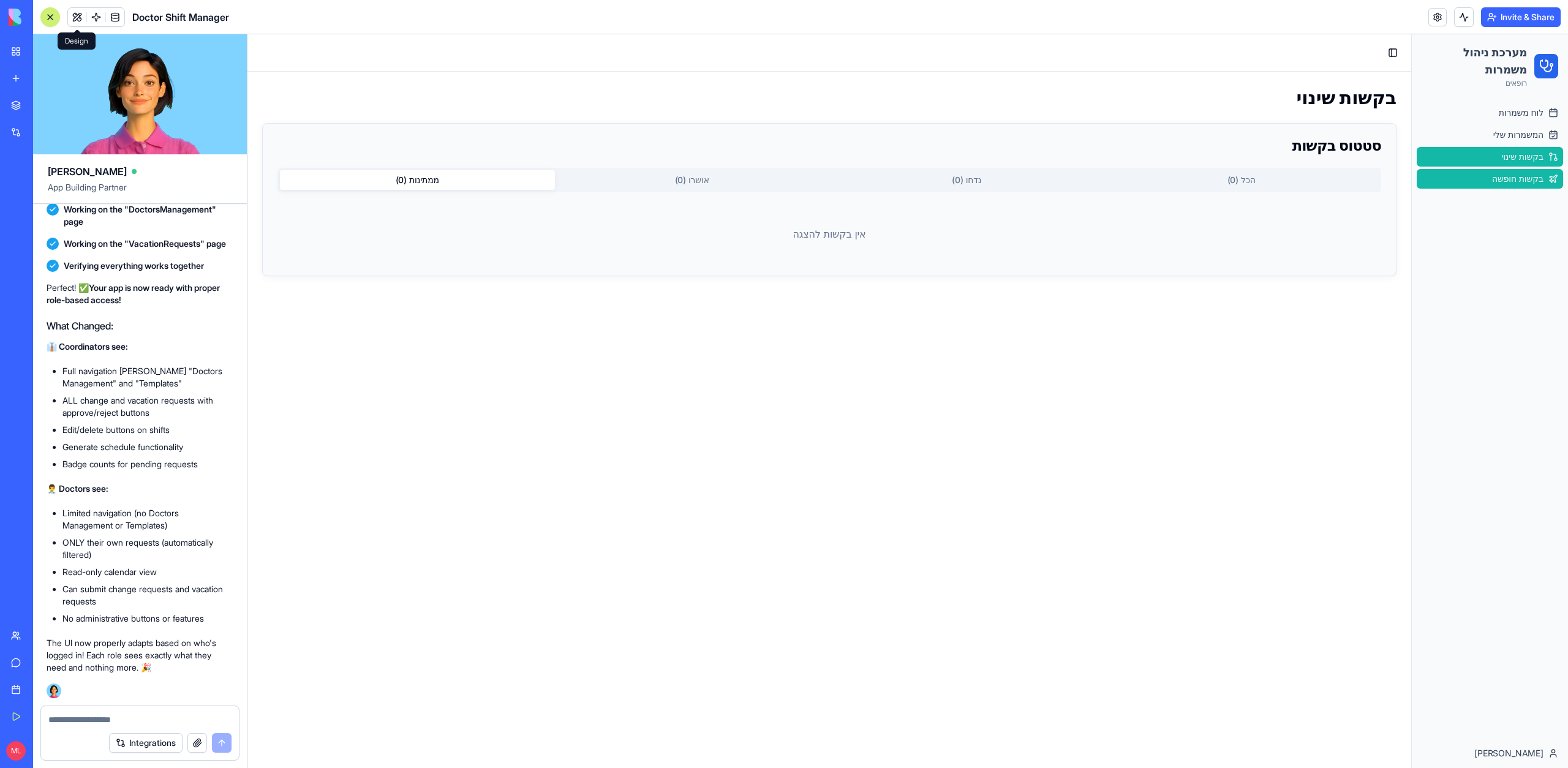
click at [1517, 169] on ul "לוח משמרות המשמרות שלי בקשות שינוי בקשות חופשה" at bounding box center [1489, 145] width 146 height 85
click at [1512, 111] on span "לוח משמרות" at bounding box center [1521, 112] width 45 height 12
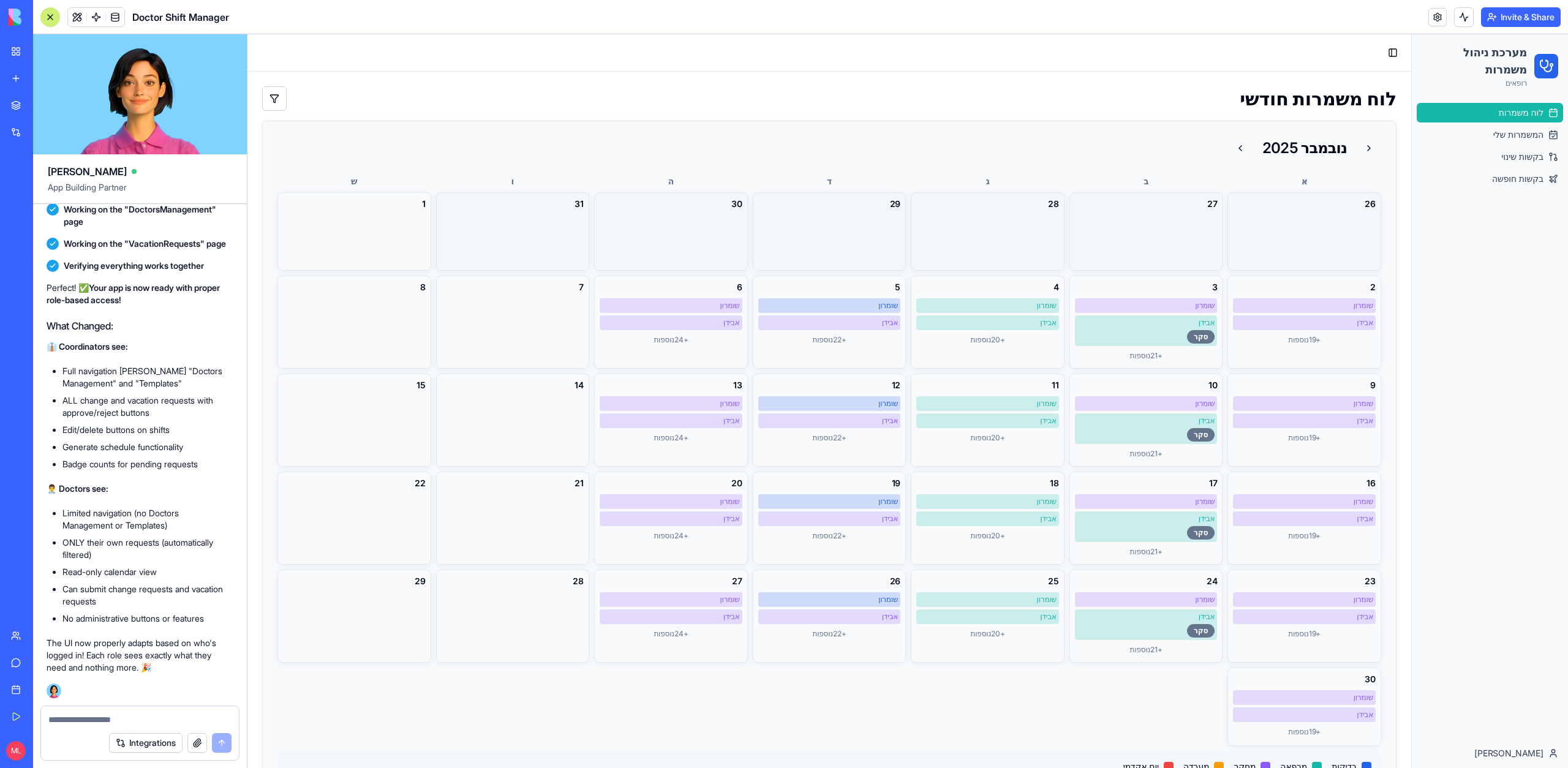
click at [78, 9] on button at bounding box center [77, 17] width 18 height 18
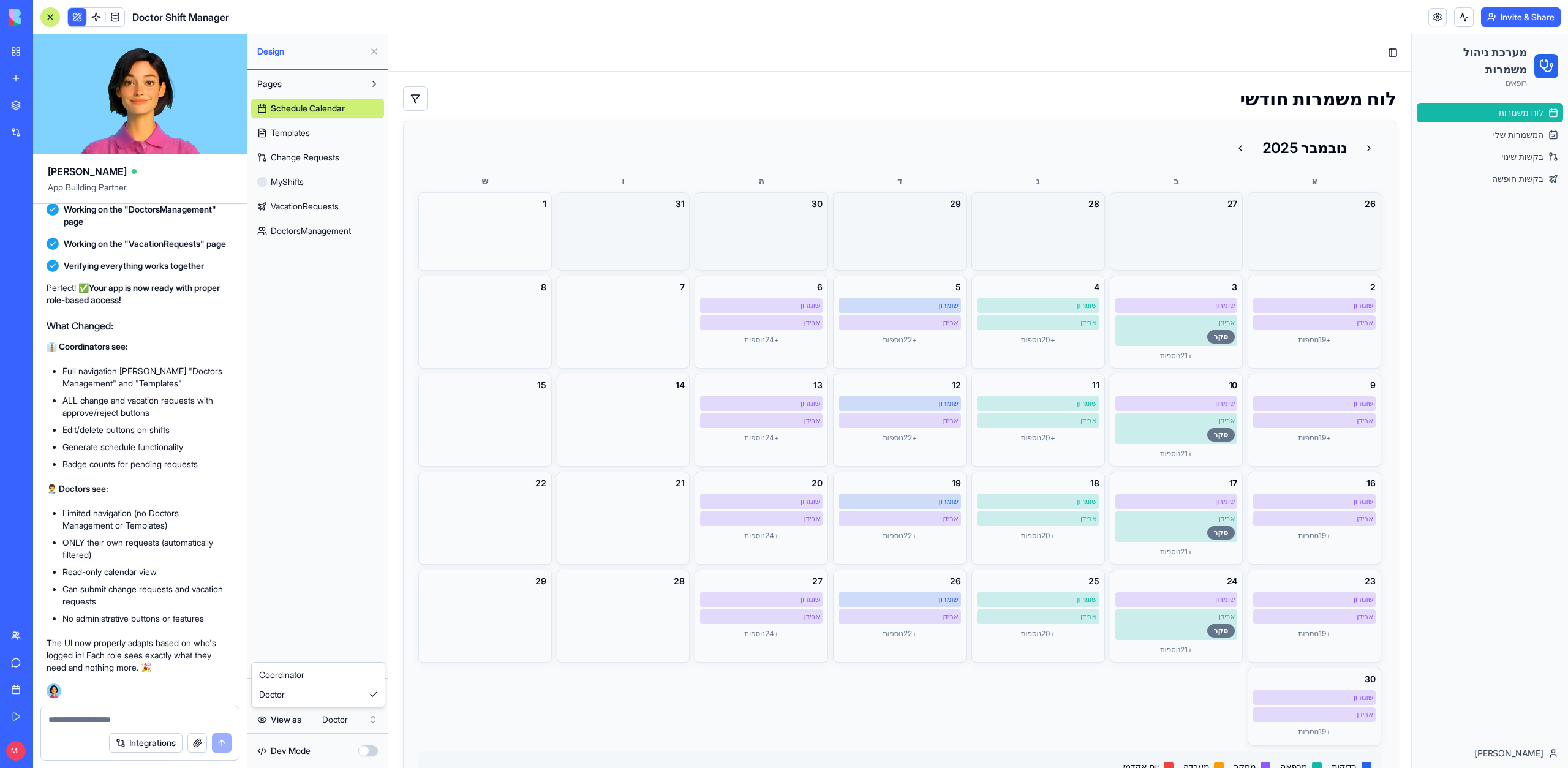
click at [342, 722] on html "My Workspace New app Marketplace Integrations Recent Financial Data Tracker Doc…" at bounding box center [784, 384] width 1568 height 768
click at [345, 721] on html "My Workspace New app Marketplace Integrations Recent Financial Data Tracker Doc…" at bounding box center [784, 384] width 1568 height 768
click at [1530, 109] on span "לוח משמרות" at bounding box center [1521, 112] width 45 height 12
click at [1526, 130] on span "המשמרות שלי" at bounding box center [1518, 134] width 51 height 12
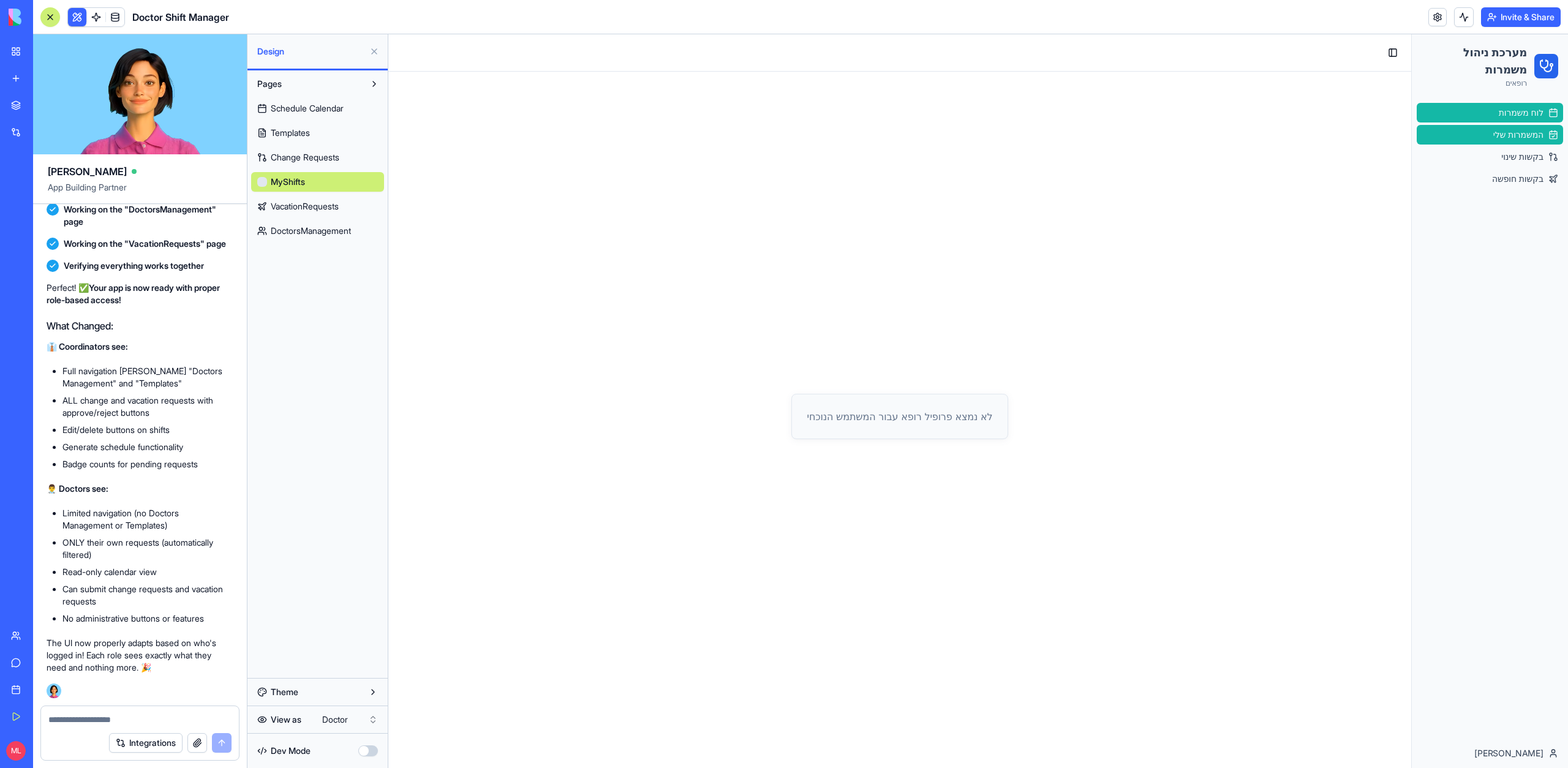
click at [1525, 115] on span "לוח משמרות" at bounding box center [1521, 112] width 45 height 12
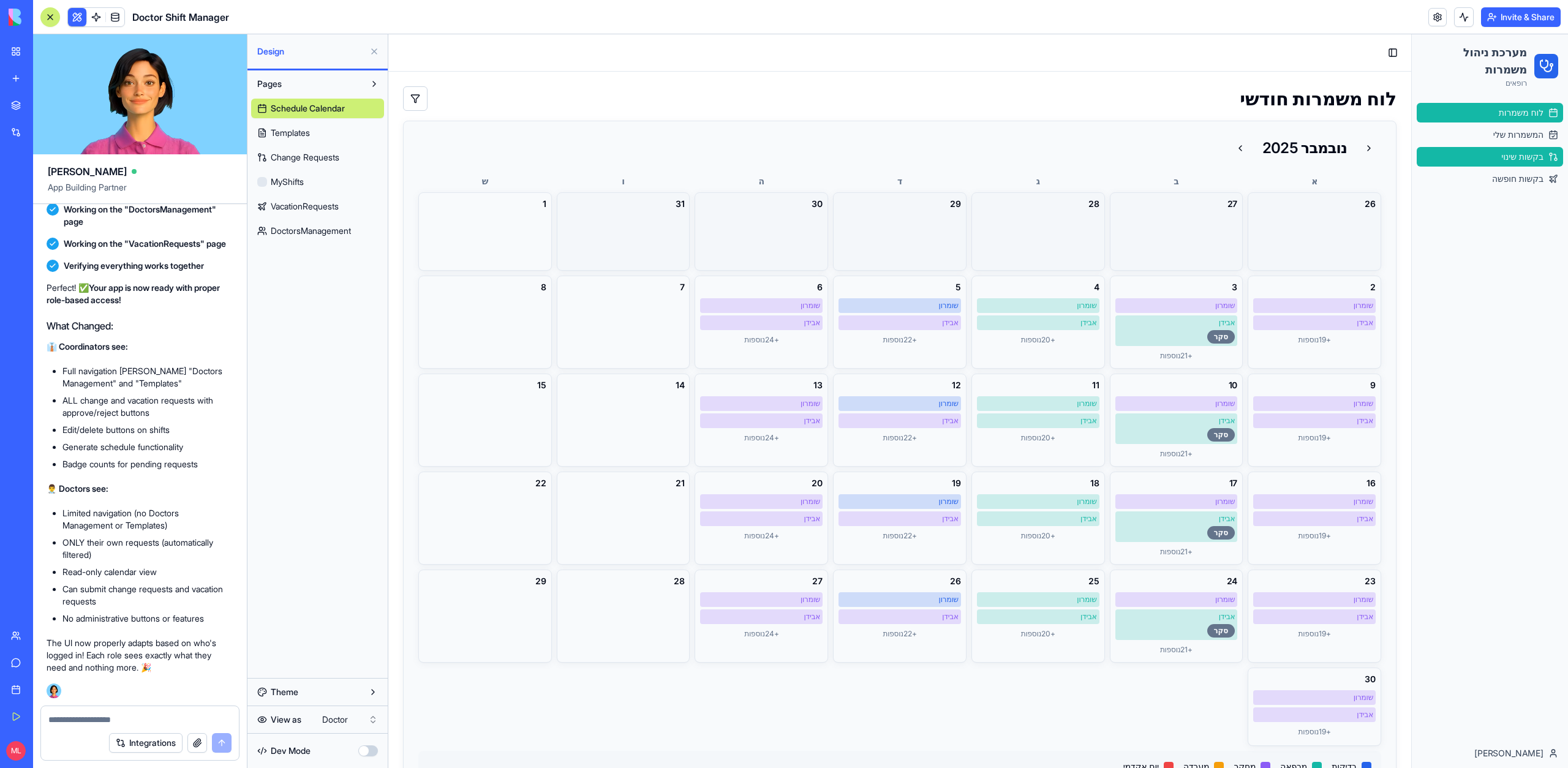
click at [1525, 162] on span "בקשות שינוי" at bounding box center [1522, 157] width 42 height 12
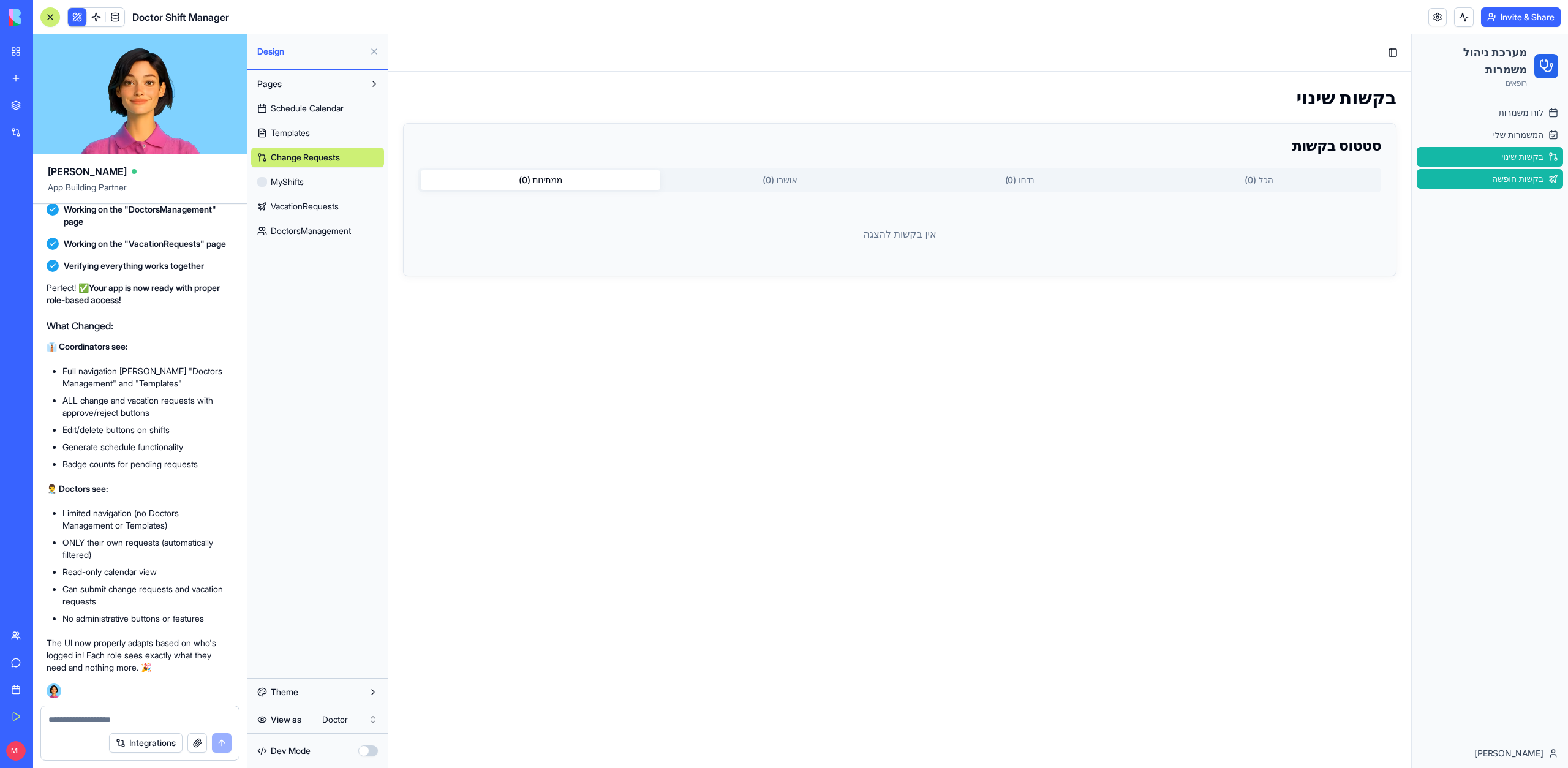
click at [1519, 177] on span "בקשות חופשה" at bounding box center [1517, 178] width 51 height 12
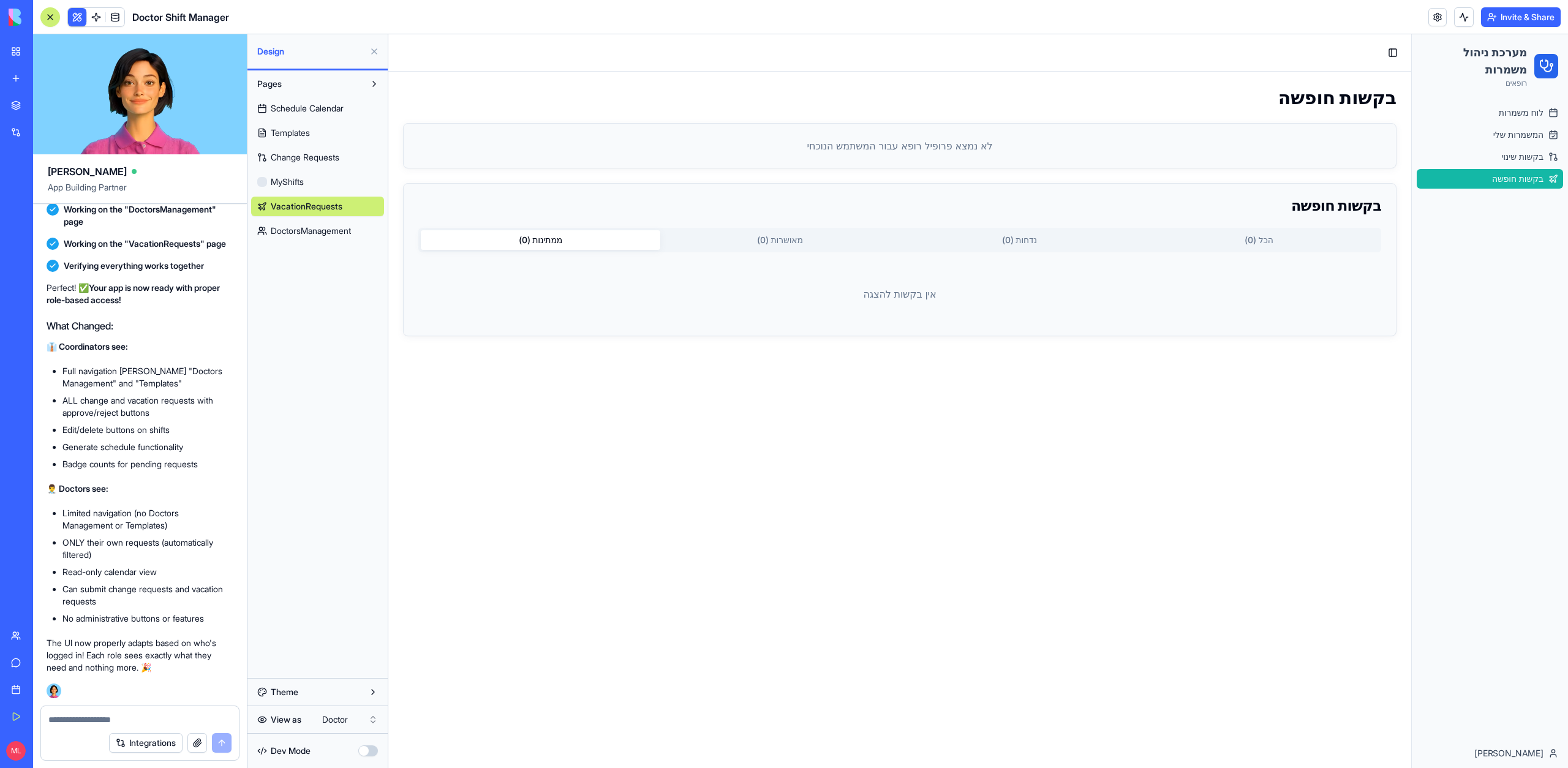
click at [69, 722] on textarea at bounding box center [139, 719] width 183 height 12
type textarea "*"
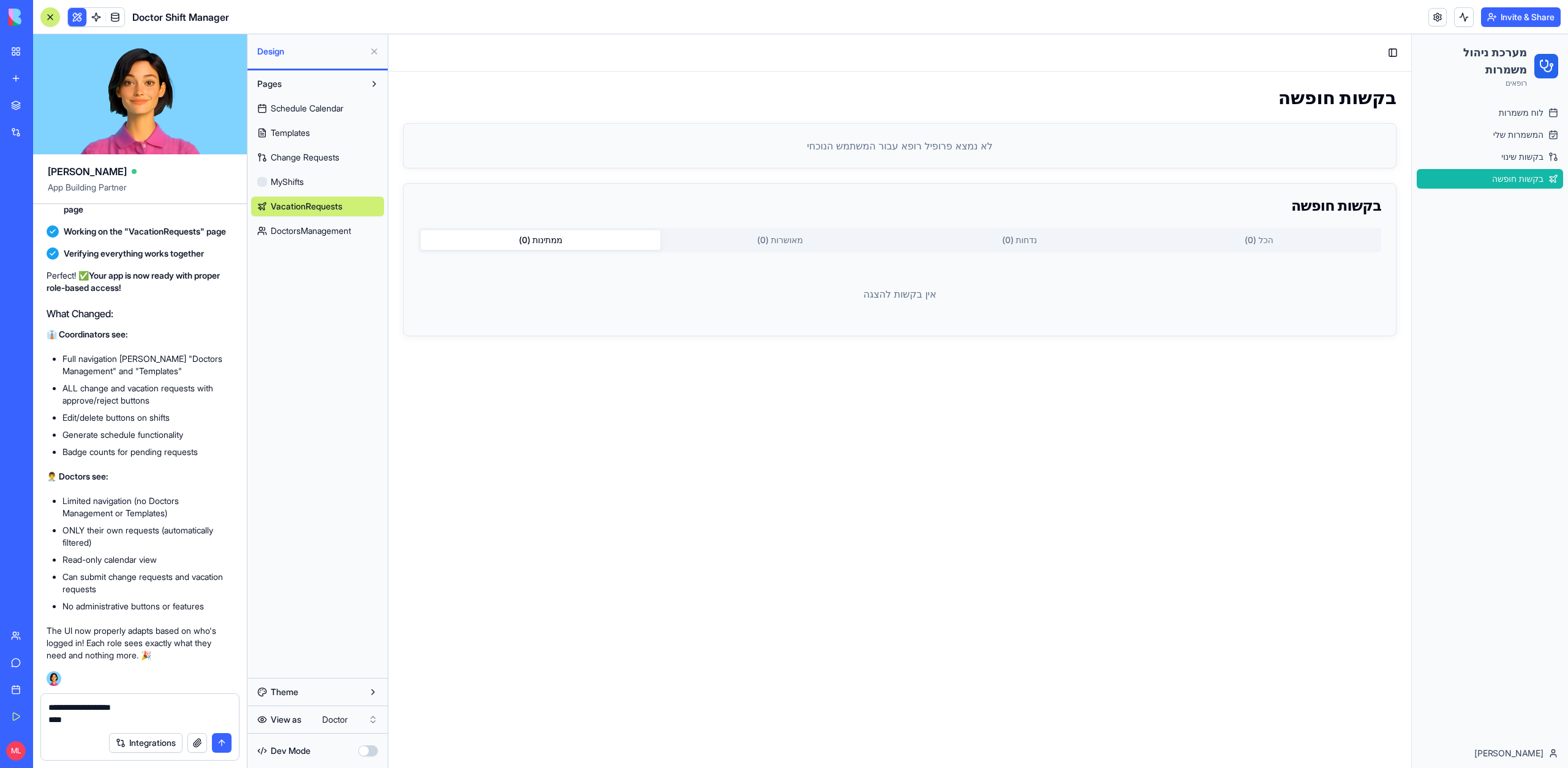
type textarea "**********"
click at [343, 716] on html "My Workspace New app Marketplace Integrations Recent Financial Data Tracker Doc…" at bounding box center [784, 384] width 1568 height 768
click at [1545, 224] on link "ניהול רופאים" at bounding box center [1489, 223] width 146 height 20
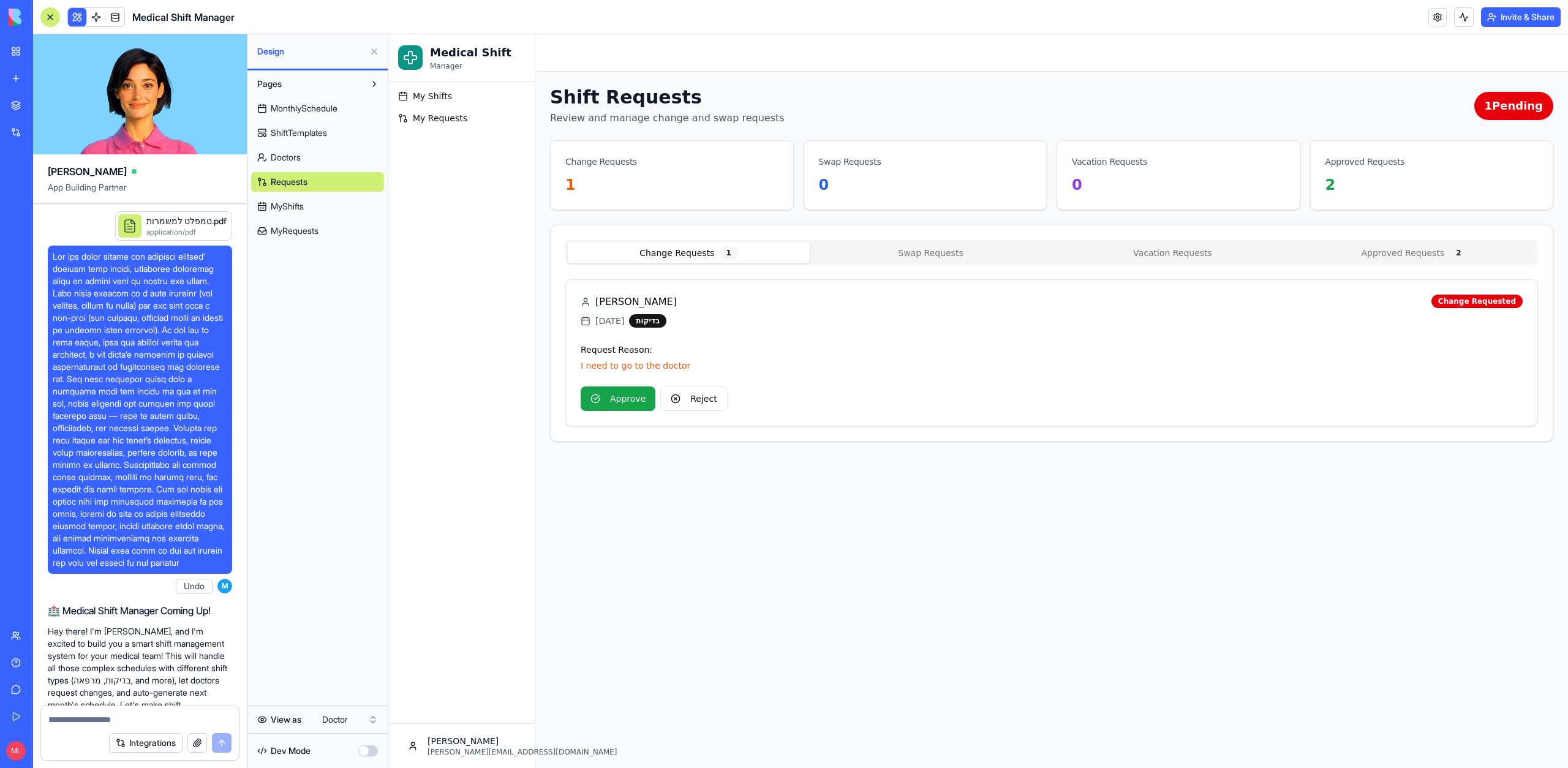
scroll to position [4996, 0]
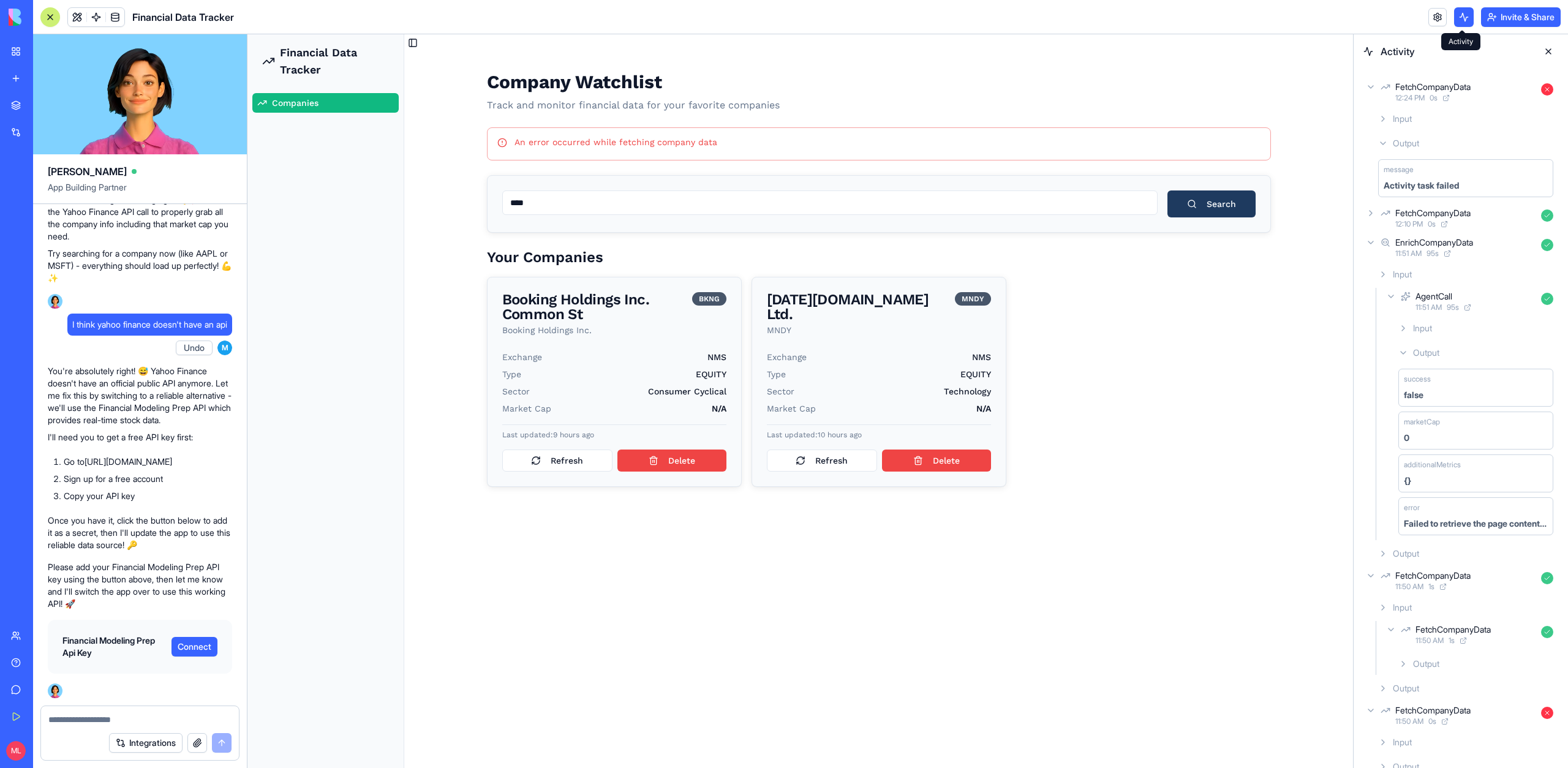
click at [1458, 18] on button at bounding box center [1463, 17] width 20 height 20
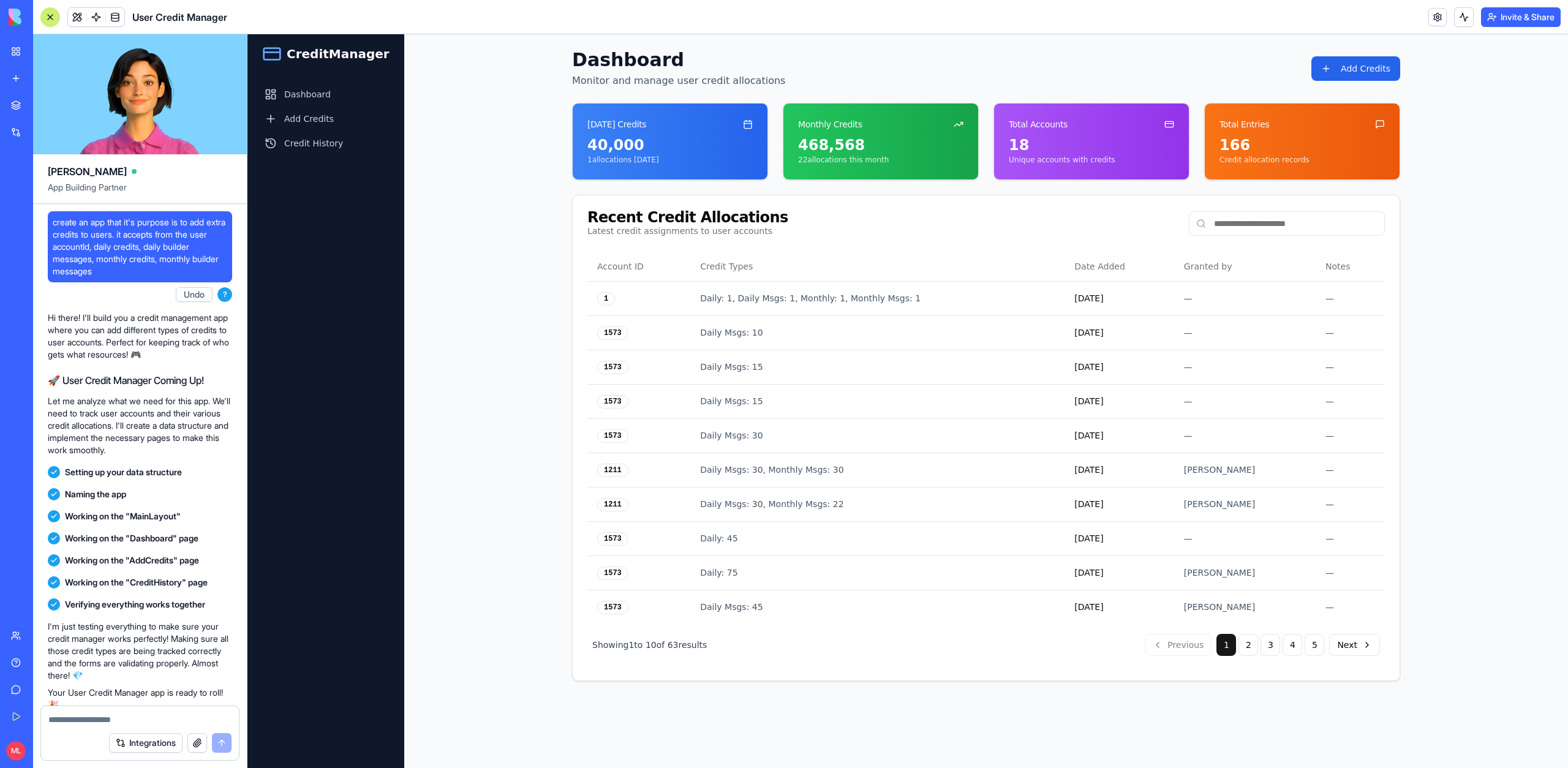
scroll to position [4019, 0]
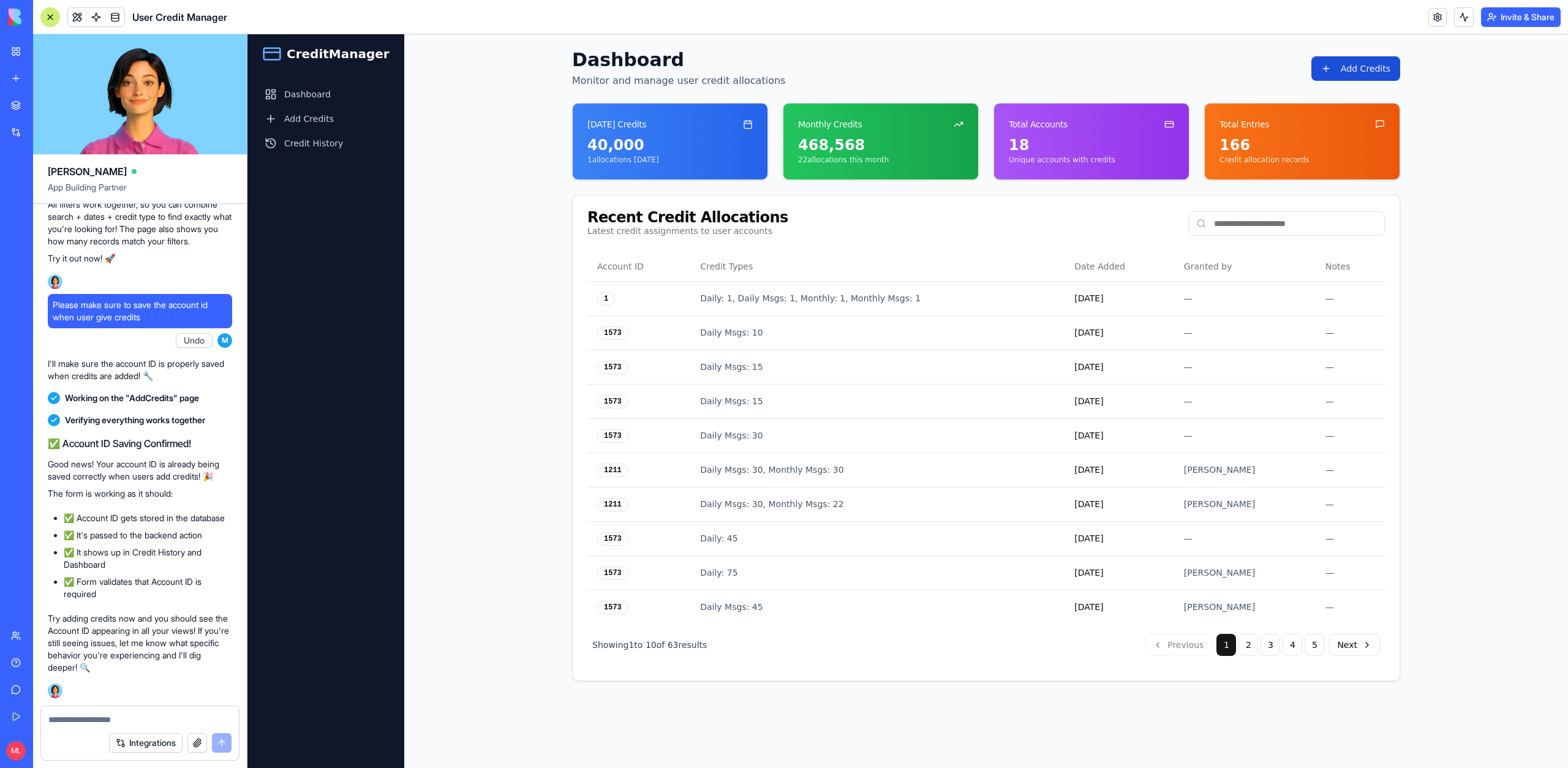
click at [1365, 69] on button "Add Credits" at bounding box center [1355, 69] width 89 height 25
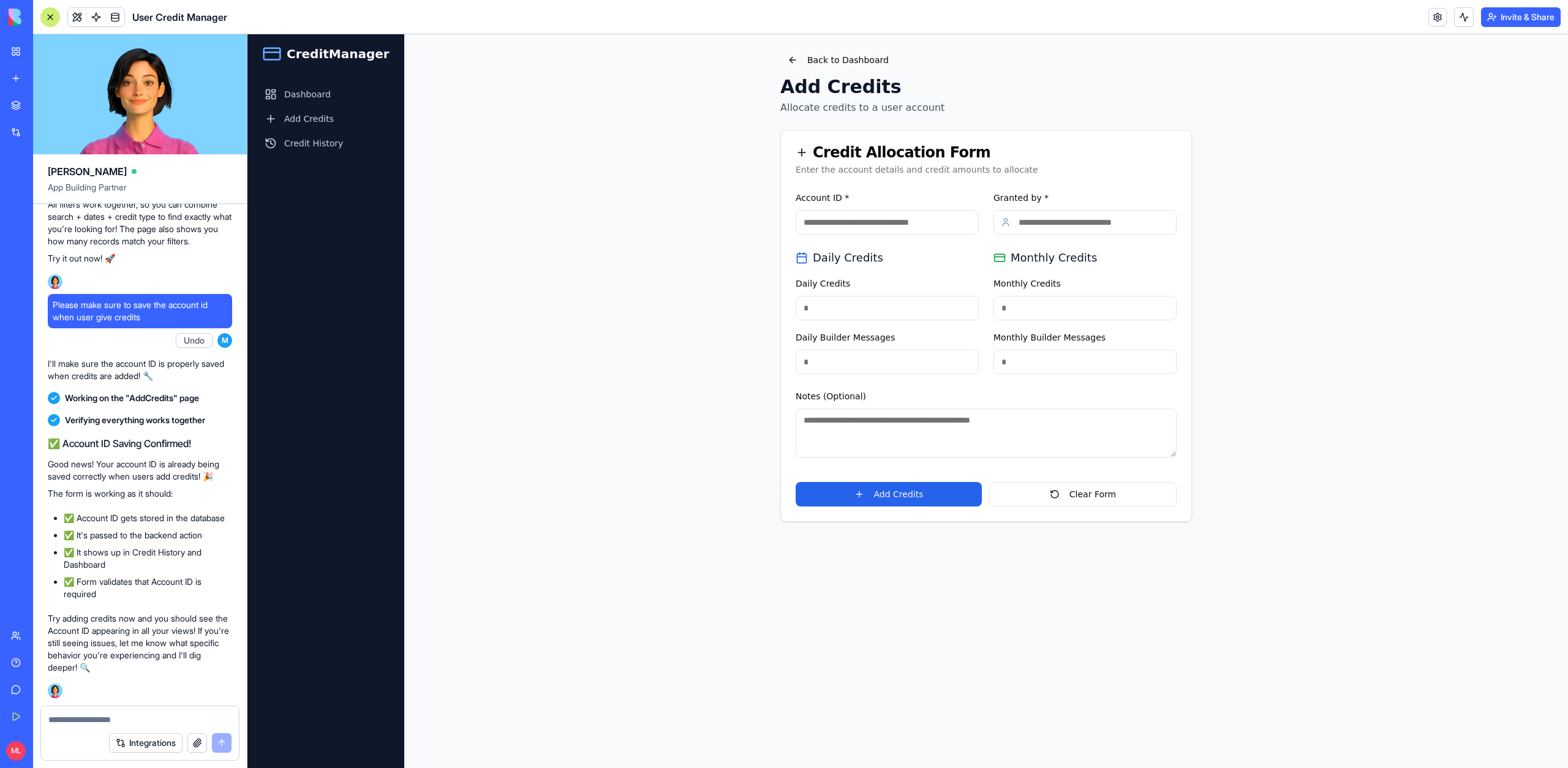
click at [884, 232] on input "Account ID *" at bounding box center [887, 222] width 183 height 25
paste input "****"
type input "****"
click at [1013, 226] on input "Granted by *" at bounding box center [1084, 222] width 183 height 25
type input "******"
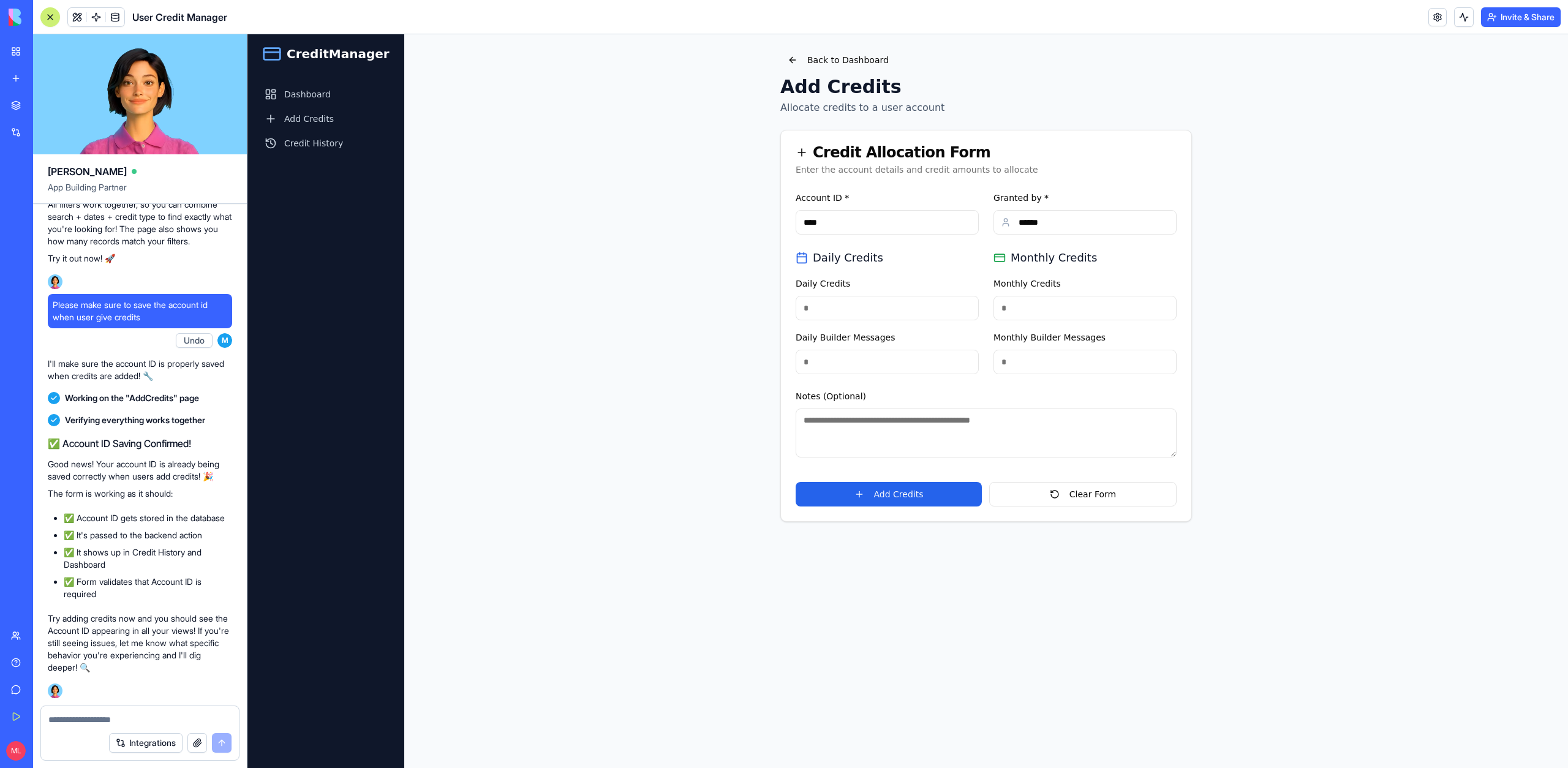
click at [841, 327] on div "Daily Credits Daily Credits Daily Builder Messages" at bounding box center [887, 311] width 183 height 125
click at [836, 314] on input "Daily Credits" at bounding box center [887, 309] width 183 height 25
type input "*"
click at [829, 296] on input "Daily Credits" at bounding box center [887, 309] width 183 height 25
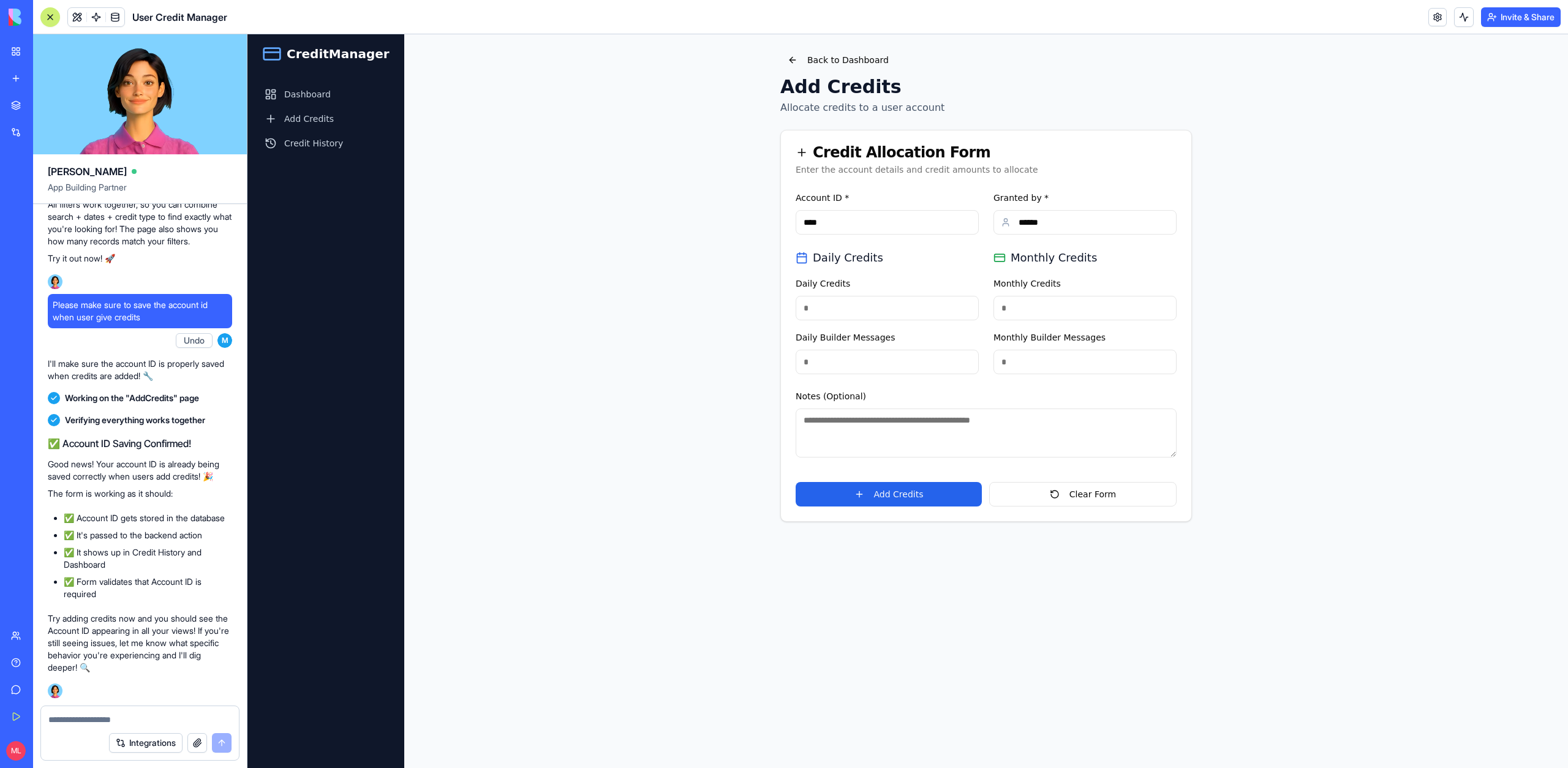
type input "*"
click at [1063, 314] on input "Monthly Credits" at bounding box center [1084, 309] width 183 height 25
type input "*"
click at [834, 359] on input "Daily Builder Messages" at bounding box center [887, 362] width 183 height 25
type input "*"
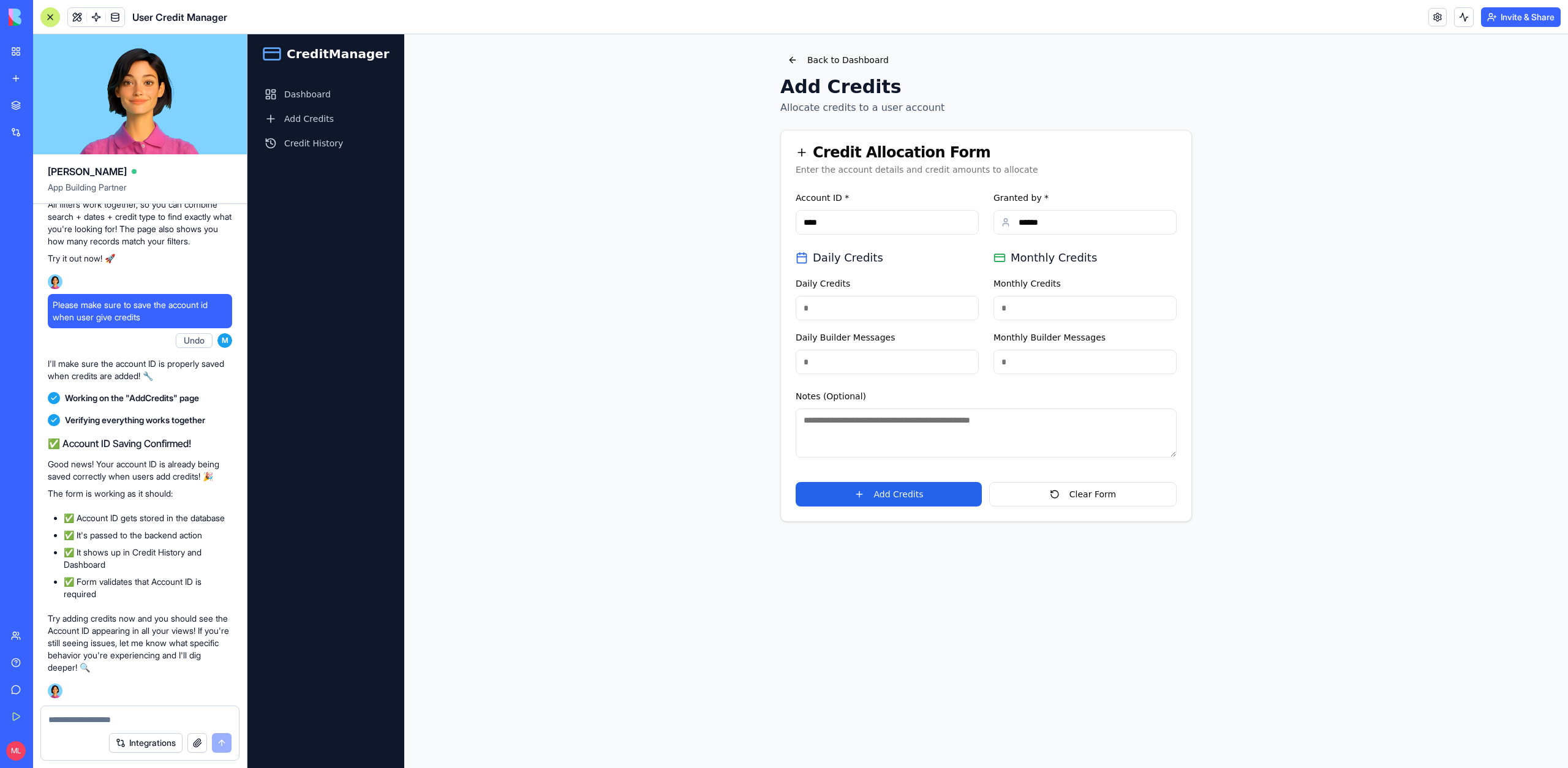
click at [1039, 372] on input "Monthly Builder Messages" at bounding box center [1084, 362] width 183 height 25
type input "*"
click at [880, 499] on button "Add Credits" at bounding box center [889, 494] width 186 height 25
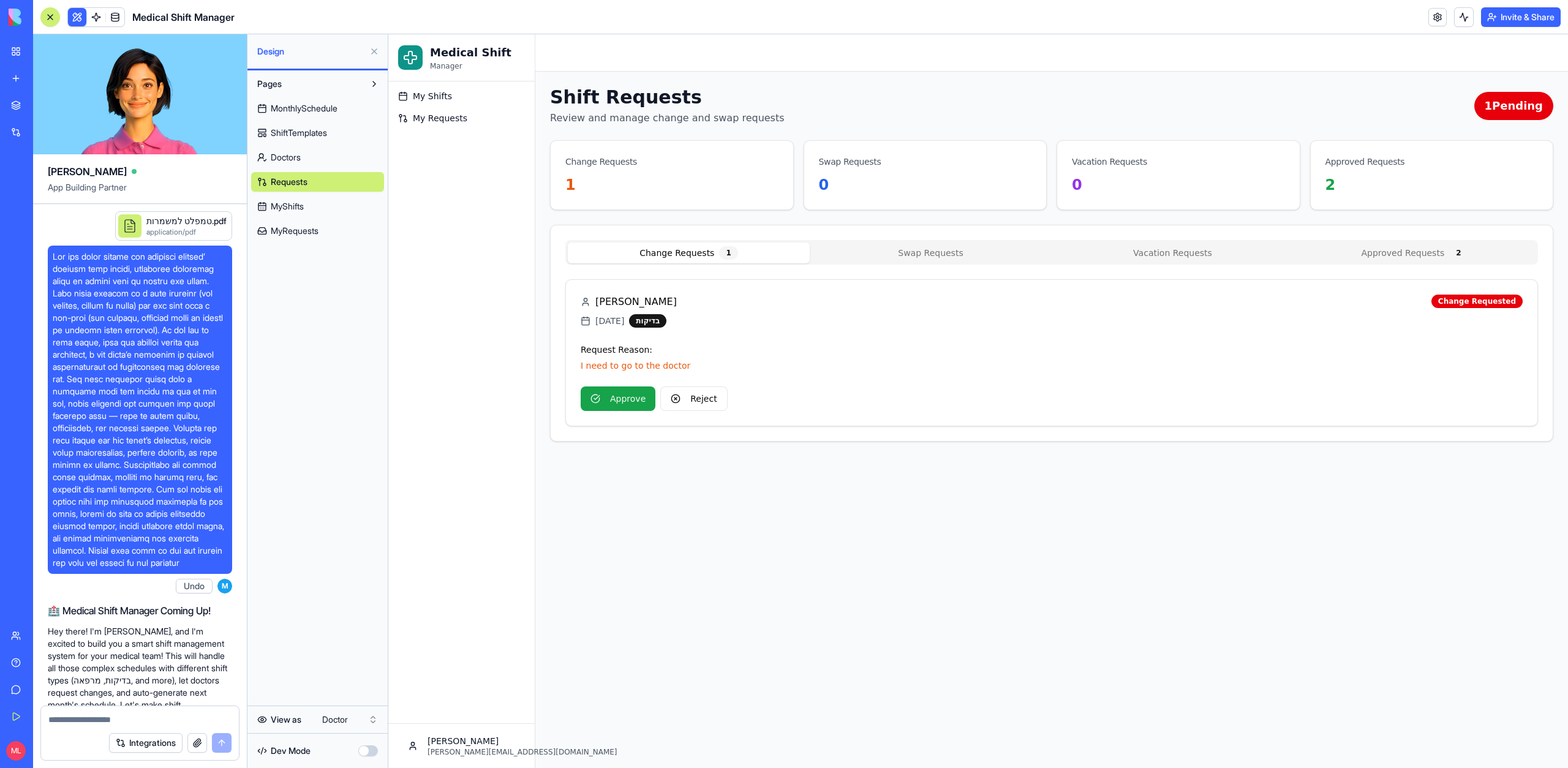
scroll to position [4996, 0]
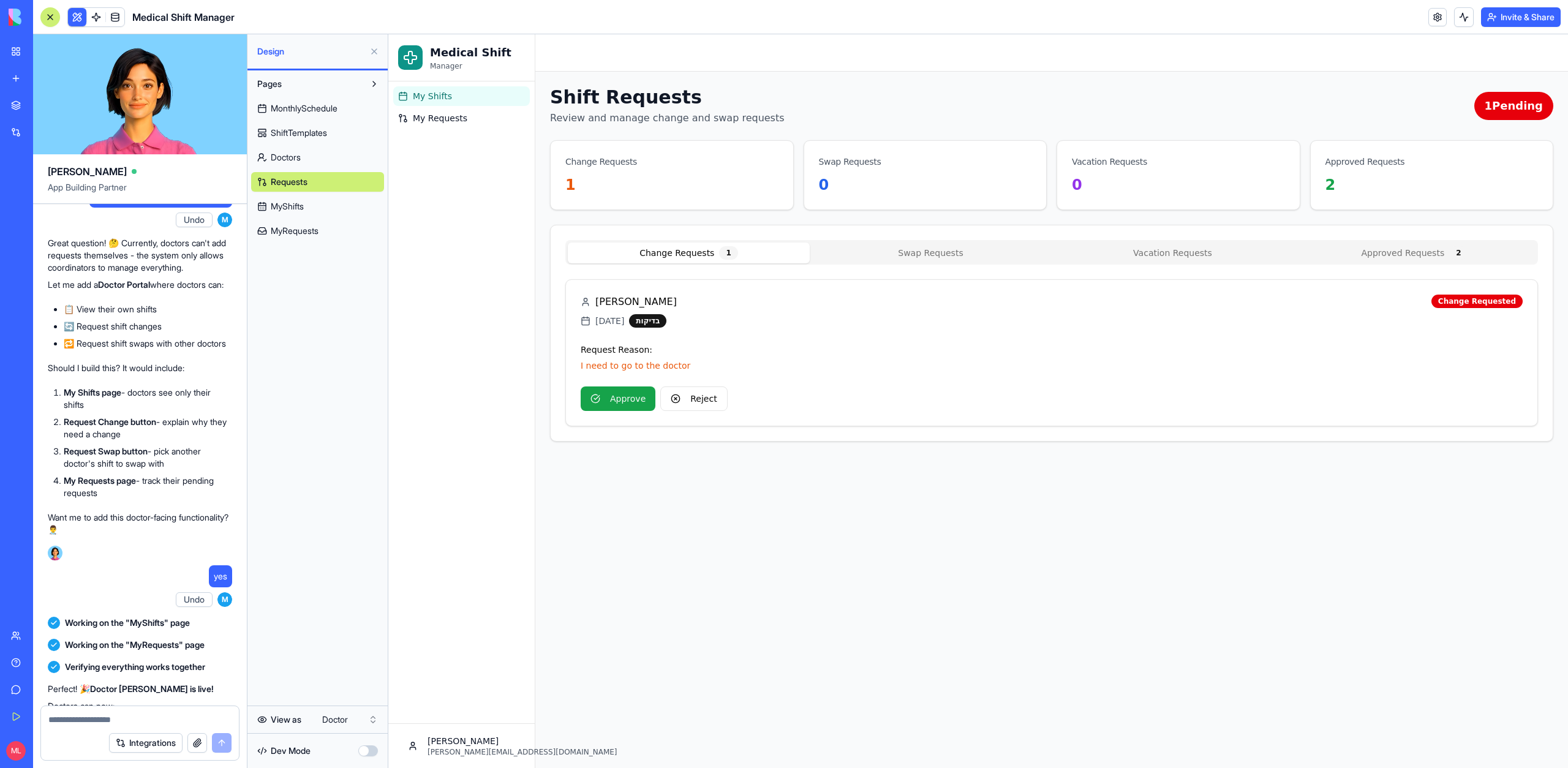
click at [398, 94] on icon at bounding box center [403, 96] width 10 height 10
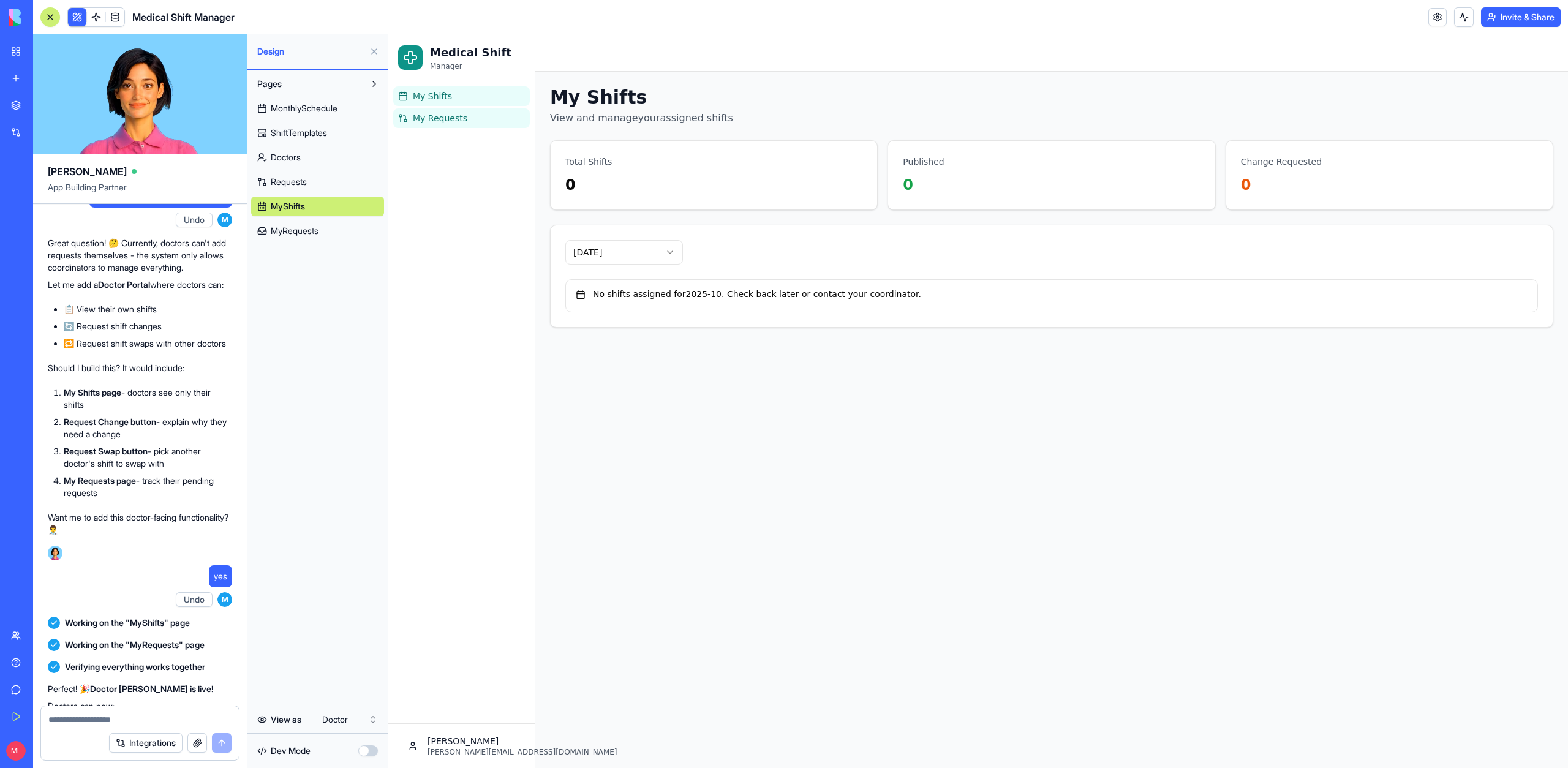
click at [409, 122] on link "My Requests" at bounding box center [461, 119] width 137 height 20
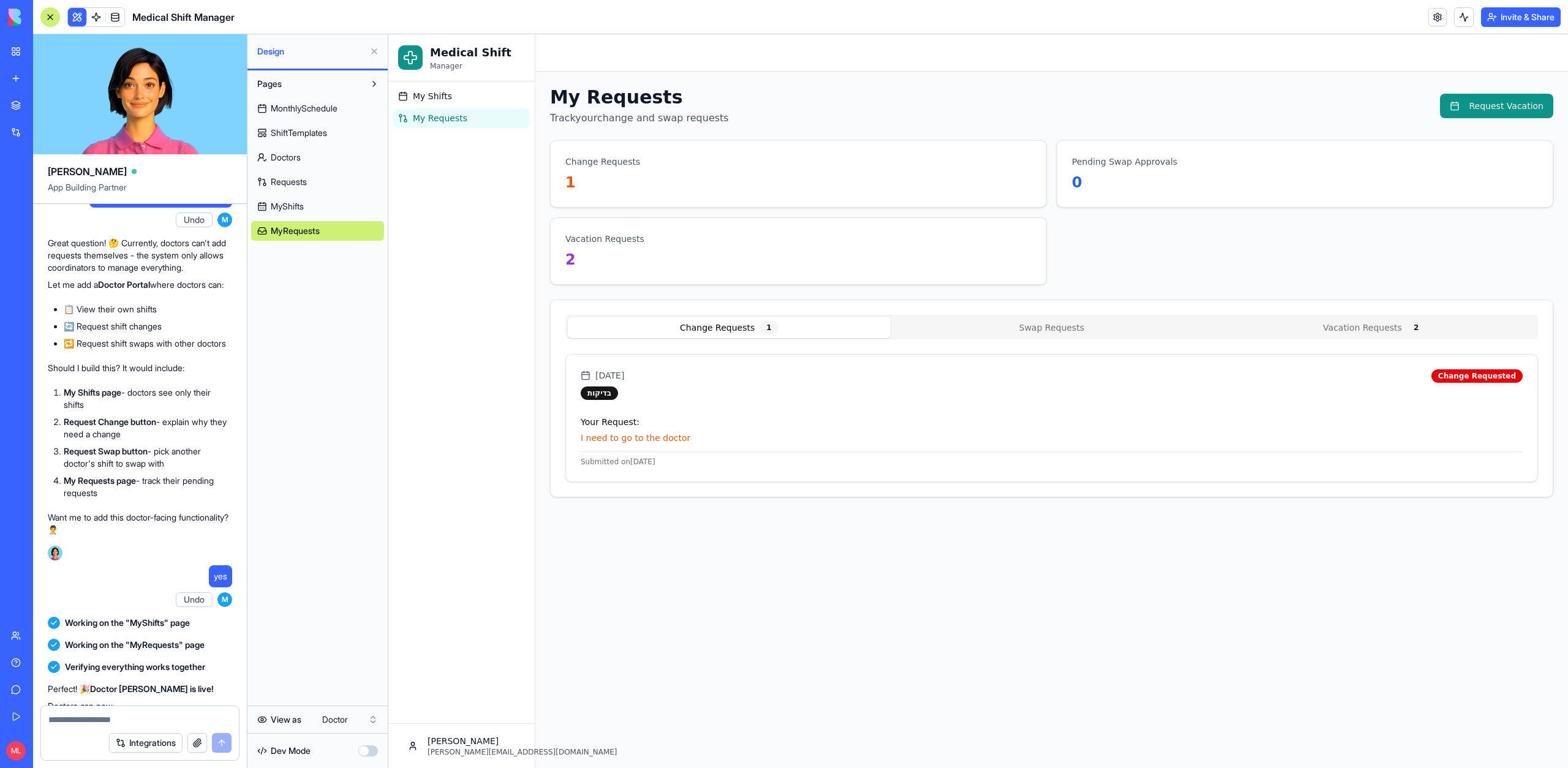
click at [337, 110] on span "MonthlySchedule" at bounding box center [304, 108] width 66 height 12
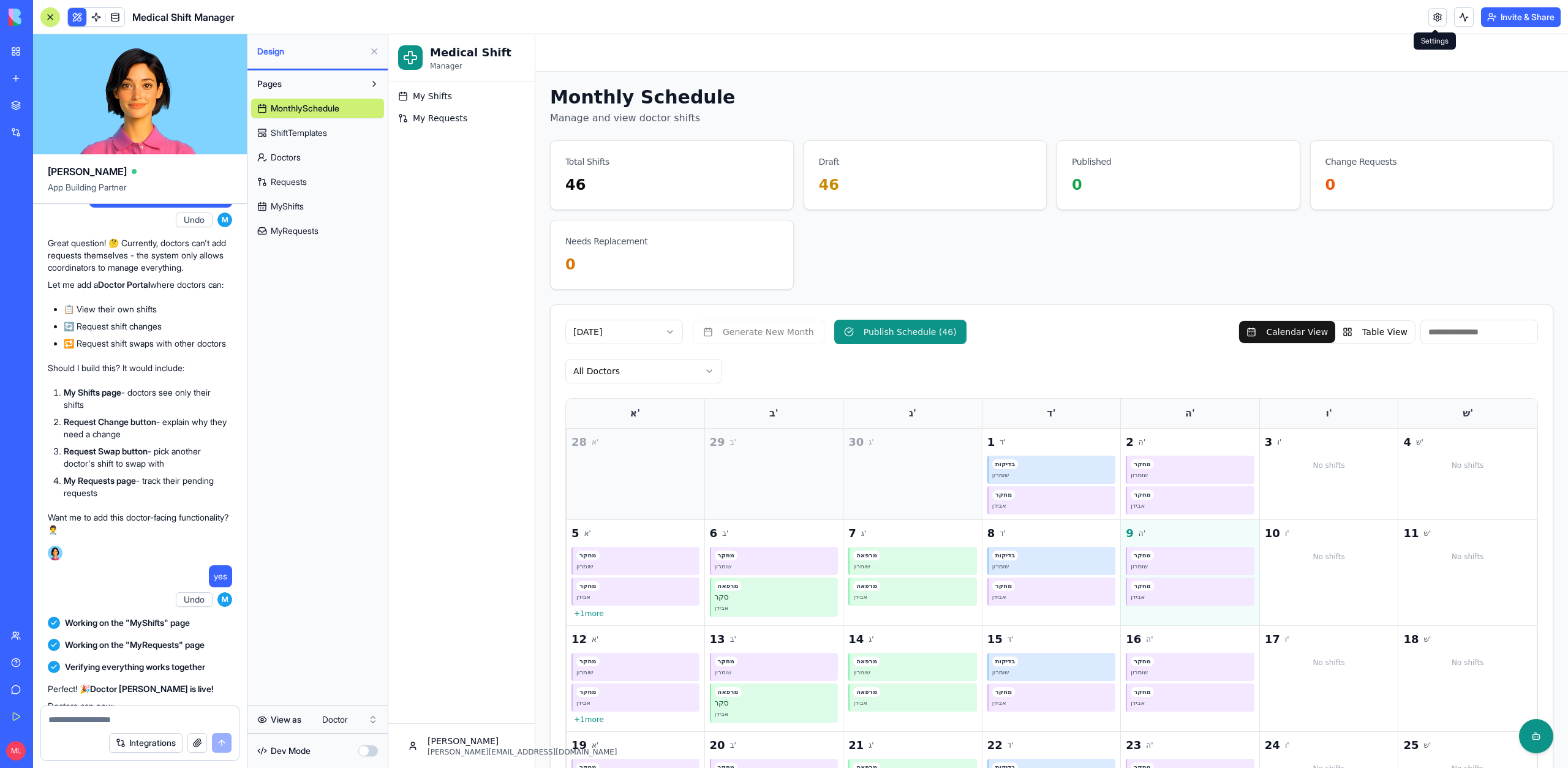
click at [1436, 17] on link at bounding box center [1437, 17] width 18 height 18
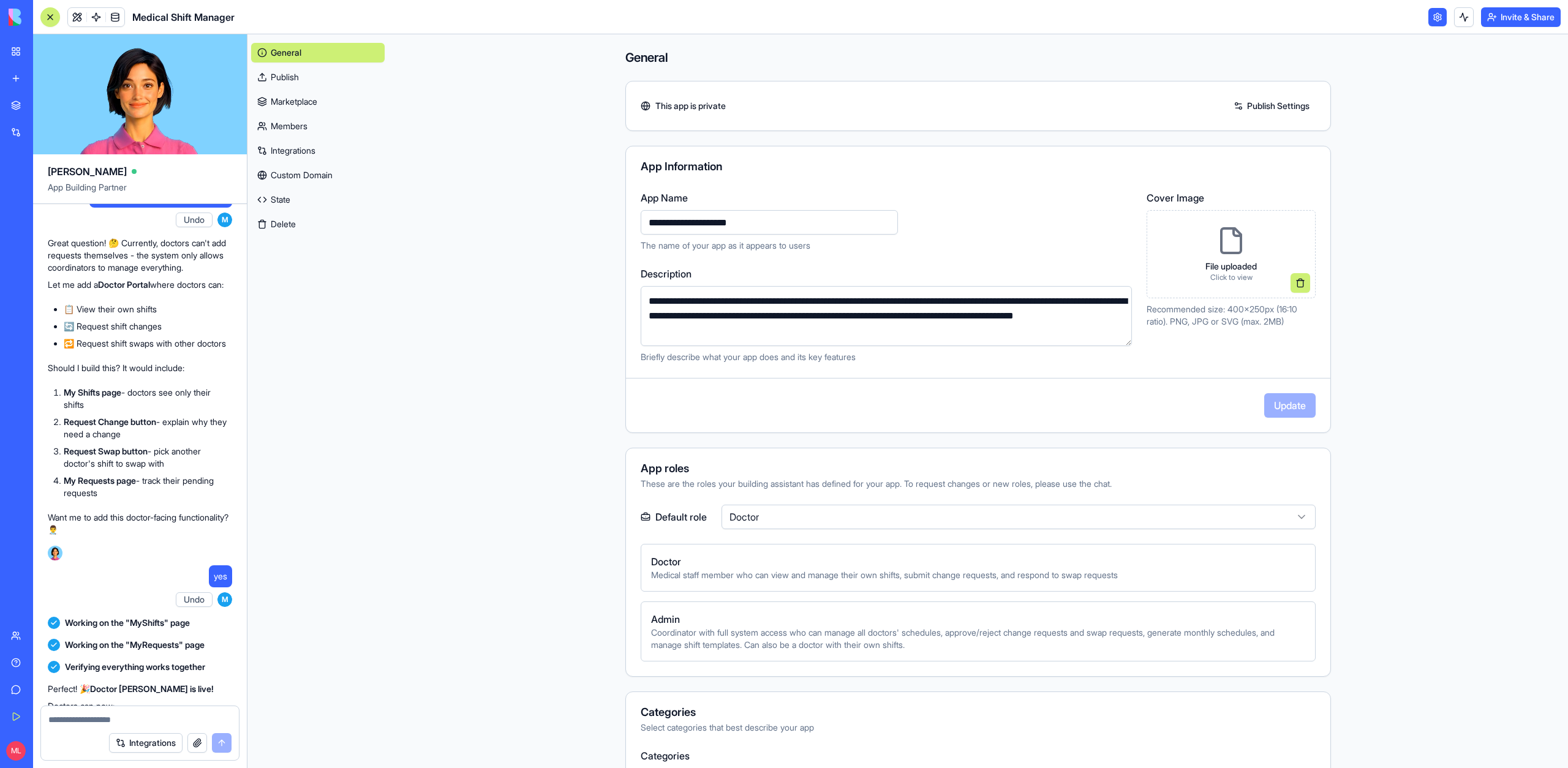
click at [304, 174] on link "Custom Domain" at bounding box center [318, 175] width 134 height 20
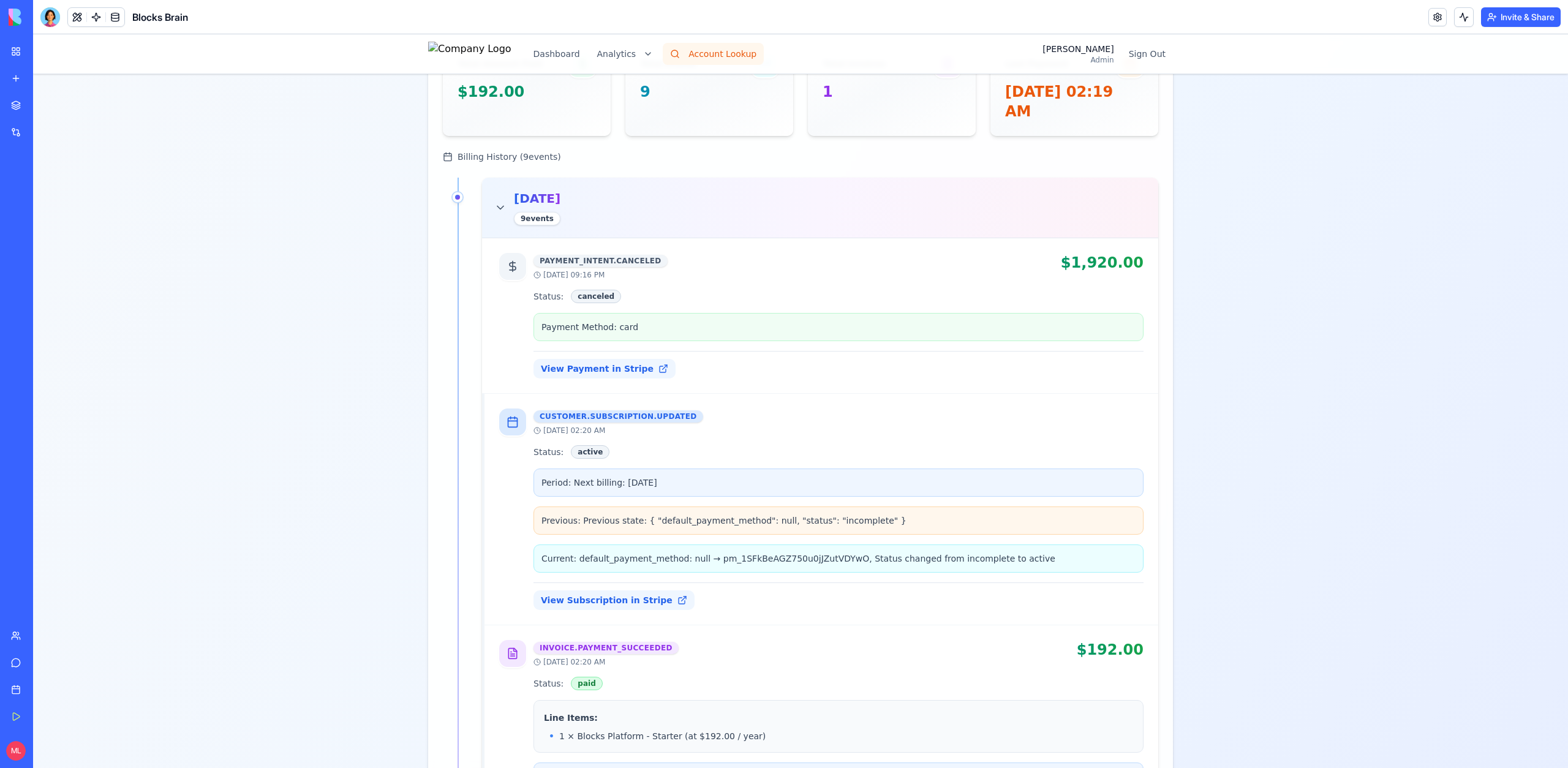
click at [721, 49] on button "Account Lookup" at bounding box center [713, 54] width 101 height 22
click at [656, 52] on html "Dashboard Analytics Account Lookup [PERSON_NAME] Admin Sign Out [PERSON_NAME]'s…" at bounding box center [801, 736] width 1535 height 2624
click at [733, 52] on html "Dashboard Analytics Account Lookup [PERSON_NAME] Admin Sign Out [PERSON_NAME]'s…" at bounding box center [801, 736] width 1535 height 2624
click at [587, 52] on button "Dashboard" at bounding box center [557, 54] width 61 height 22
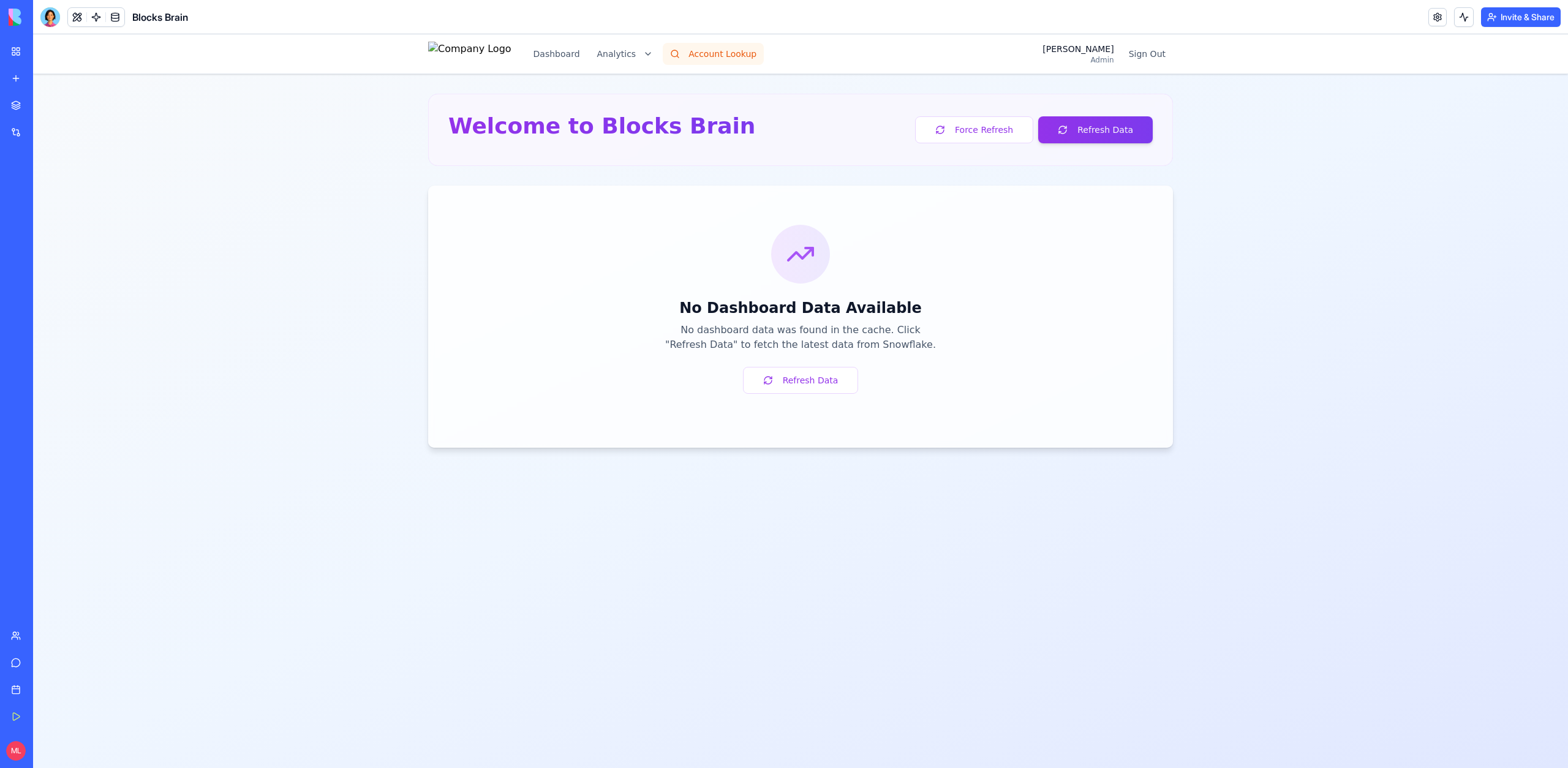
click at [762, 52] on button "Account Lookup" at bounding box center [713, 54] width 101 height 22
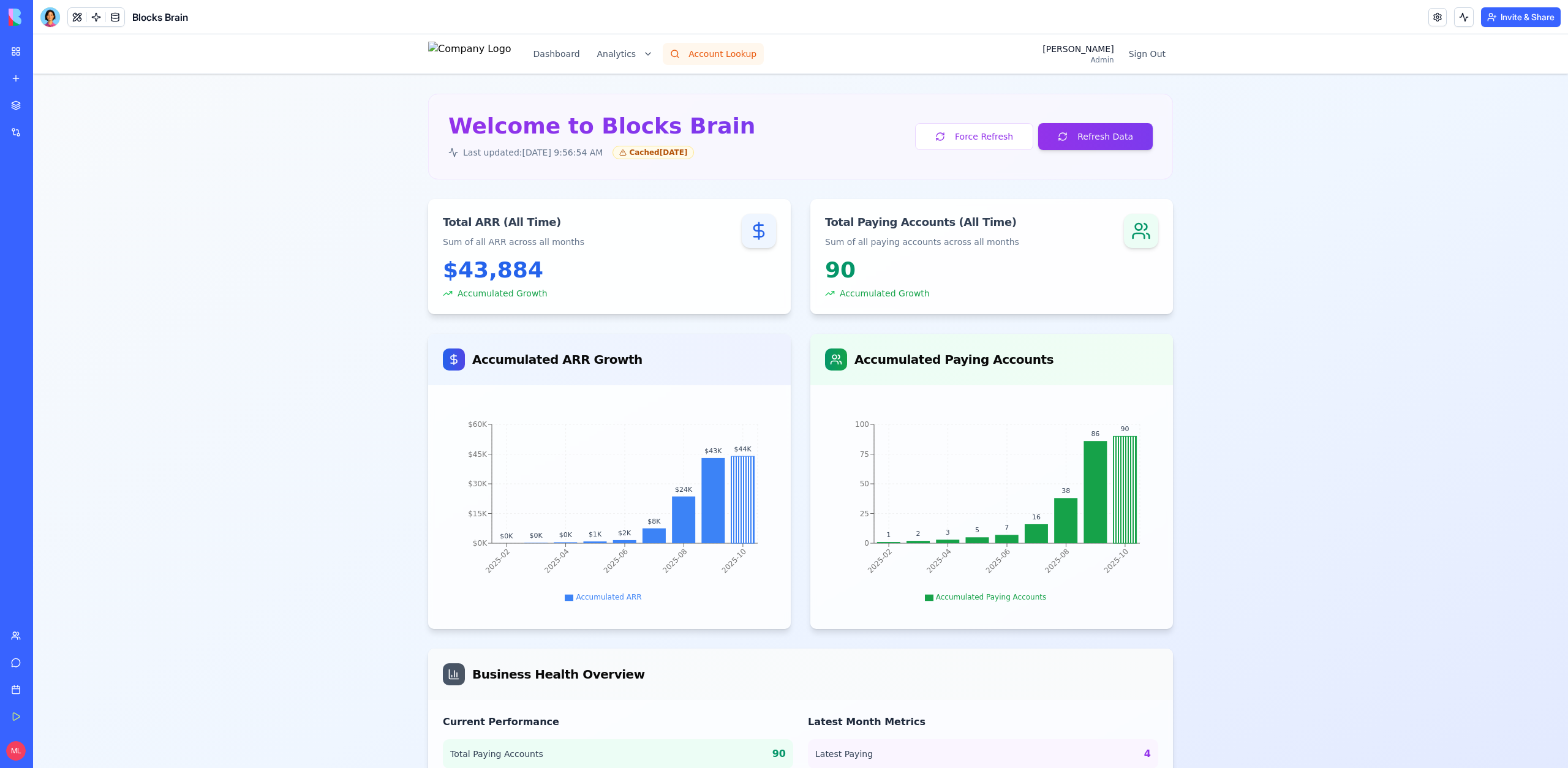
click at [745, 44] on button "Account Lookup" at bounding box center [713, 54] width 101 height 22
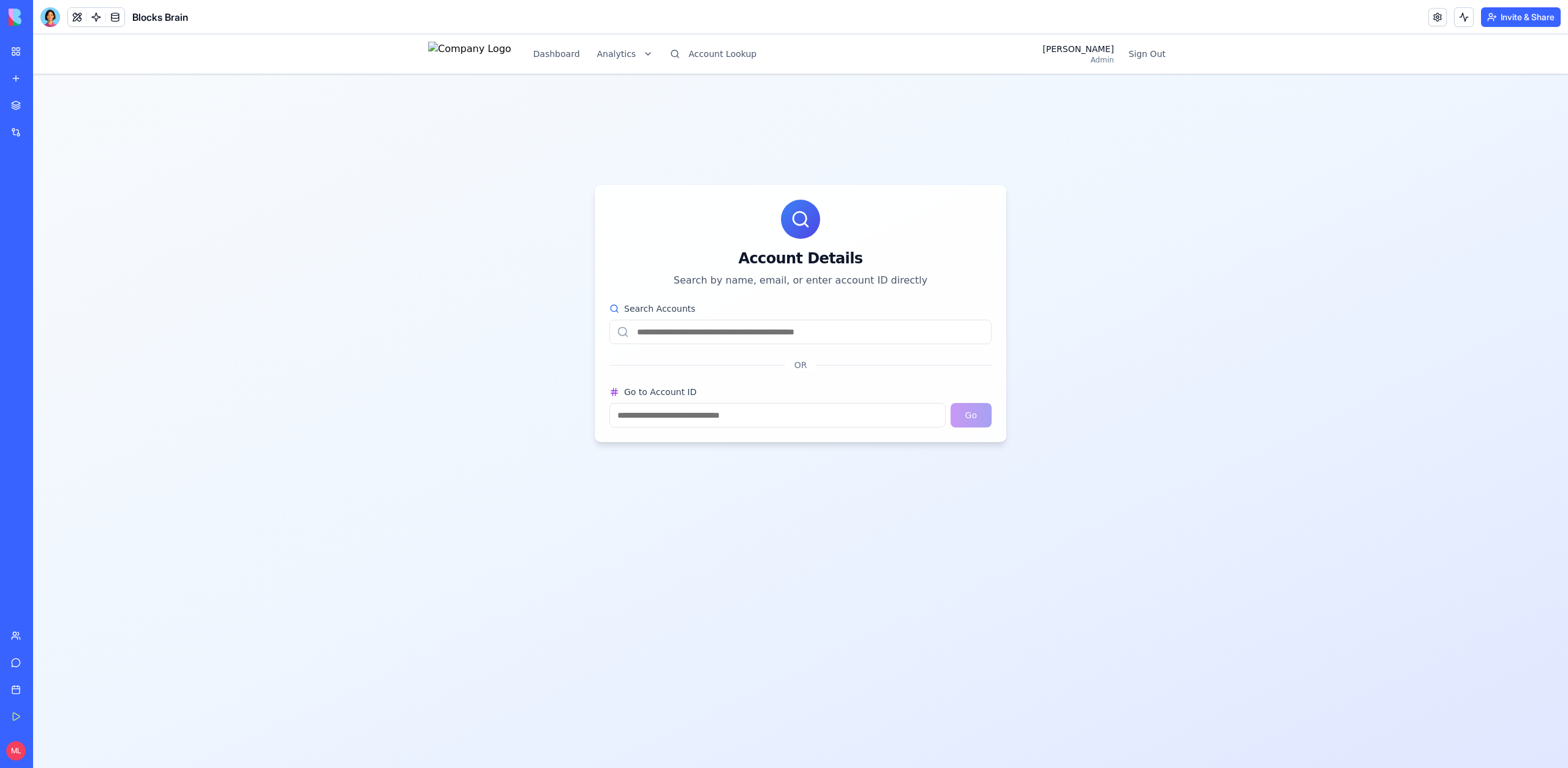
click at [728, 316] on div "Search Accounts" at bounding box center [800, 323] width 382 height 41
click at [728, 328] on input "Search Accounts" at bounding box center [800, 332] width 382 height 25
paste input "**********"
type input "**********"
click at [762, 401] on div "[PERSON_NAME]'s Account 4551 personal Active Unknown User" at bounding box center [816, 390] width 380 height 51
